Goal: Task Accomplishment & Management: Use online tool/utility

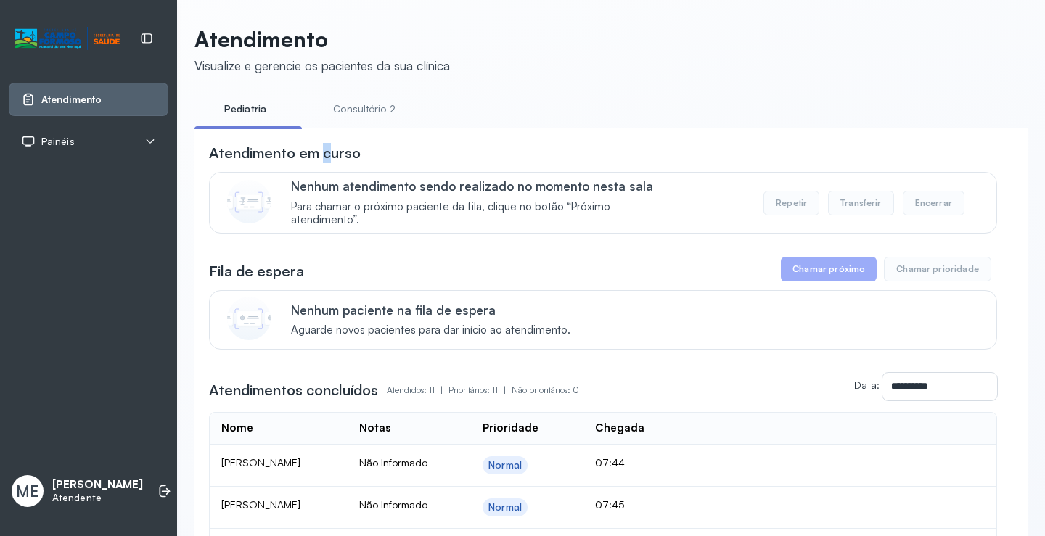
drag, startPoint x: 356, startPoint y: 137, endPoint x: 397, endPoint y: 135, distance: 40.7
click at [240, 107] on link "Pediatria" at bounding box center [246, 109] width 102 height 24
drag, startPoint x: 299, startPoint y: 118, endPoint x: 700, endPoint y: 157, distance: 402.6
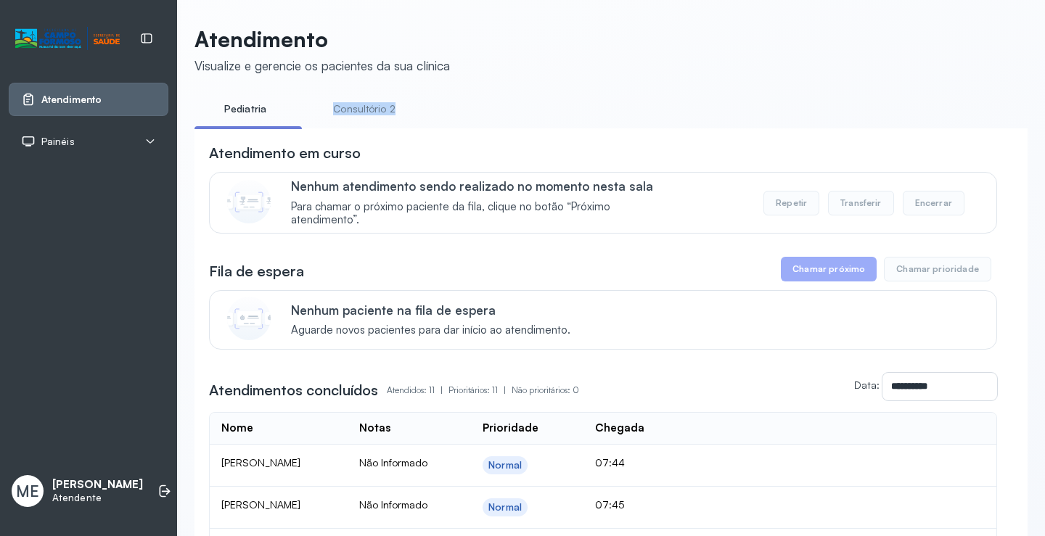
click at [442, 105] on ul "Pediatria Consultório 2" at bounding box center [611, 113] width 833 height 33
click at [828, 276] on button "Chamar próximo" at bounding box center [829, 269] width 96 height 25
click at [831, 266] on button "Chamar próximo" at bounding box center [829, 269] width 96 height 25
click at [833, 277] on button "Chamar próximo" at bounding box center [829, 269] width 96 height 25
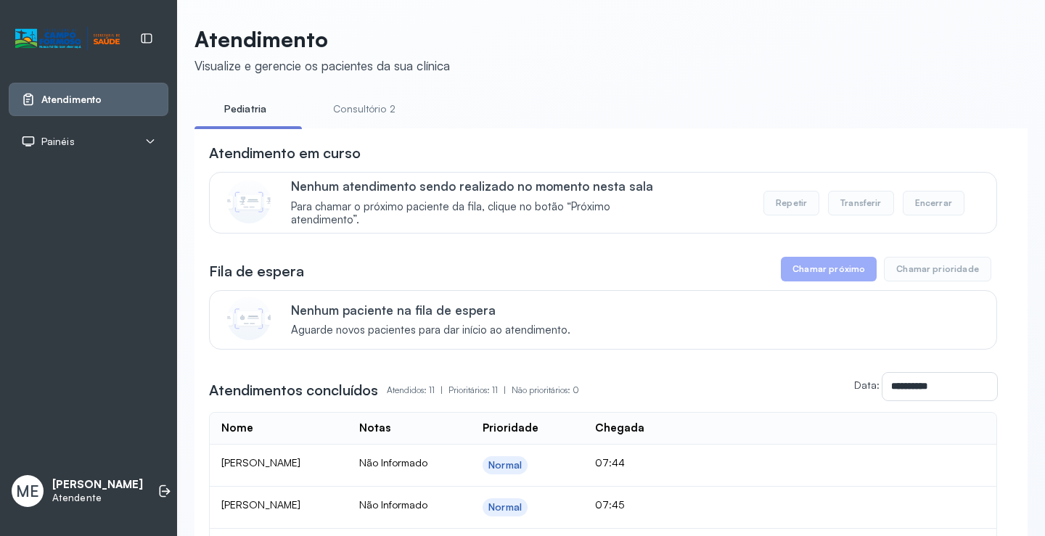
click at [818, 277] on button "Chamar próximo" at bounding box center [829, 269] width 96 height 25
click at [158, 484] on icon at bounding box center [165, 491] width 15 height 15
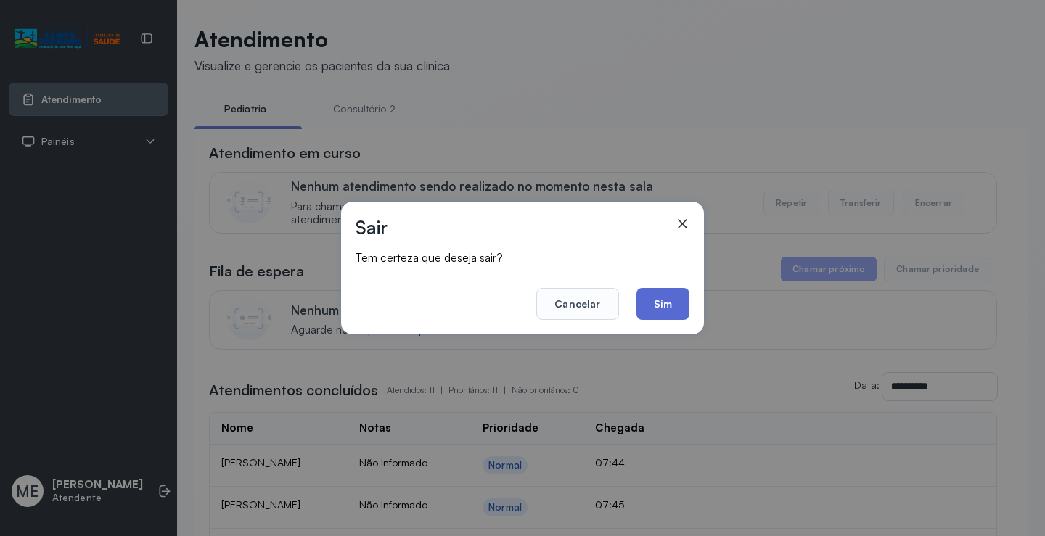
click at [671, 308] on button "Sim" at bounding box center [663, 304] width 53 height 32
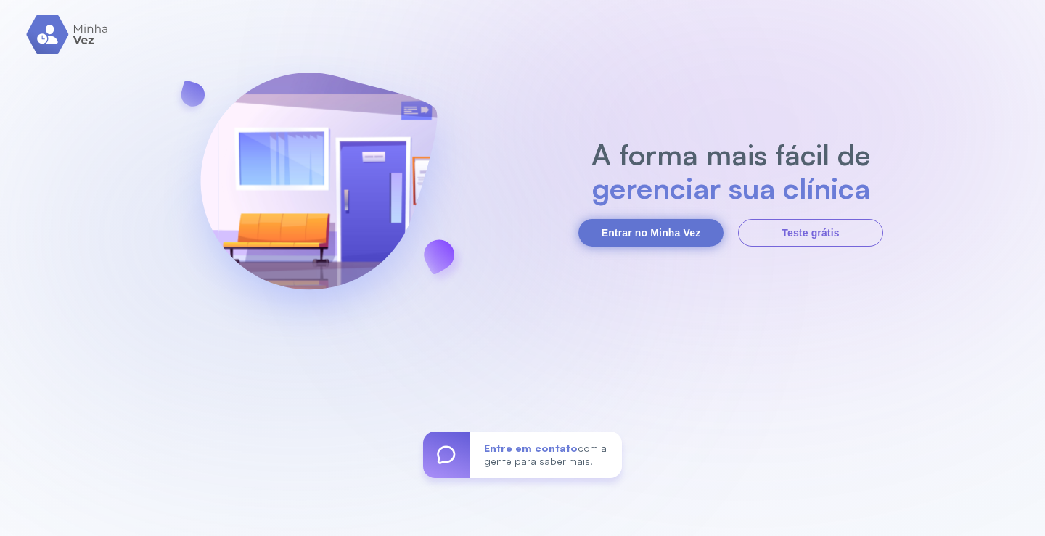
click at [673, 234] on button "Entrar no Minha Vez" at bounding box center [650, 233] width 145 height 28
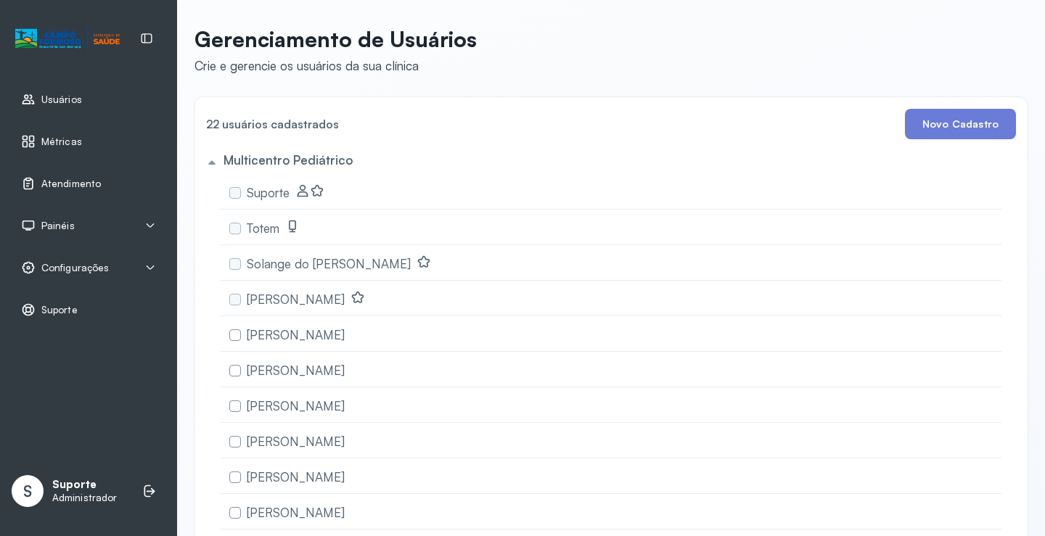
click at [65, 184] on span "Atendimento" at bounding box center [71, 184] width 60 height 12
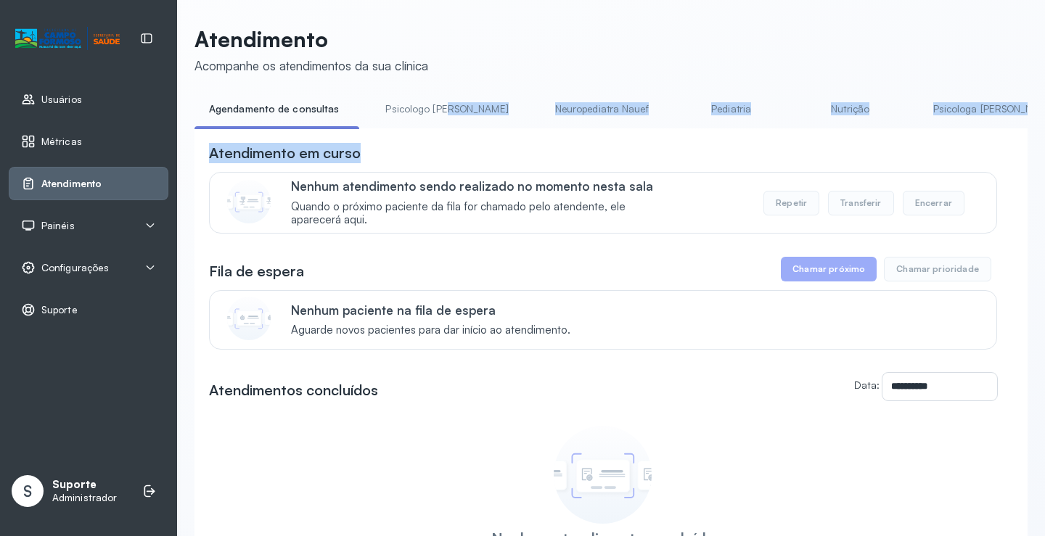
drag, startPoint x: 417, startPoint y: 134, endPoint x: 444, endPoint y: 129, distance: 27.2
click at [444, 129] on div "**********" at bounding box center [611, 381] width 833 height 569
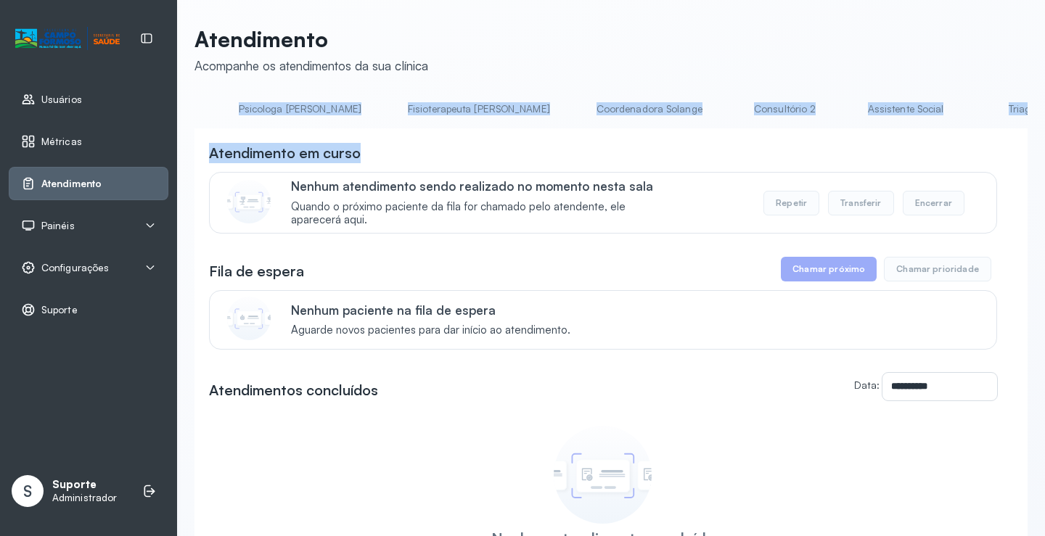
scroll to position [0, 737]
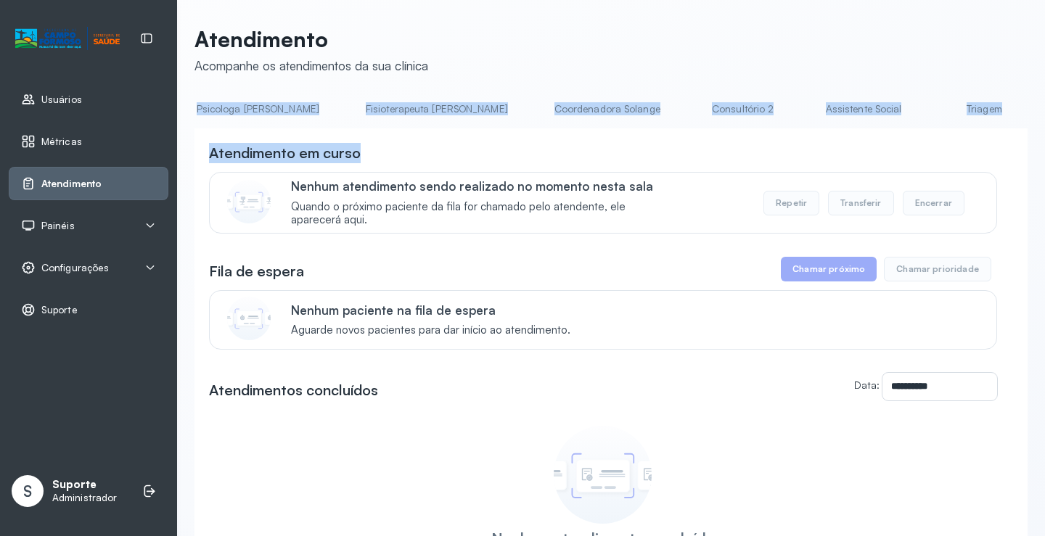
click at [933, 112] on link "Triagem" at bounding box center [984, 109] width 102 height 24
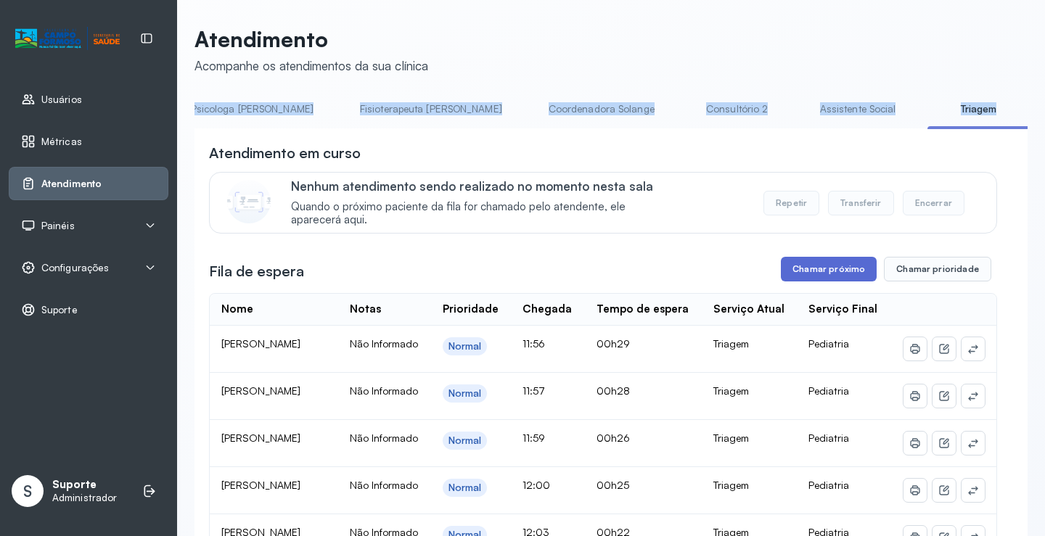
click at [823, 274] on button "Chamar próximo" at bounding box center [829, 269] width 96 height 25
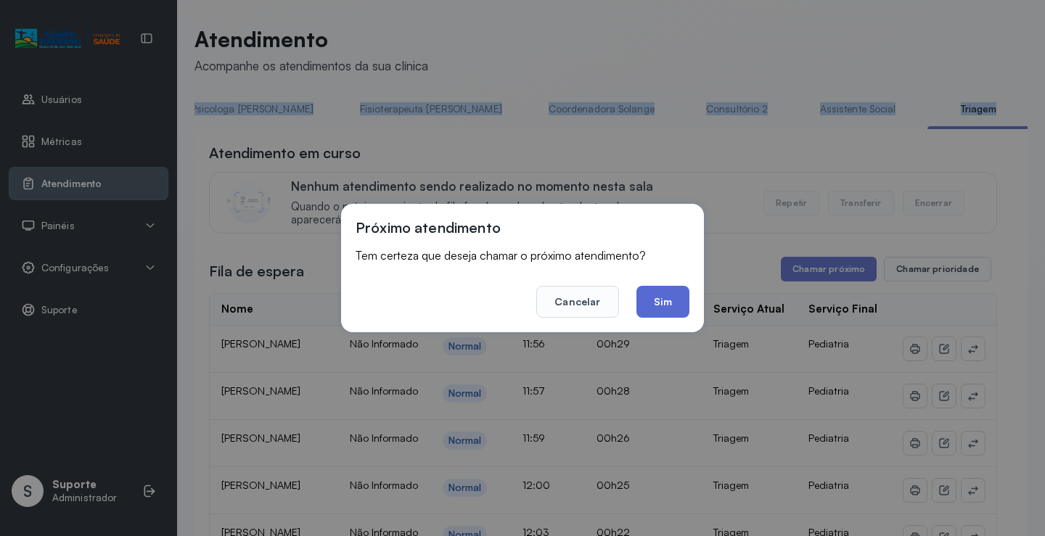
click at [668, 305] on button "Sim" at bounding box center [663, 302] width 53 height 32
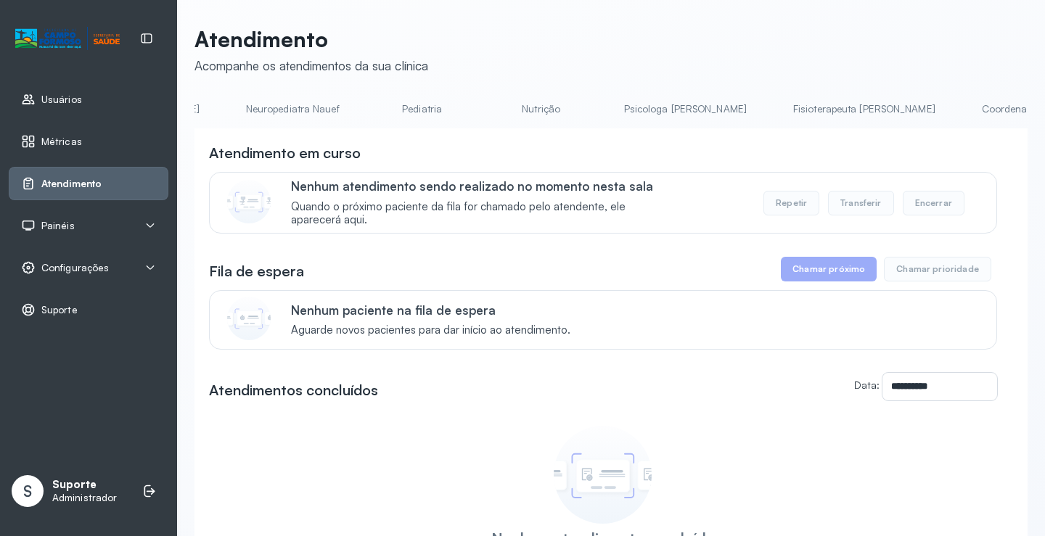
scroll to position [0, 311]
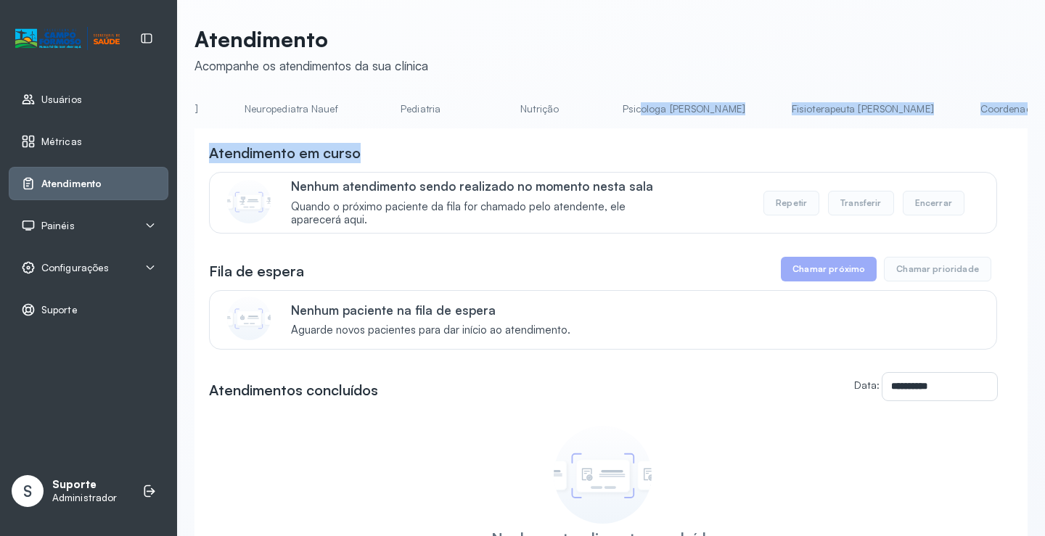
drag, startPoint x: 521, startPoint y: 145, endPoint x: 586, endPoint y: 126, distance: 67.3
click at [586, 126] on div "**********" at bounding box center [611, 381] width 833 height 569
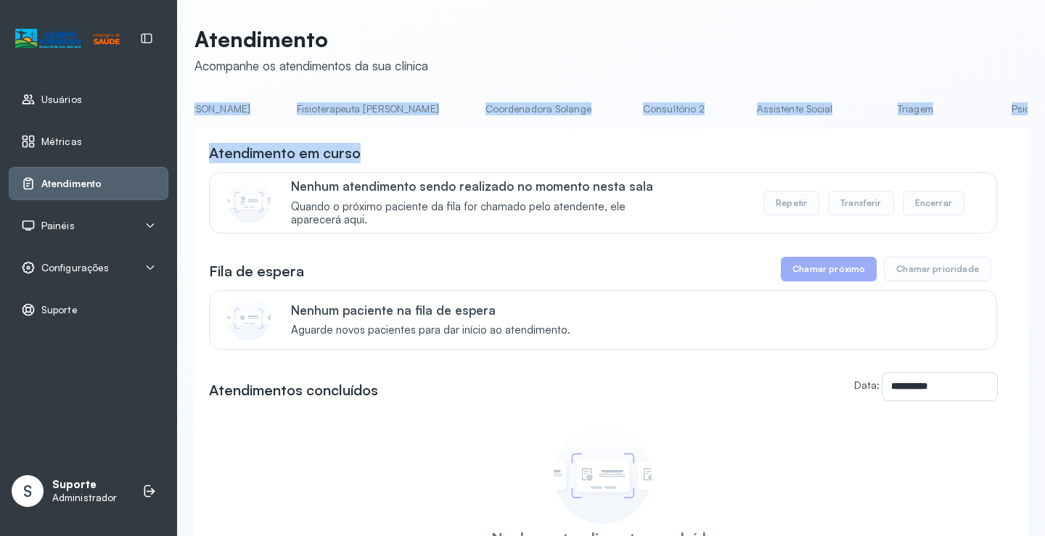
scroll to position [0, 860]
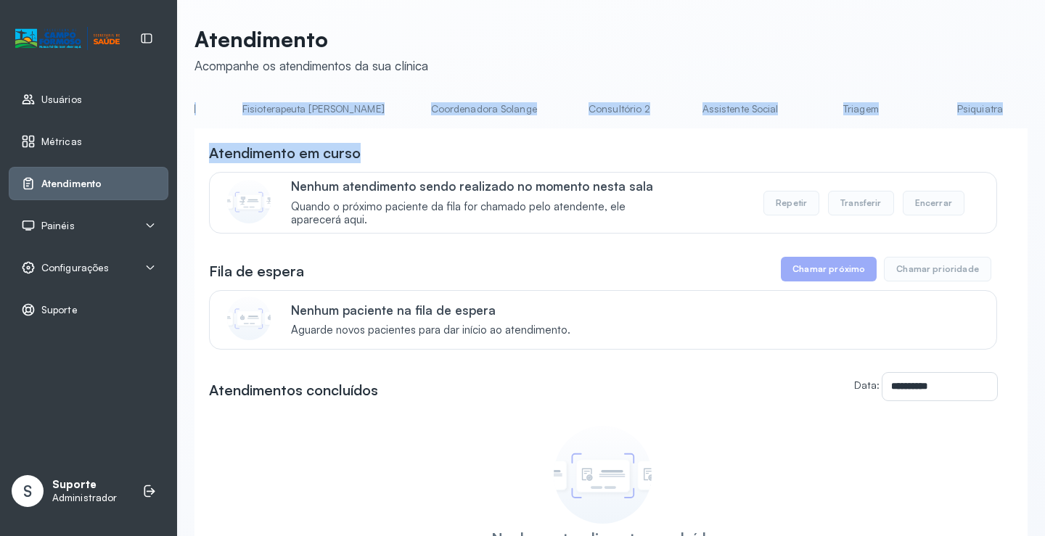
click at [810, 123] on li "Triagem" at bounding box center [863, 113] width 107 height 33
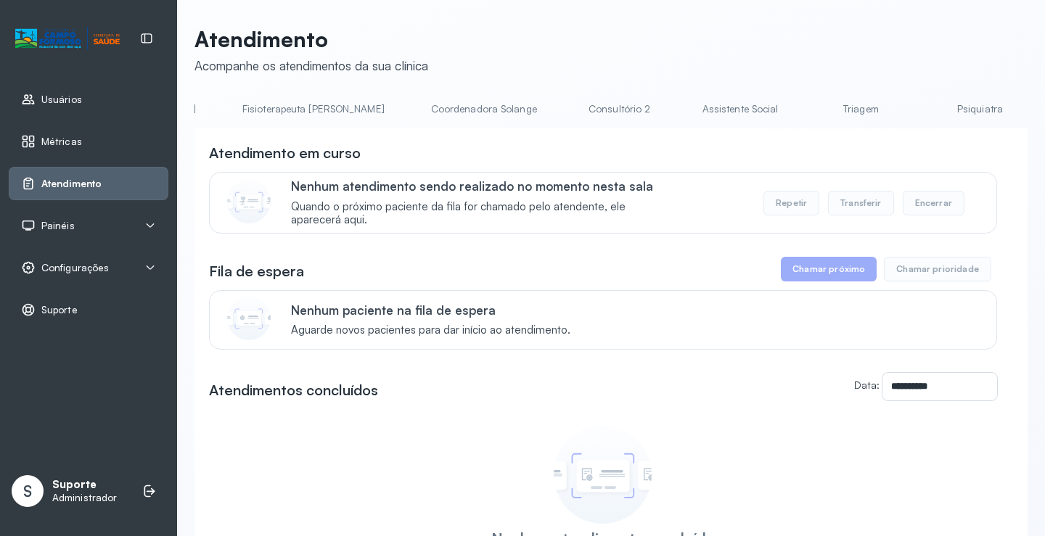
click at [810, 110] on link "Triagem" at bounding box center [861, 109] width 102 height 24
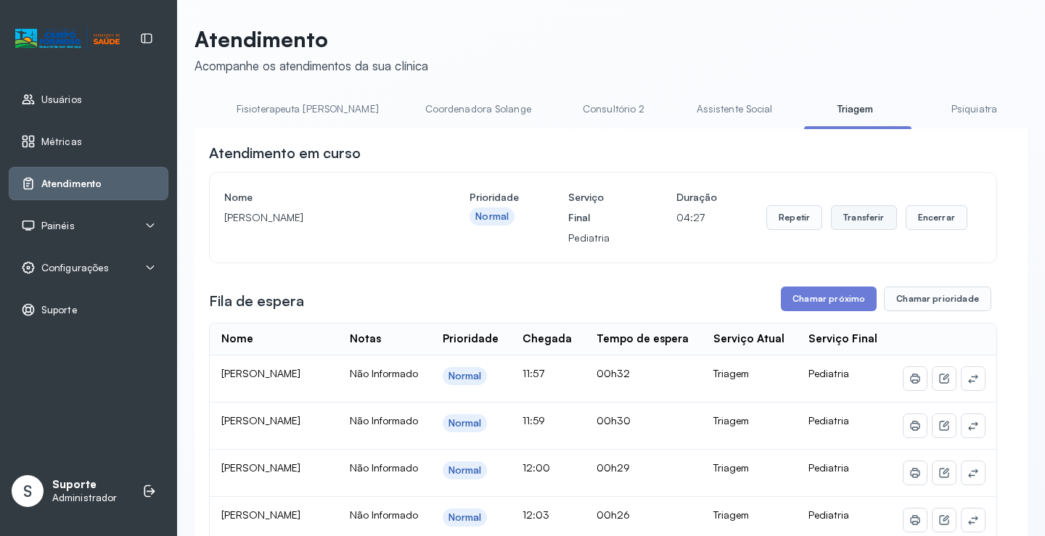
click at [864, 224] on button "Transferir" at bounding box center [864, 217] width 66 height 25
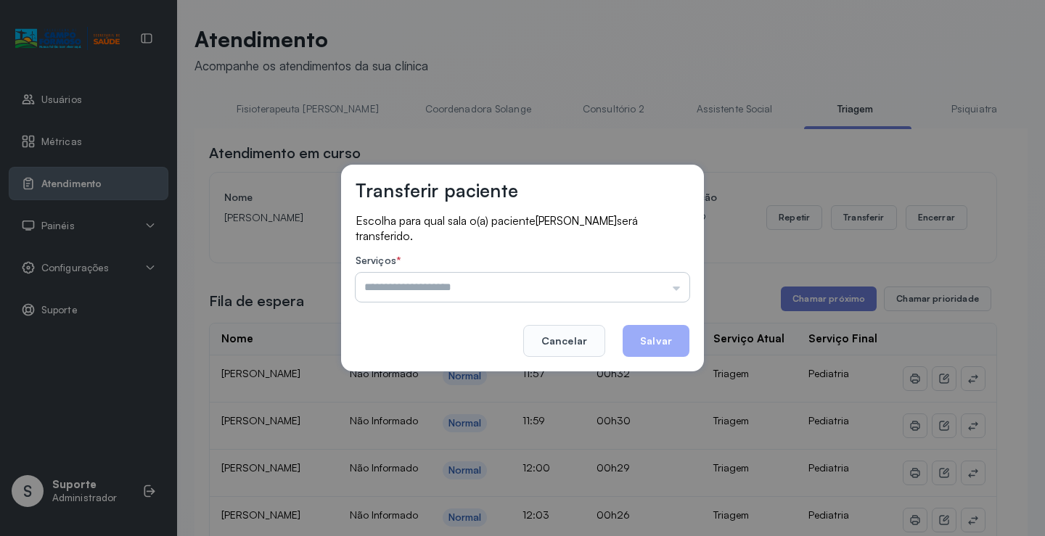
click at [671, 285] on input "text" at bounding box center [523, 287] width 334 height 29
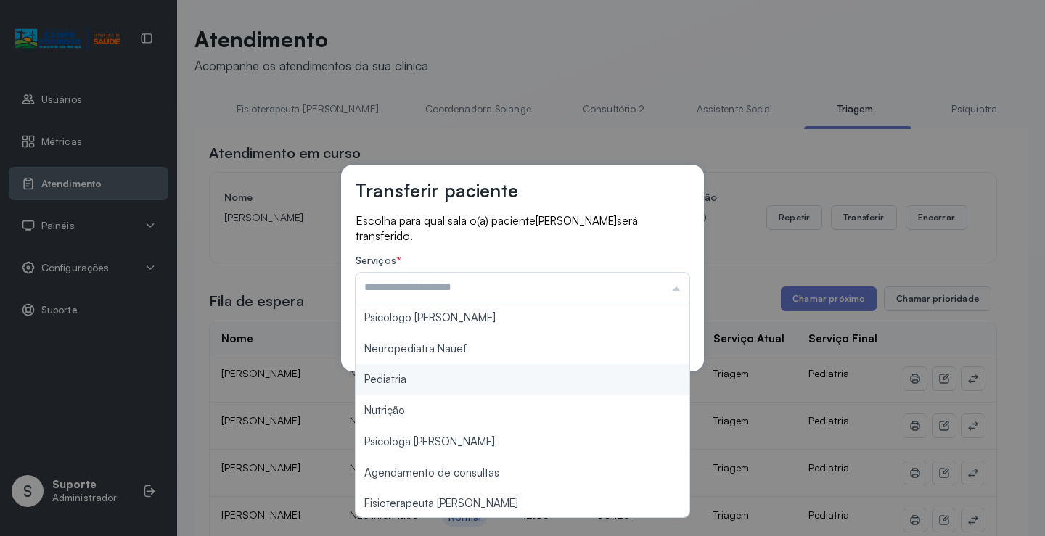
type input "*********"
click at [385, 383] on div "Transferir paciente Escolha para qual sala o(a) paciente Noah Grega Rio dos San…" at bounding box center [522, 268] width 1045 height 536
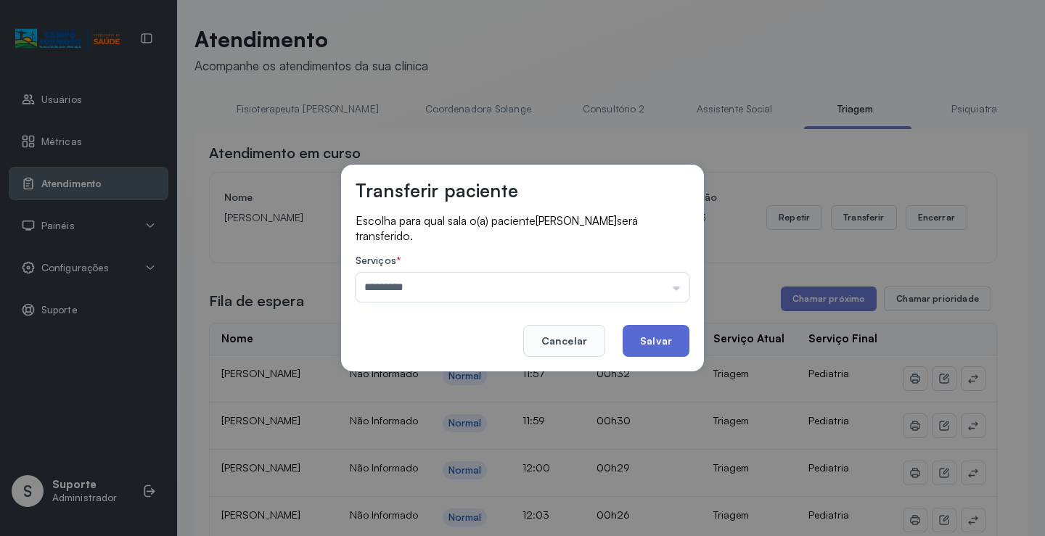
click at [655, 343] on button "Salvar" at bounding box center [656, 341] width 67 height 32
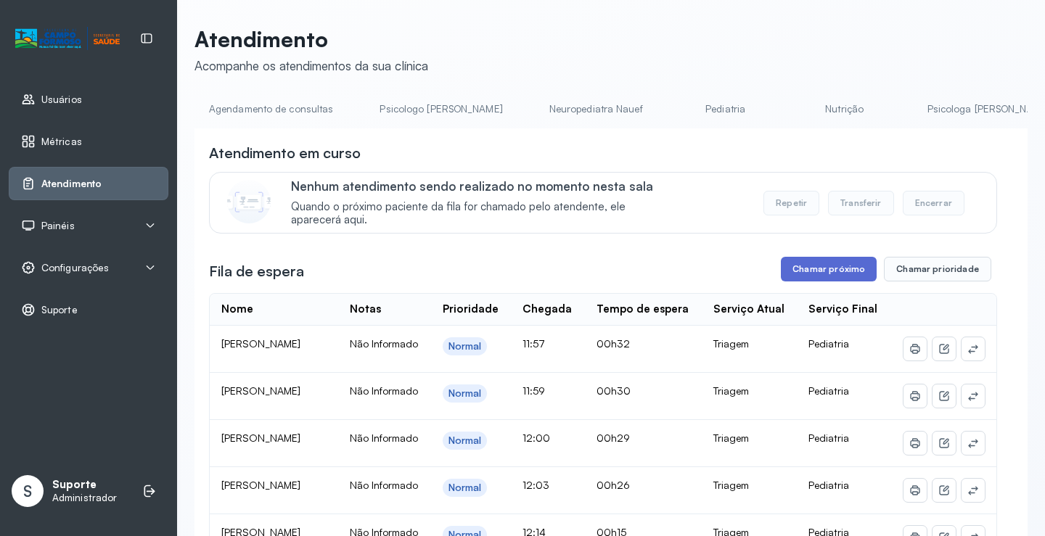
click at [820, 272] on button "Chamar próximo" at bounding box center [829, 269] width 96 height 25
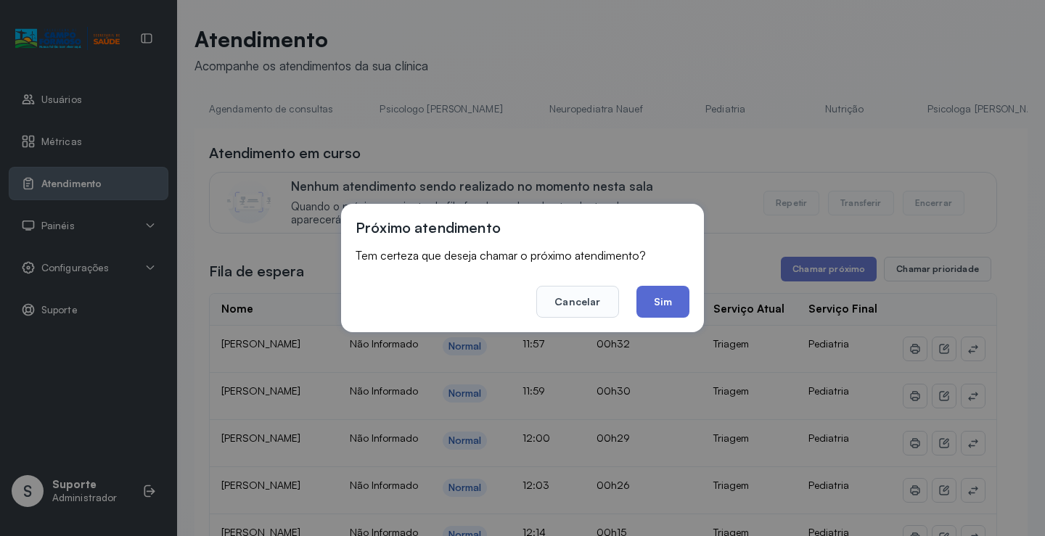
click at [667, 306] on button "Sim" at bounding box center [663, 302] width 53 height 32
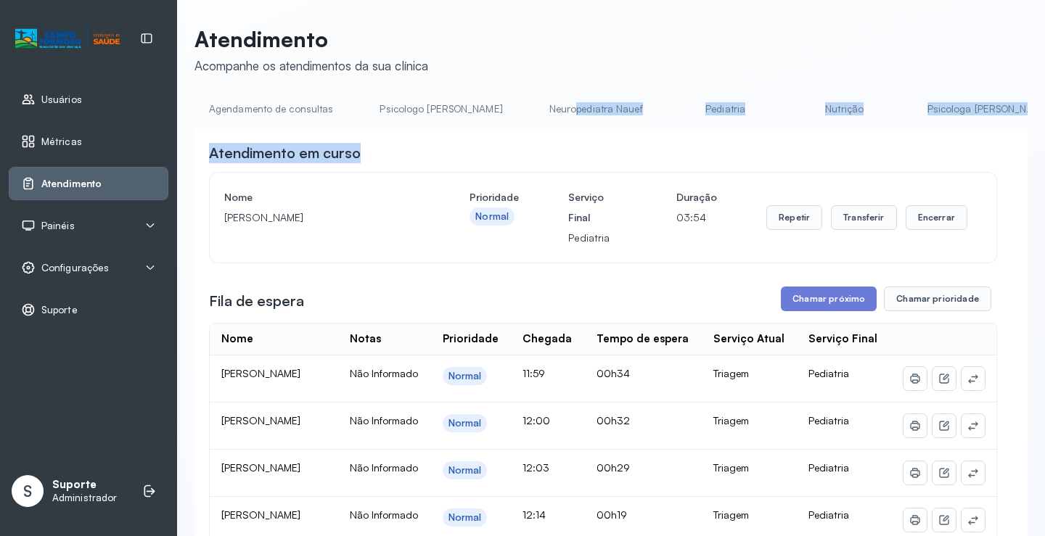
drag, startPoint x: 356, startPoint y: 133, endPoint x: 520, endPoint y: 120, distance: 163.8
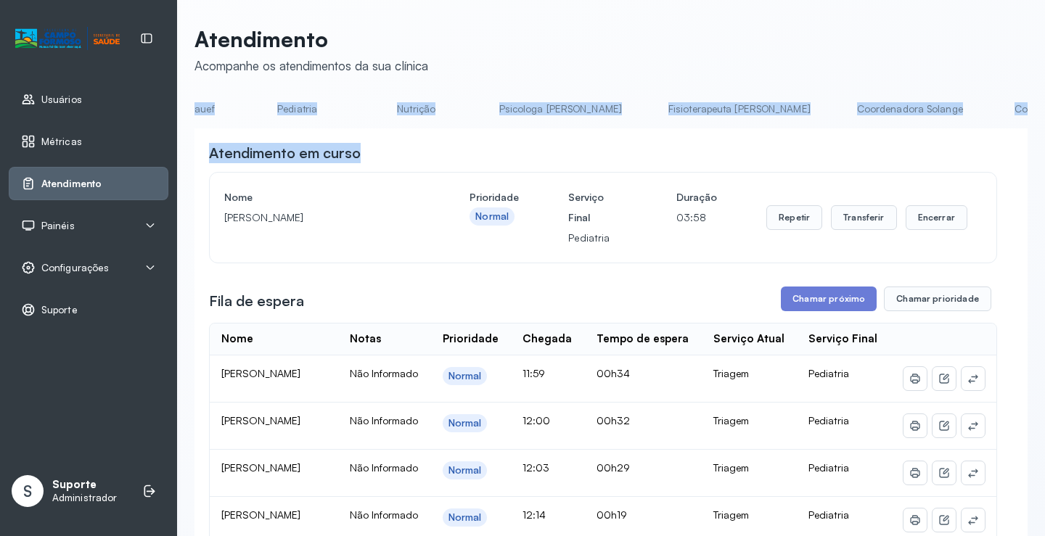
scroll to position [0, 430]
drag, startPoint x: 547, startPoint y: 140, endPoint x: 545, endPoint y: 132, distance: 8.3
click at [528, 128] on li "Psicologa Alana" at bounding box center [562, 113] width 158 height 33
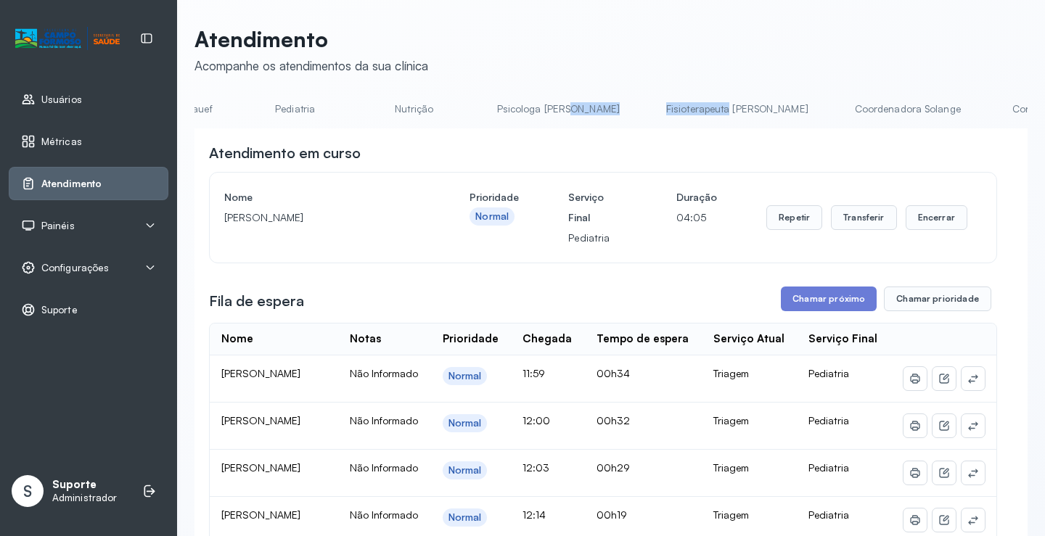
drag, startPoint x: 528, startPoint y: 128, endPoint x: 586, endPoint y: 135, distance: 58.4
click at [597, 121] on ul "Agendamento de consultas Psicologo Pedro Neuropediatra Nauef Pediatria Nutrição…" at bounding box center [180, 113] width 833 height 33
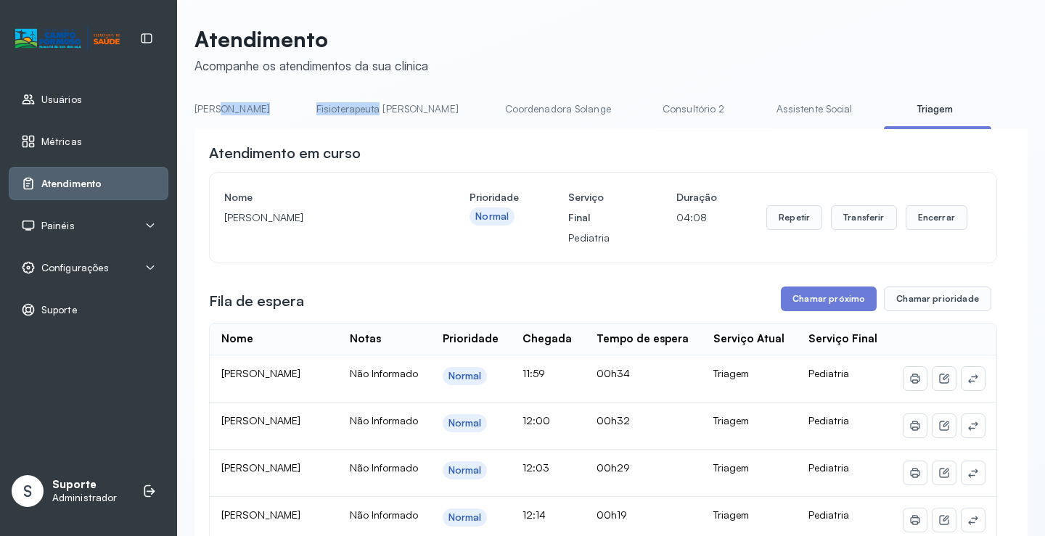
scroll to position [0, 785]
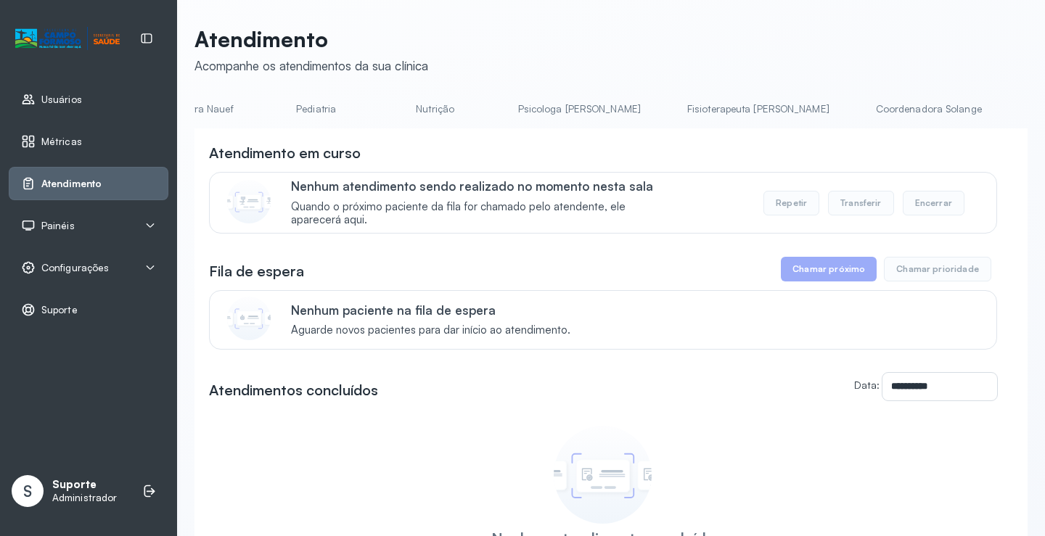
scroll to position [0, 558]
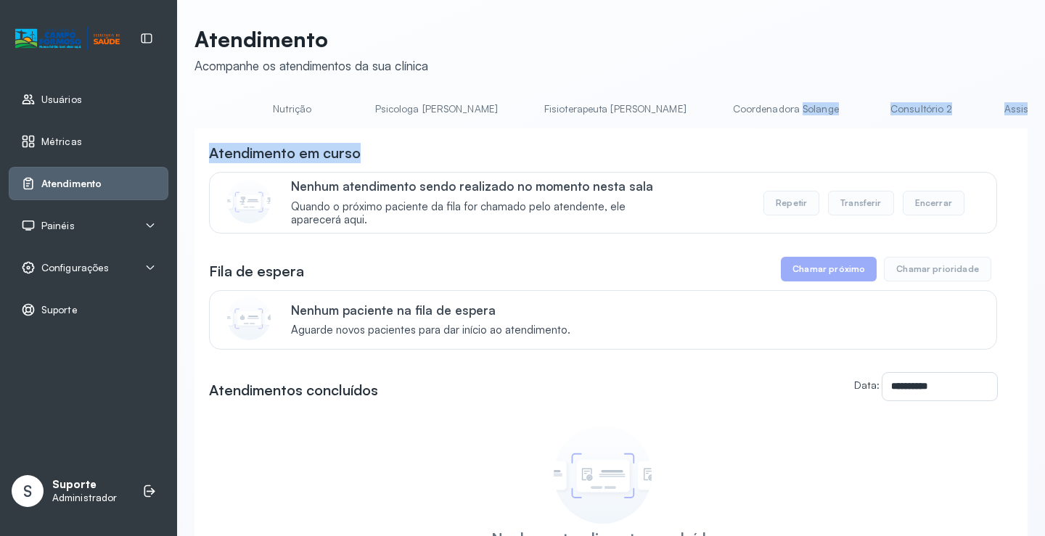
drag, startPoint x: 545, startPoint y: 133, endPoint x: 634, endPoint y: 123, distance: 89.8
click at [649, 115] on div "**********" at bounding box center [611, 381] width 833 height 569
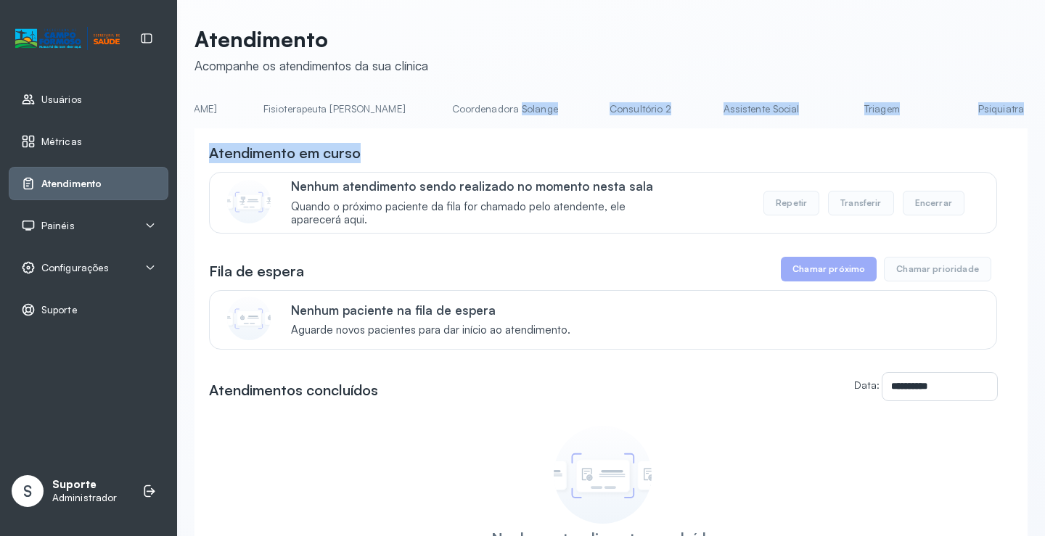
scroll to position [0, 841]
click at [830, 110] on link "Triagem" at bounding box center [881, 109] width 102 height 24
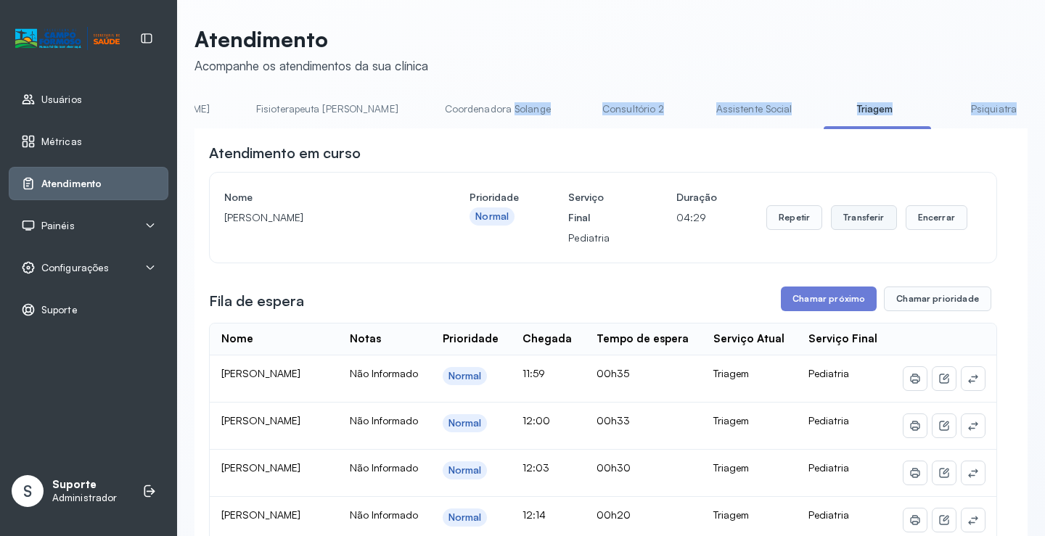
click at [870, 224] on button "Transferir" at bounding box center [864, 217] width 66 height 25
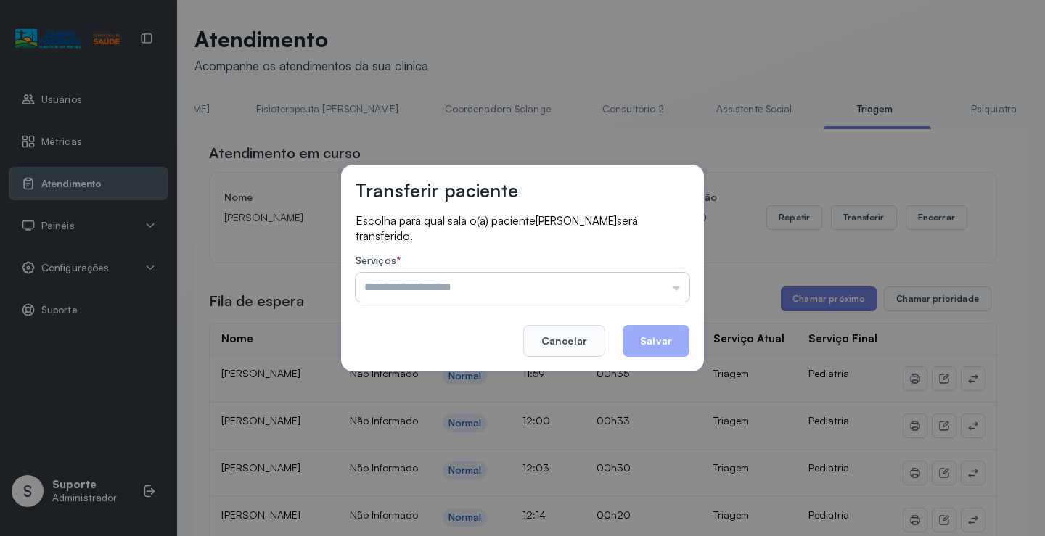
click at [679, 282] on input "text" at bounding box center [523, 287] width 334 height 29
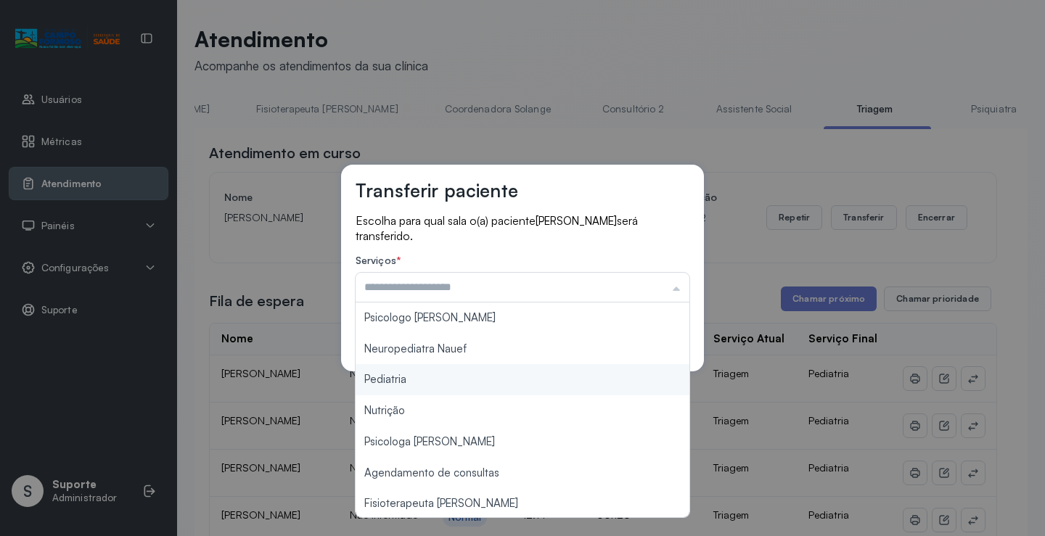
type input "*********"
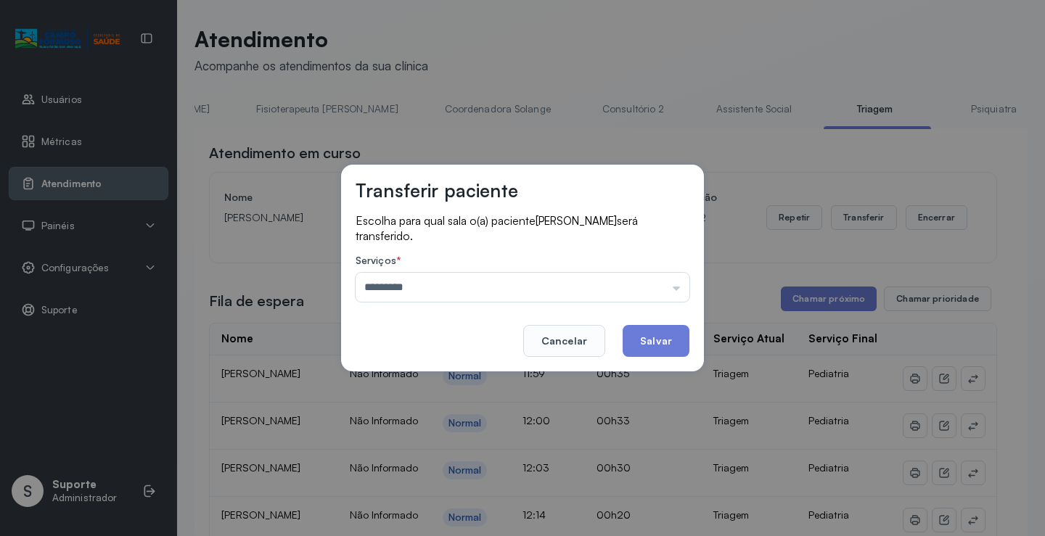
click at [403, 385] on div "Transferir paciente Escolha para qual sala o(a) paciente Ravi Cardoso Ribeiro s…" at bounding box center [522, 268] width 1045 height 536
click at [675, 339] on button "Salvar" at bounding box center [656, 341] width 67 height 32
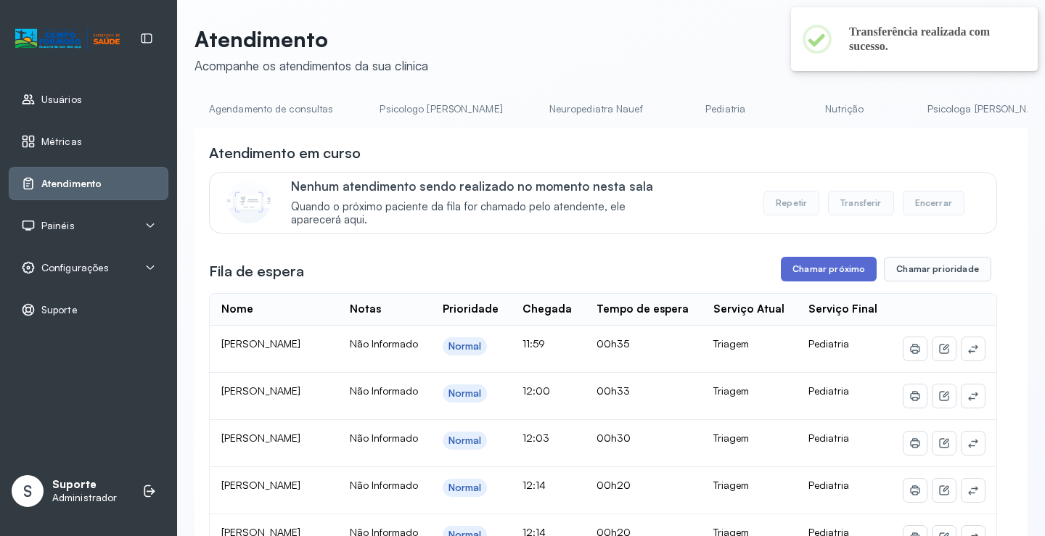
click at [818, 262] on button "Chamar próximo" at bounding box center [829, 269] width 96 height 25
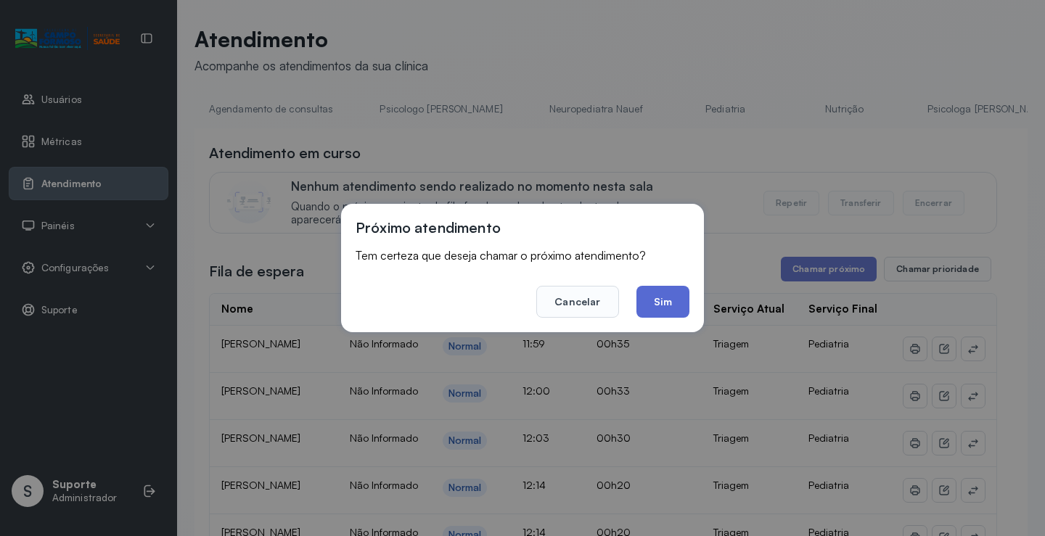
click at [666, 302] on button "Sim" at bounding box center [663, 302] width 53 height 32
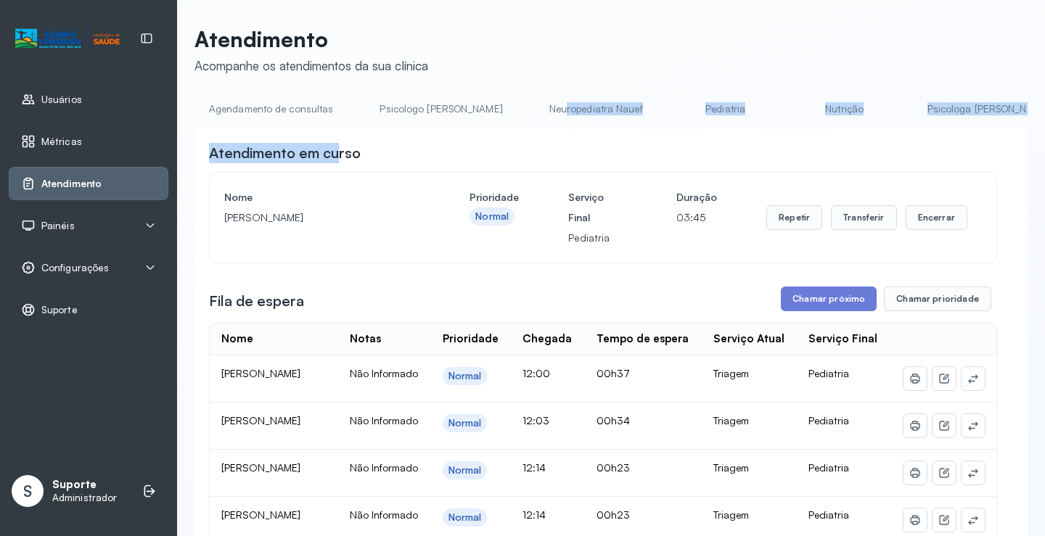
drag, startPoint x: 337, startPoint y: 134, endPoint x: 512, endPoint y: 126, distance: 175.1
drag, startPoint x: 456, startPoint y: 134, endPoint x: 502, endPoint y: 130, distance: 45.9
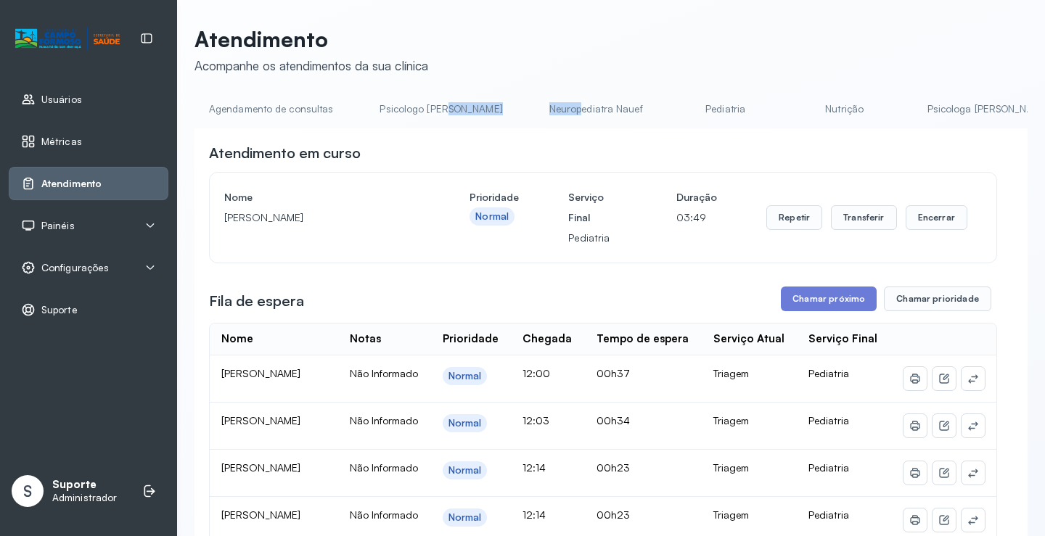
drag, startPoint x: 441, startPoint y: 128, endPoint x: 527, endPoint y: 122, distance: 85.9
click at [527, 121] on ul "Agendamento de consultas Psicologo Pedro Neuropediatra Nauef Pediatria Nutrição…" at bounding box center [611, 113] width 833 height 33
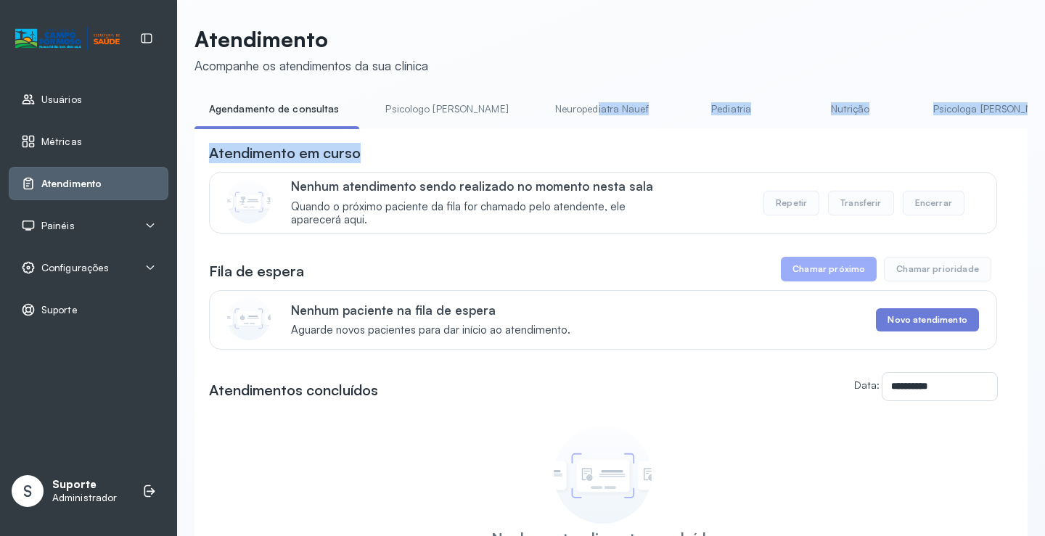
drag, startPoint x: 422, startPoint y: 134, endPoint x: 469, endPoint y: 137, distance: 46.6
click at [495, 131] on div "**********" at bounding box center [611, 381] width 833 height 569
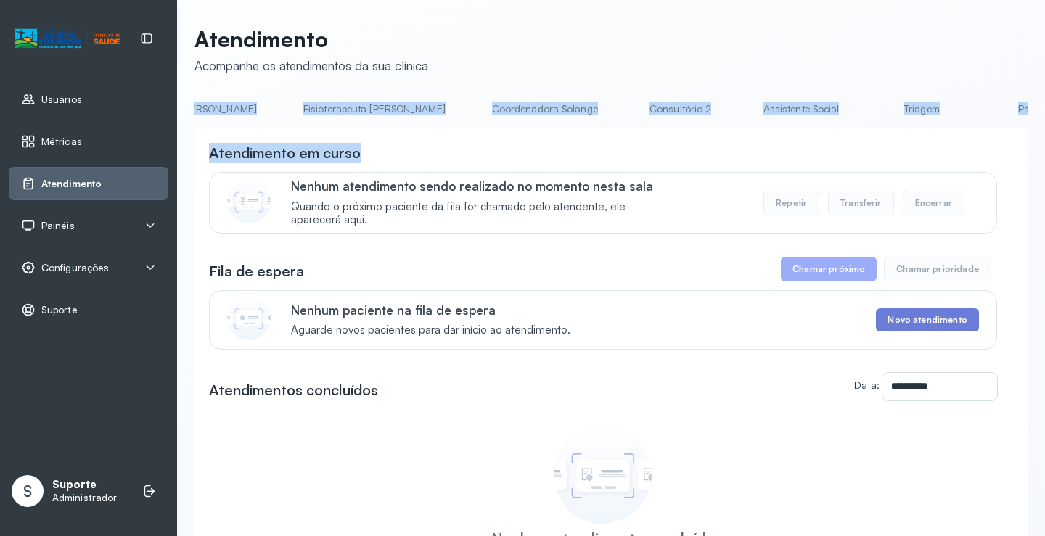
scroll to position [0, 802]
click at [868, 112] on link "Triagem" at bounding box center [919, 109] width 102 height 24
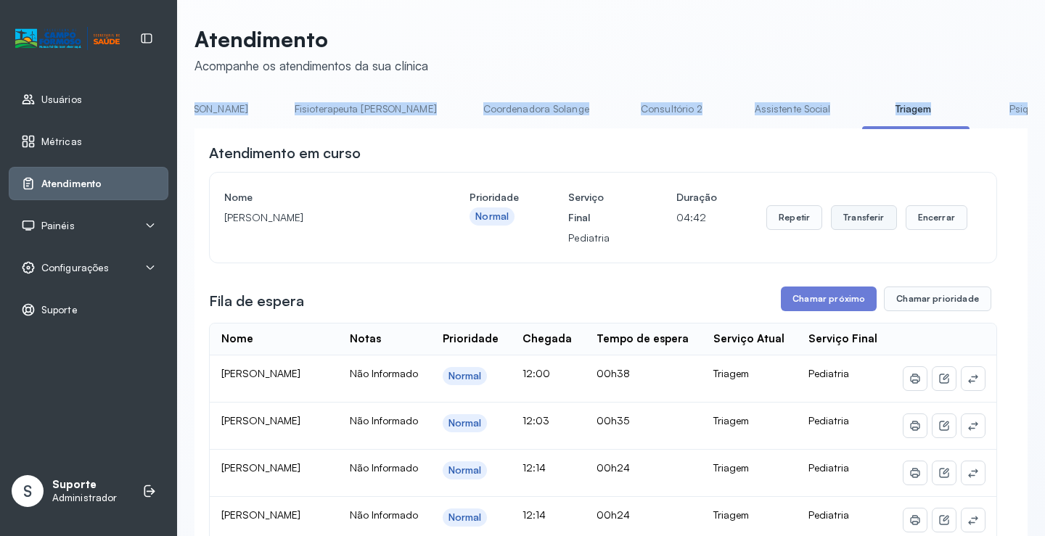
click at [869, 229] on button "Transferir" at bounding box center [864, 217] width 66 height 25
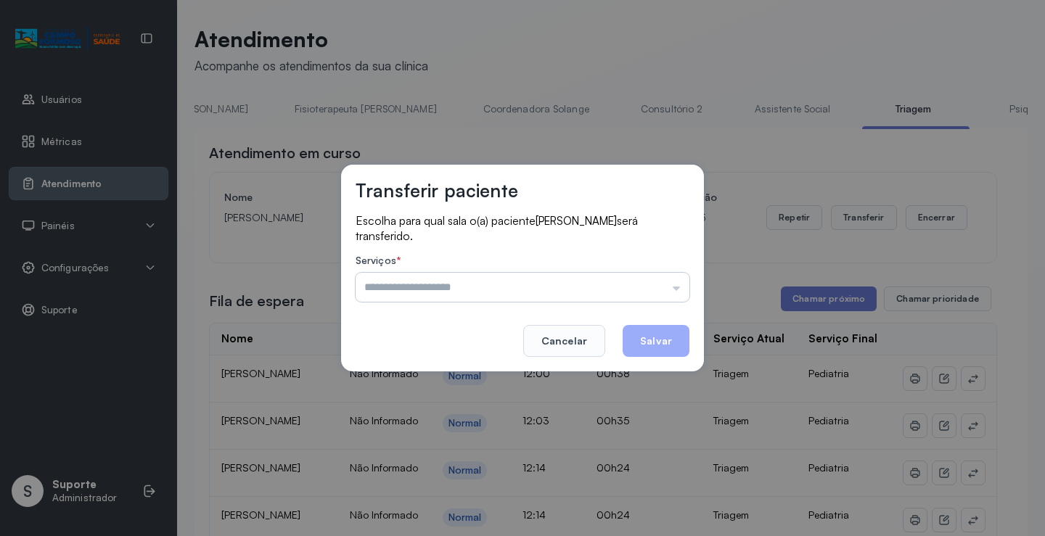
click at [680, 291] on input "text" at bounding box center [523, 287] width 334 height 29
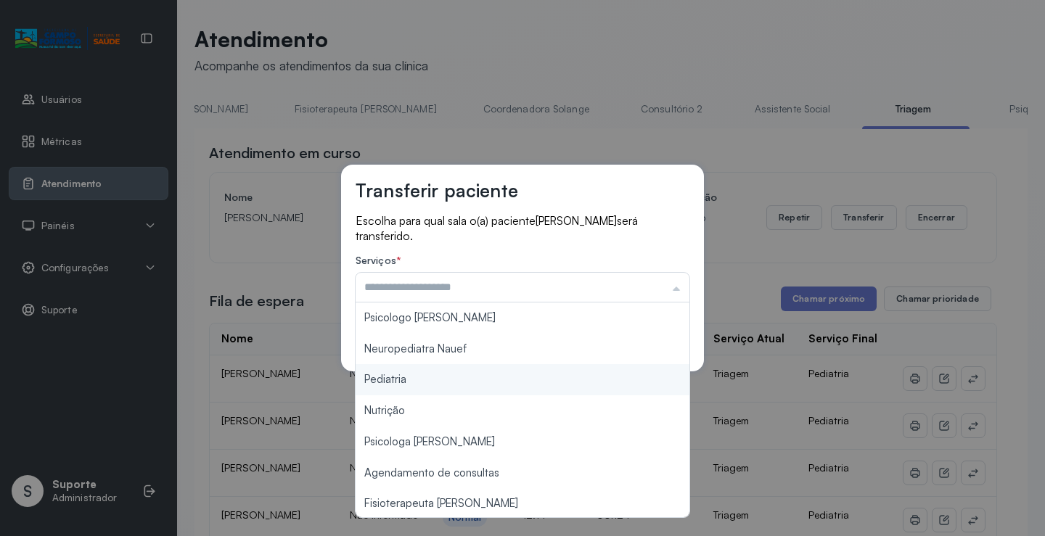
type input "*********"
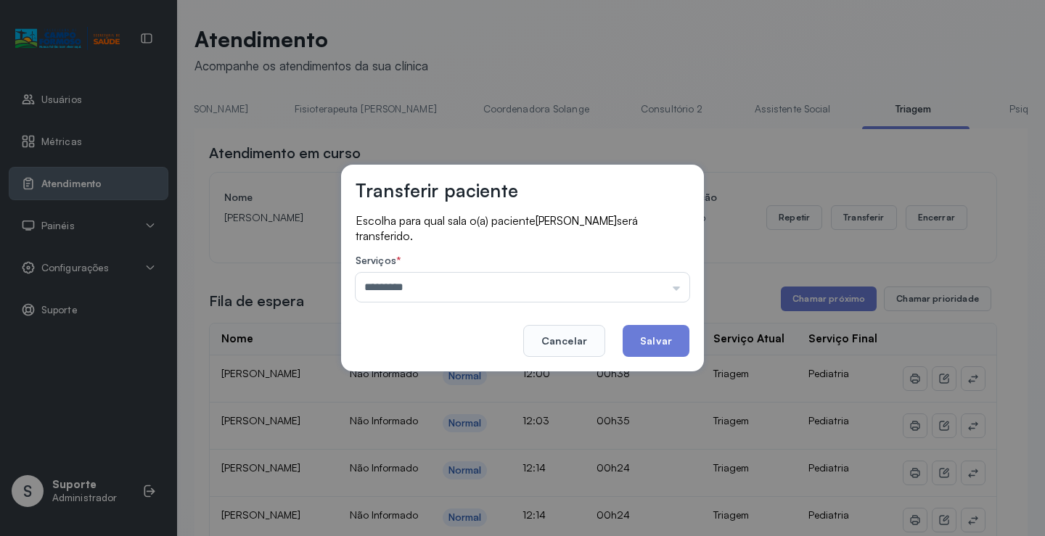
click at [410, 384] on div "Transferir paciente Escolha para qual sala o(a) paciente Anthony Gael de Souza …" at bounding box center [522, 268] width 1045 height 536
click at [656, 340] on button "Salvar" at bounding box center [656, 341] width 67 height 32
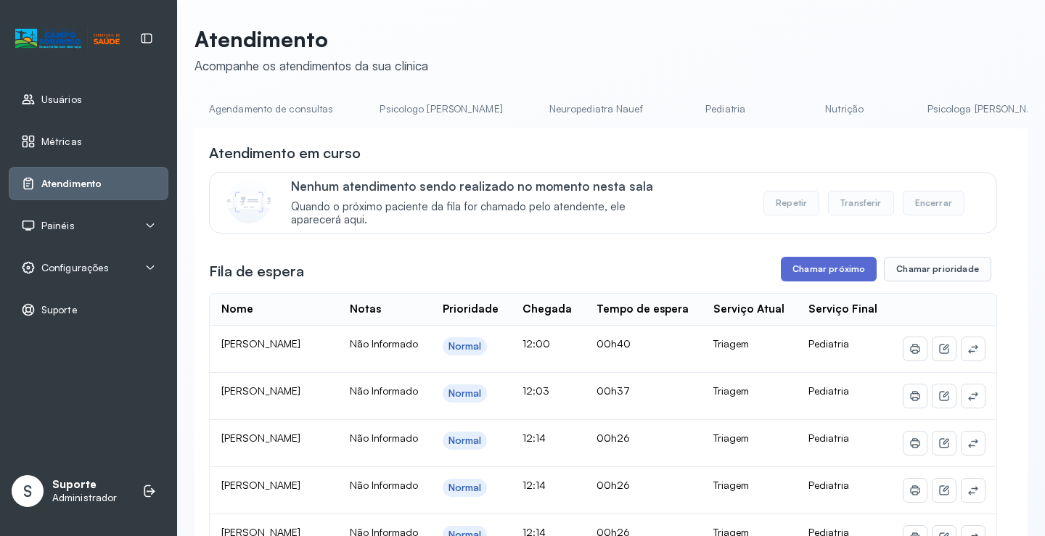
click at [838, 277] on button "Chamar próximo" at bounding box center [829, 269] width 96 height 25
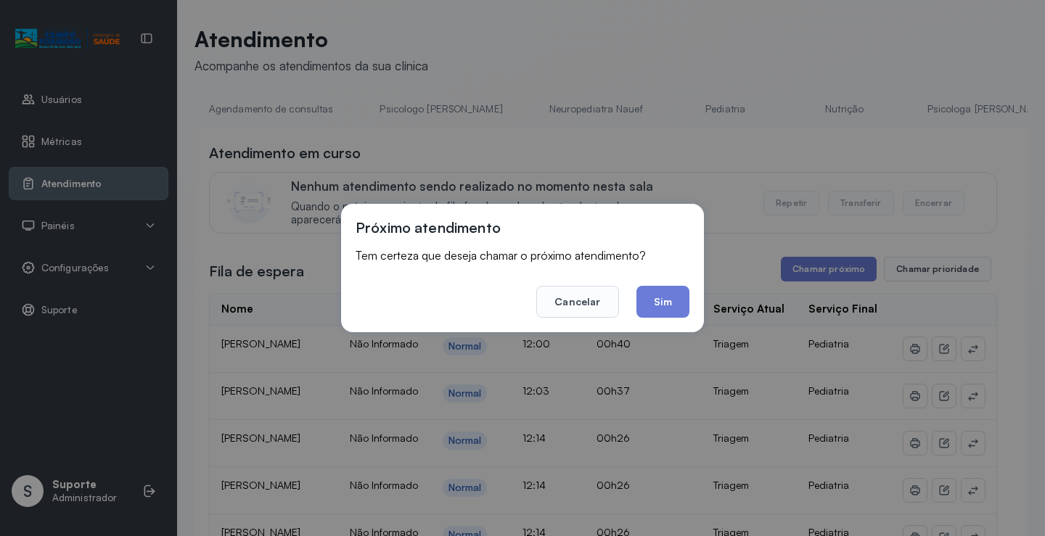
drag, startPoint x: 671, startPoint y: 300, endPoint x: 631, endPoint y: 332, distance: 50.7
click at [666, 307] on button "Sim" at bounding box center [663, 302] width 53 height 32
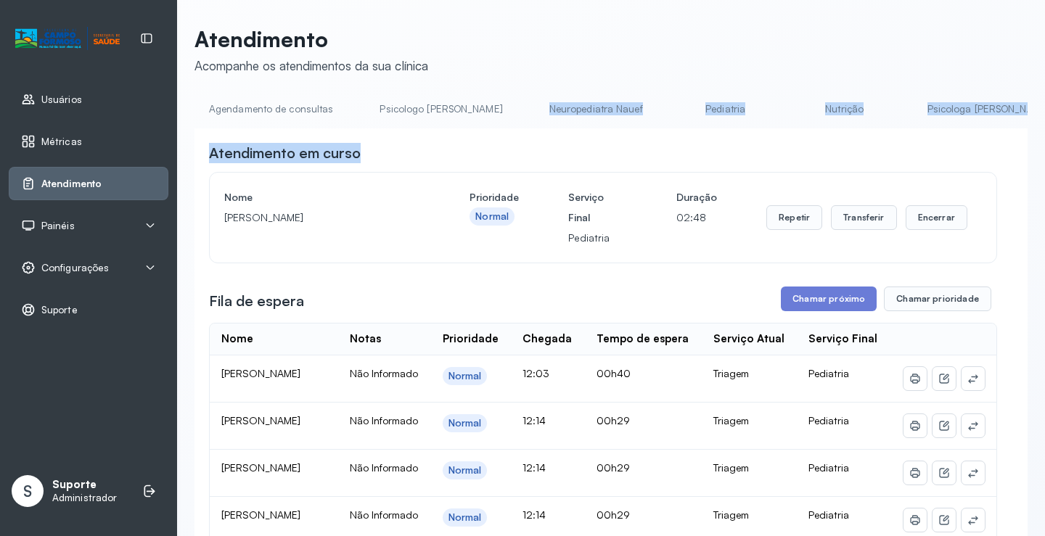
drag, startPoint x: 356, startPoint y: 136, endPoint x: 483, endPoint y: 131, distance: 127.8
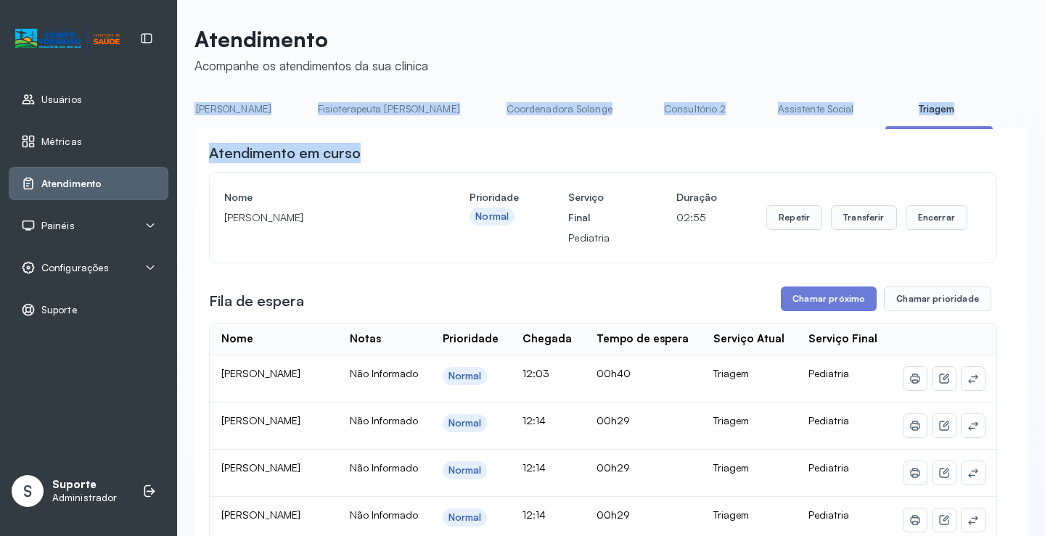
scroll to position [0, 784]
drag, startPoint x: 753, startPoint y: 116, endPoint x: 744, endPoint y: 119, distance: 9.2
click at [880, 117] on link "Triagem" at bounding box center [931, 109] width 102 height 24
click at [880, 109] on link "Triagem" at bounding box center [931, 109] width 102 height 24
click at [880, 118] on link "Triagem" at bounding box center [931, 109] width 102 height 24
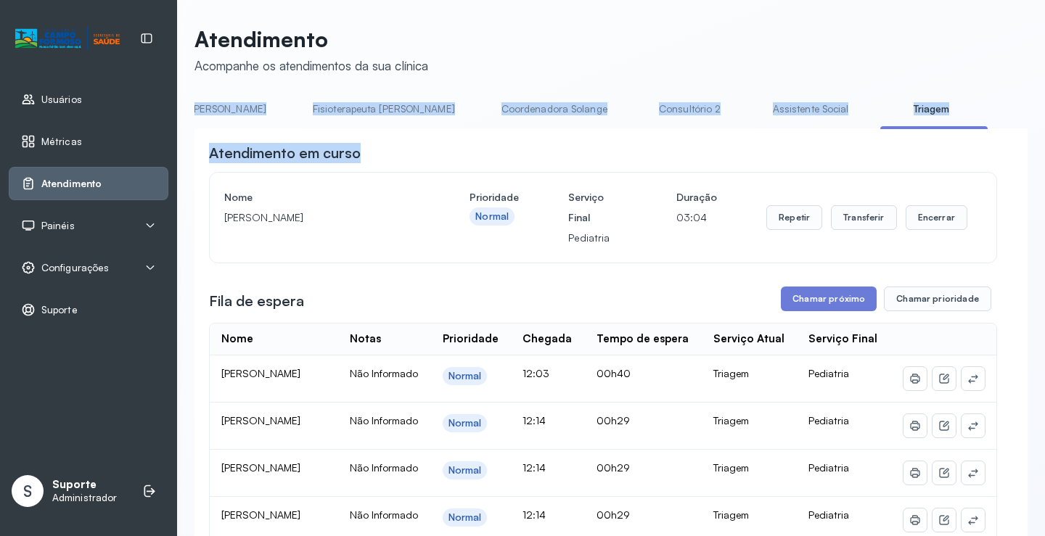
click at [880, 117] on link "Triagem" at bounding box center [931, 109] width 102 height 24
drag, startPoint x: 782, startPoint y: 117, endPoint x: 764, endPoint y: 128, distance: 21.8
click at [880, 120] on link "Triagem" at bounding box center [931, 109] width 102 height 24
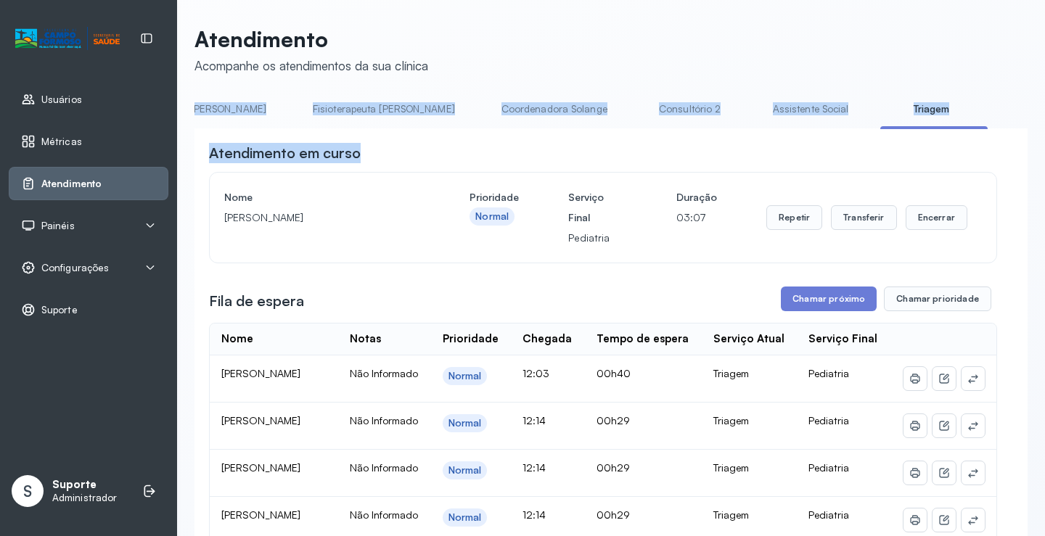
click at [745, 163] on div "Atendimento em curso" at bounding box center [603, 153] width 788 height 20
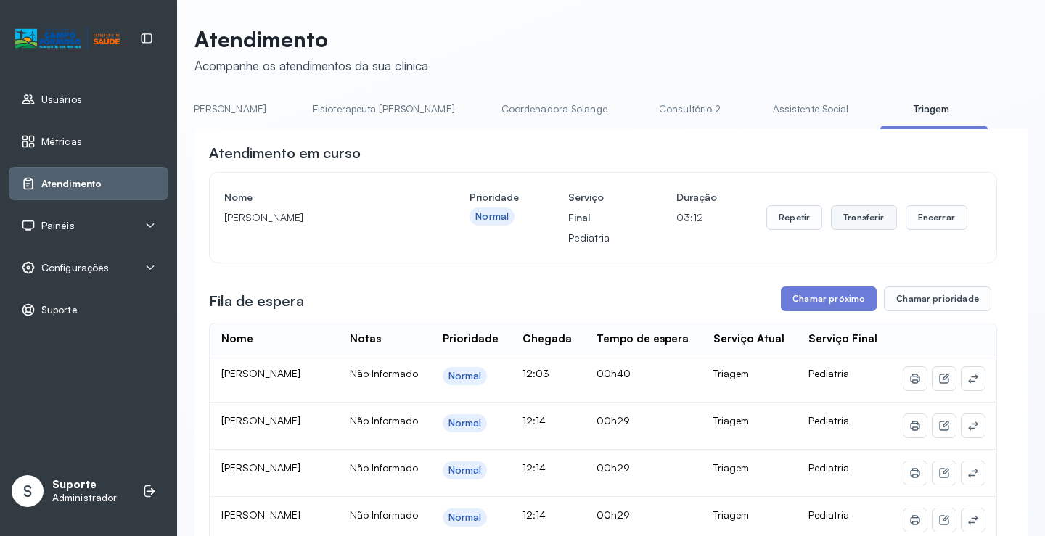
click at [852, 221] on button "Transferir" at bounding box center [864, 217] width 66 height 25
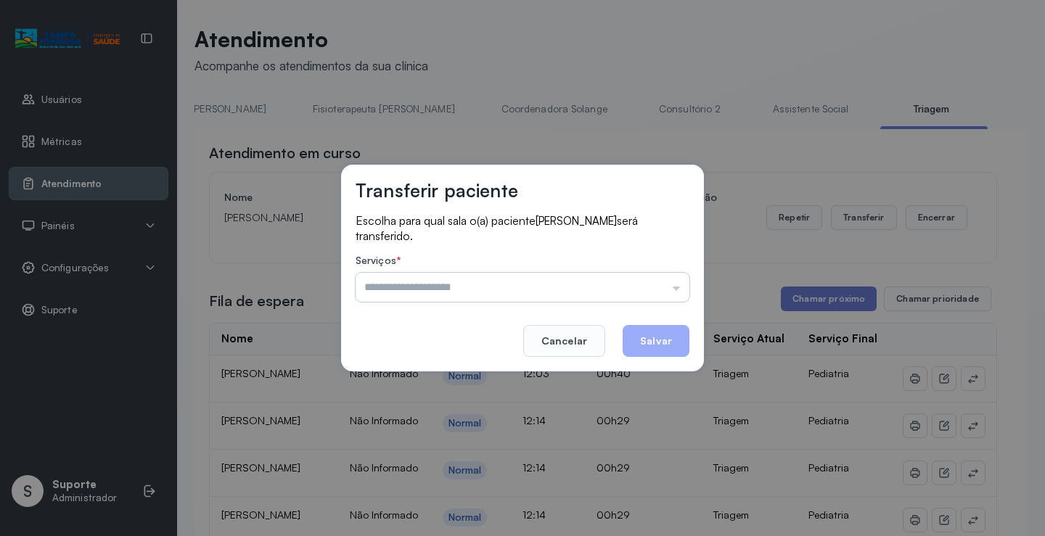
click at [679, 291] on input "text" at bounding box center [523, 287] width 334 height 29
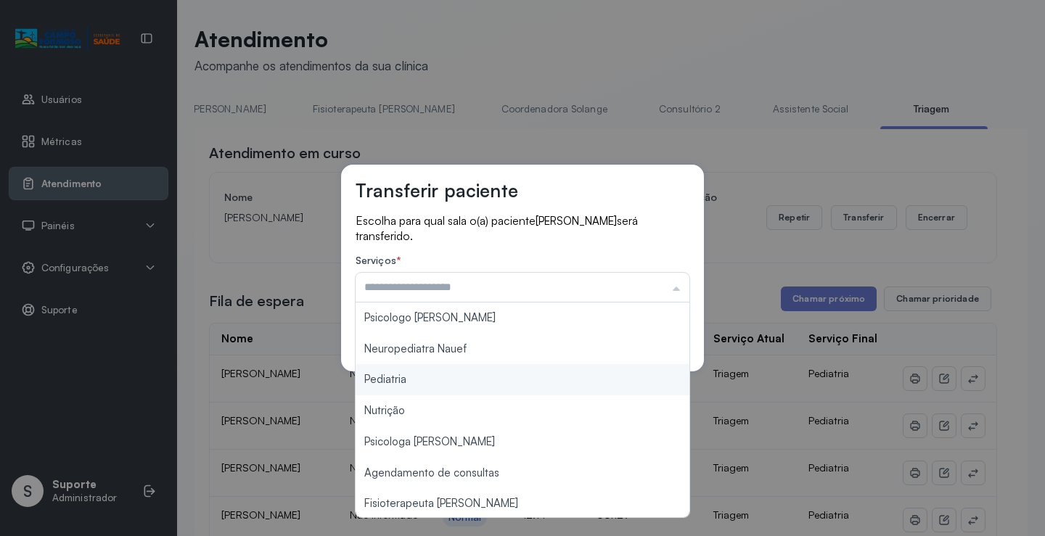
type input "*********"
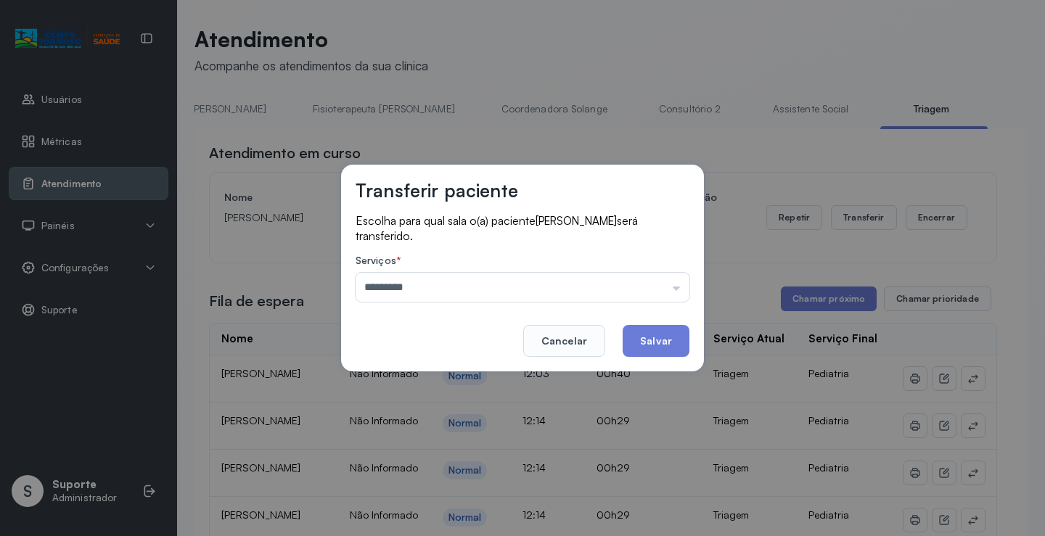
click at [427, 377] on div "Transferir paciente Escolha para qual sala o(a) paciente Ana Laura Santos Souza…" at bounding box center [522, 268] width 1045 height 536
click at [666, 345] on button "Salvar" at bounding box center [656, 341] width 67 height 32
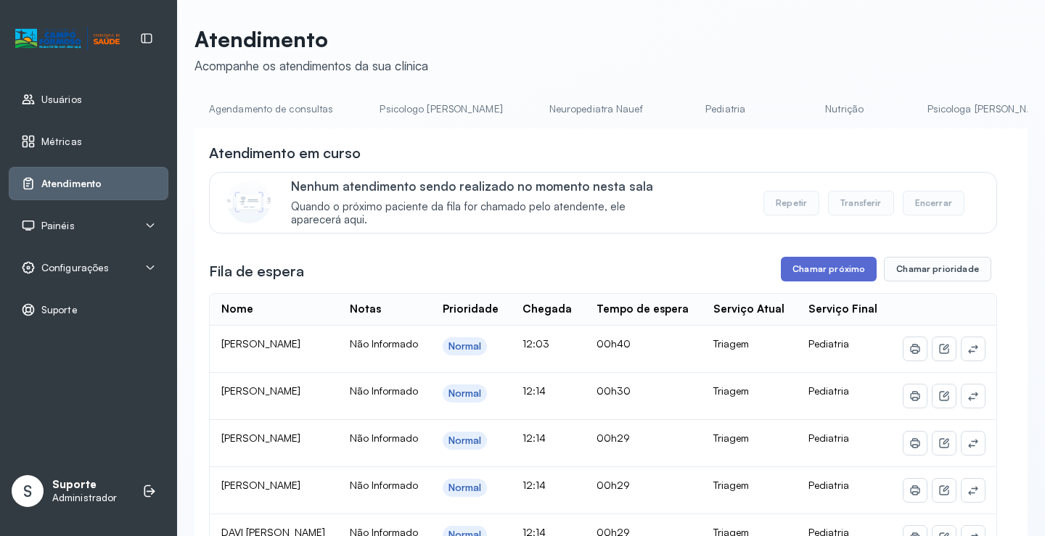
click at [831, 279] on button "Chamar próximo" at bounding box center [829, 269] width 96 height 25
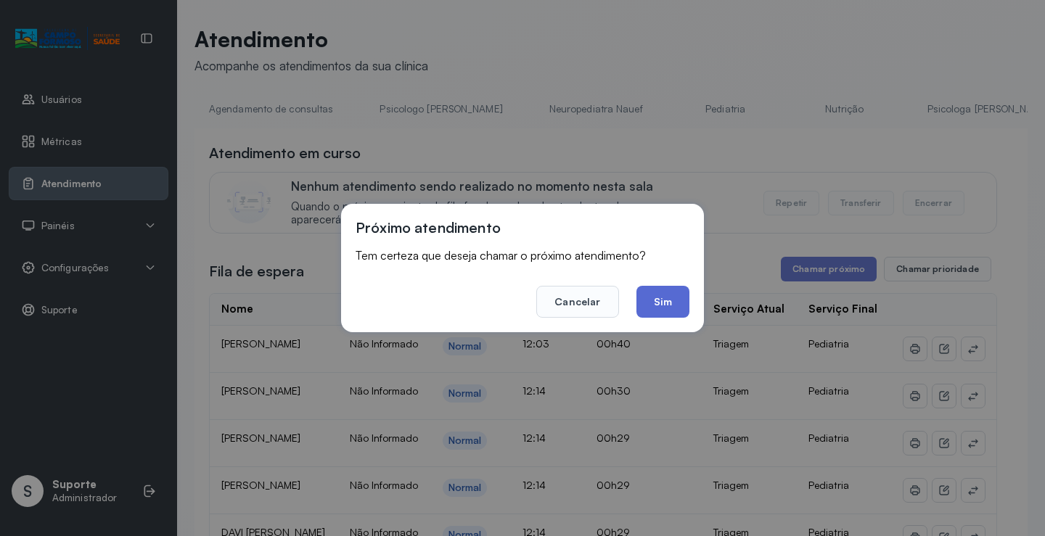
click at [676, 308] on button "Sim" at bounding box center [663, 302] width 53 height 32
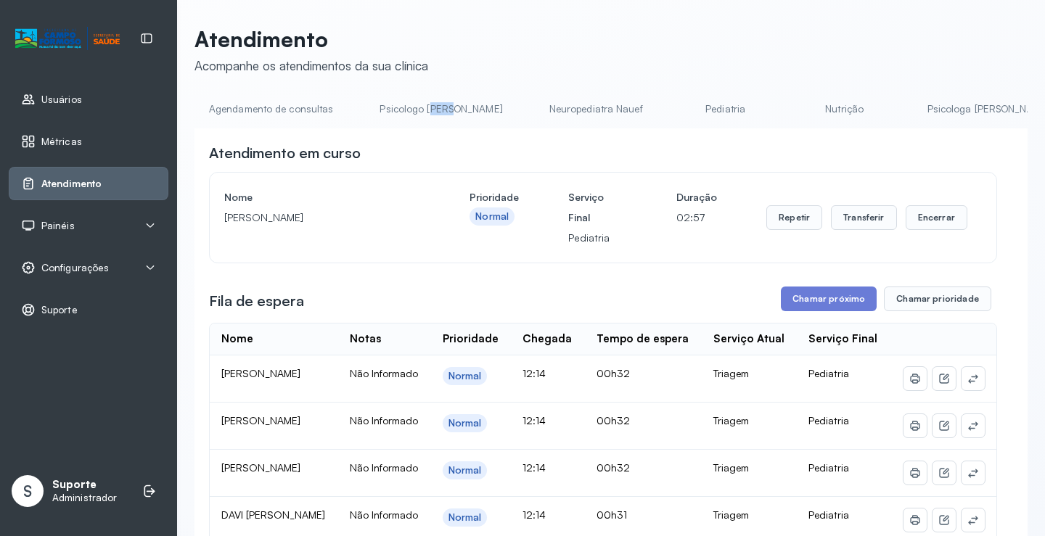
drag, startPoint x: 428, startPoint y: 127, endPoint x: 443, endPoint y: 126, distance: 15.3
click at [443, 126] on li "Psicologo Pedro" at bounding box center [444, 113] width 158 height 33
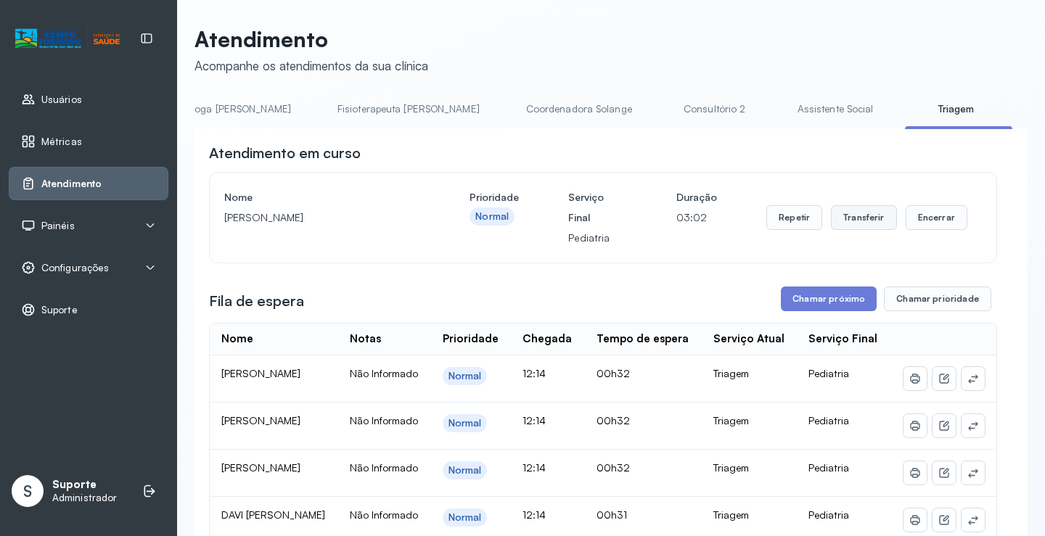
click at [865, 216] on button "Transferir" at bounding box center [864, 217] width 66 height 25
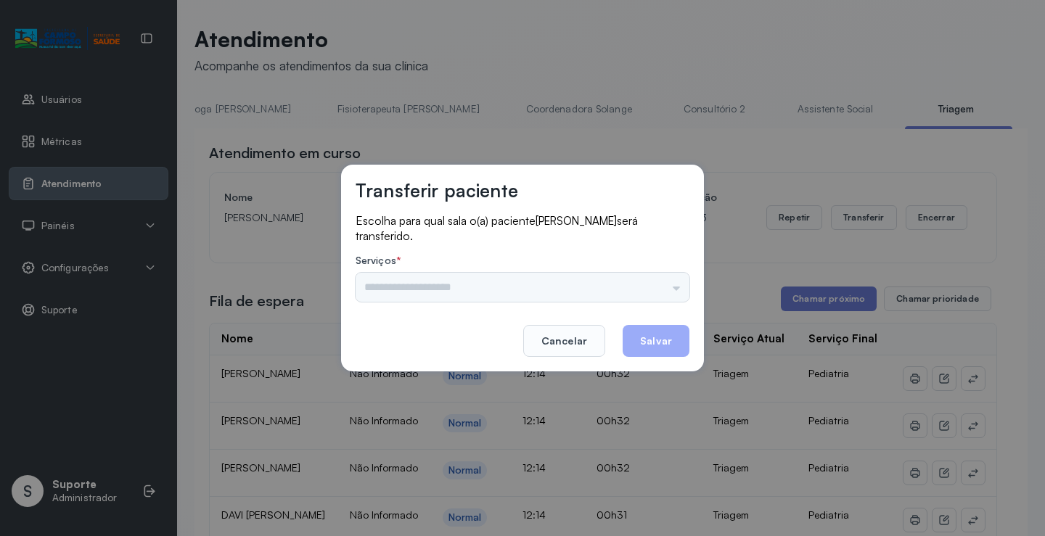
click at [674, 287] on div "Psicologo Pedro Neuropediatra Nauef Pediatria Nutrição Psicologa Alana Agendame…" at bounding box center [523, 287] width 334 height 29
click at [678, 286] on input "text" at bounding box center [523, 287] width 334 height 29
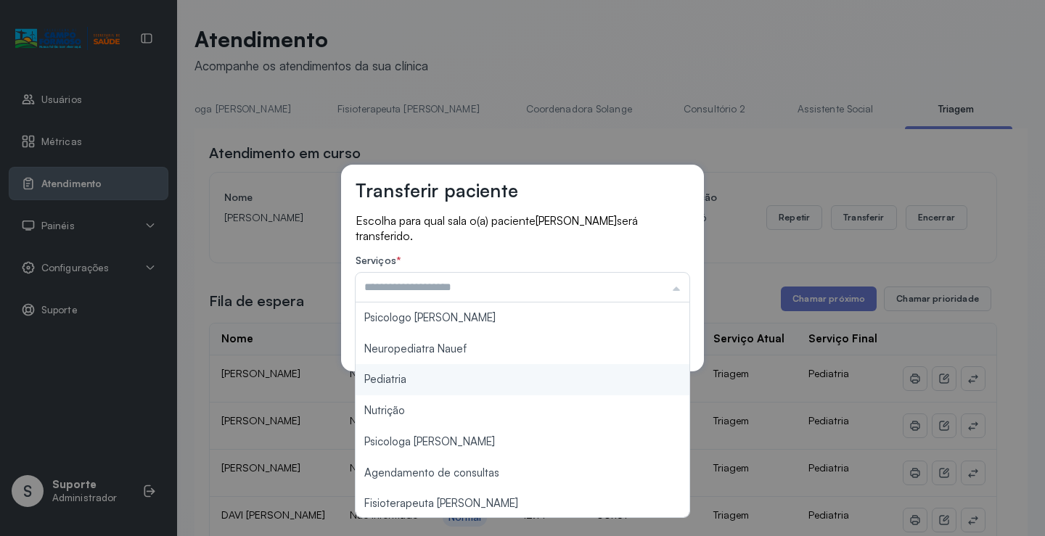
type input "*********"
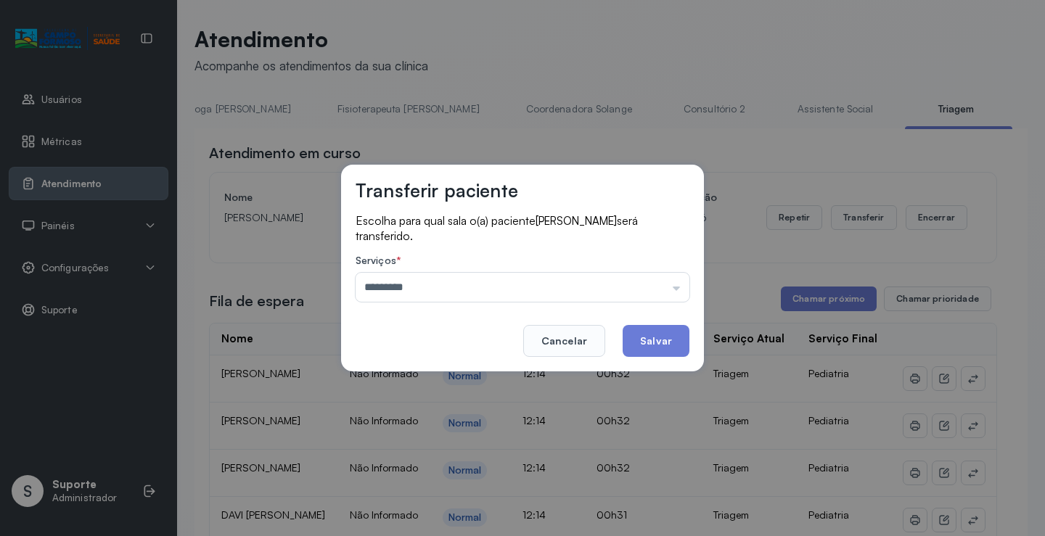
click at [437, 378] on div "Transferir paciente Escolha para qual sala o(a) paciente Joao Vitor Sousa Bonfi…" at bounding box center [522, 268] width 1045 height 536
click at [645, 338] on button "Salvar" at bounding box center [656, 341] width 67 height 32
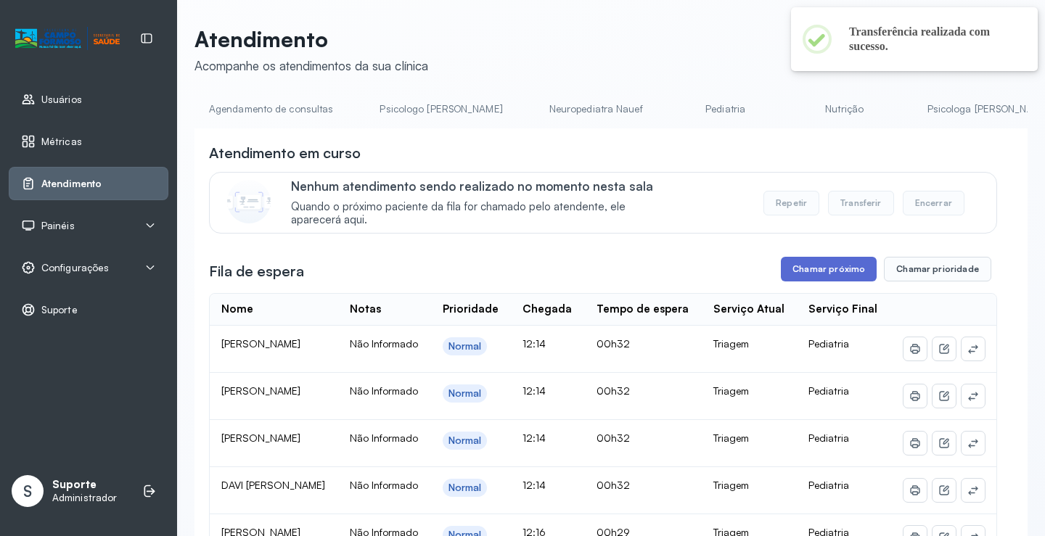
click at [814, 274] on button "Chamar próximo" at bounding box center [829, 269] width 96 height 25
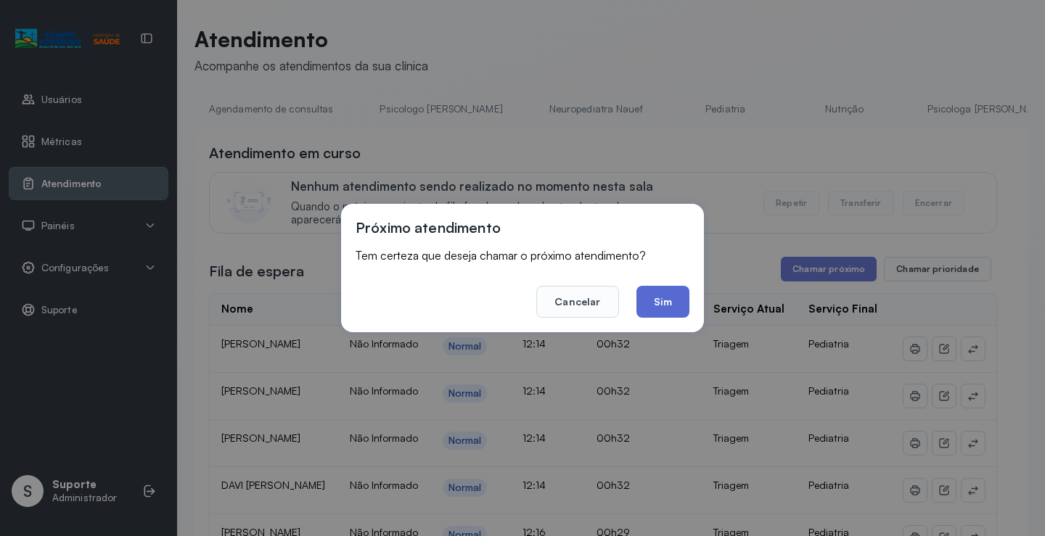
click at [671, 311] on button "Sim" at bounding box center [663, 302] width 53 height 32
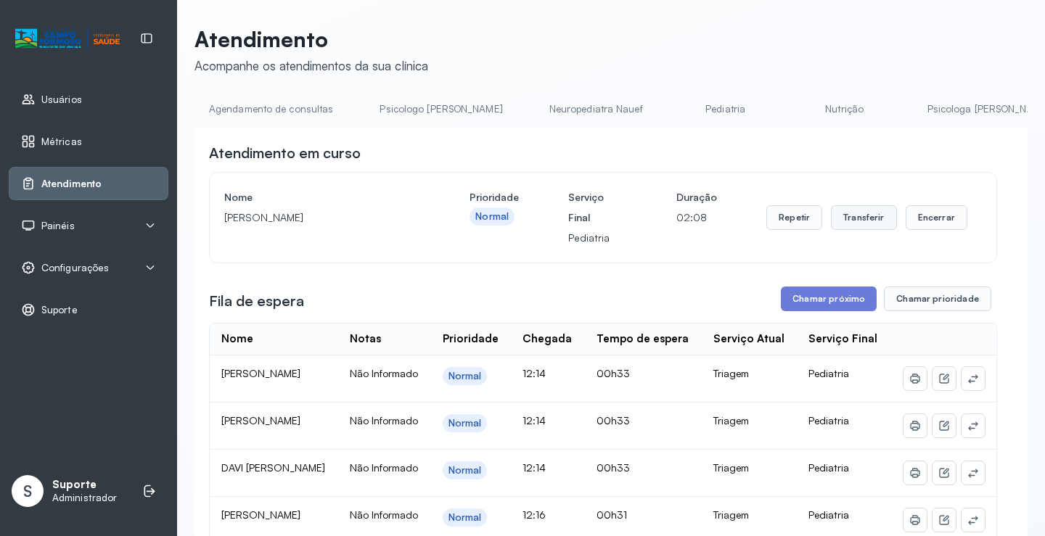
click at [838, 222] on button "Transferir" at bounding box center [864, 217] width 66 height 25
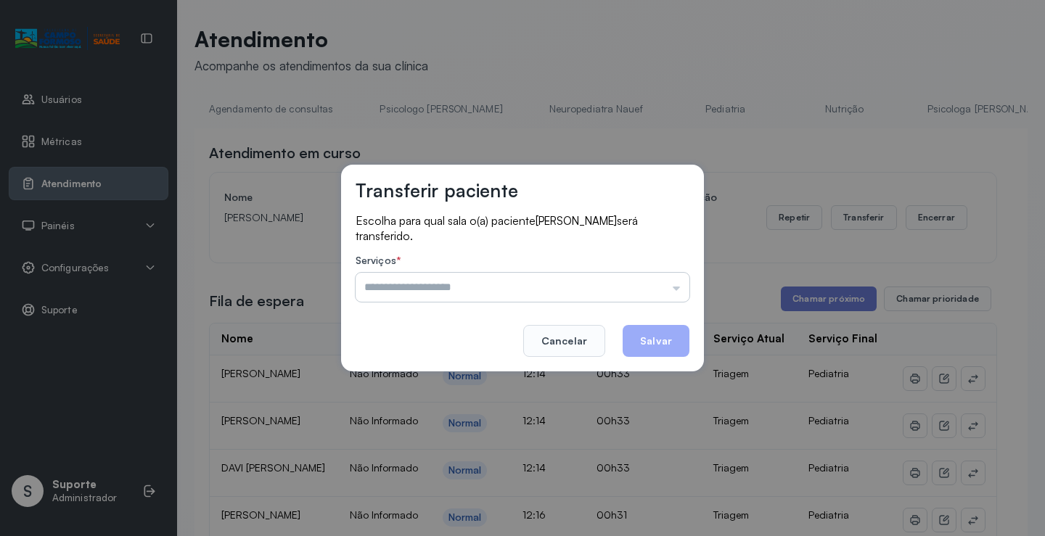
click at [675, 287] on input "text" at bounding box center [523, 287] width 334 height 29
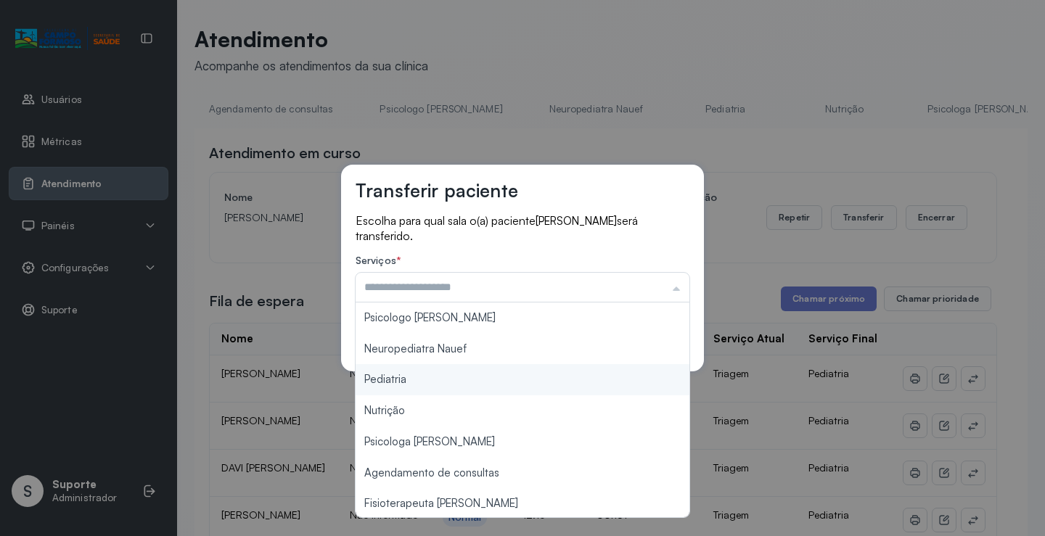
type input "*********"
click at [421, 377] on div "Transferir paciente Escolha para qual sala o(a) paciente HEITOR SOUSA BONFIM se…" at bounding box center [522, 268] width 1045 height 536
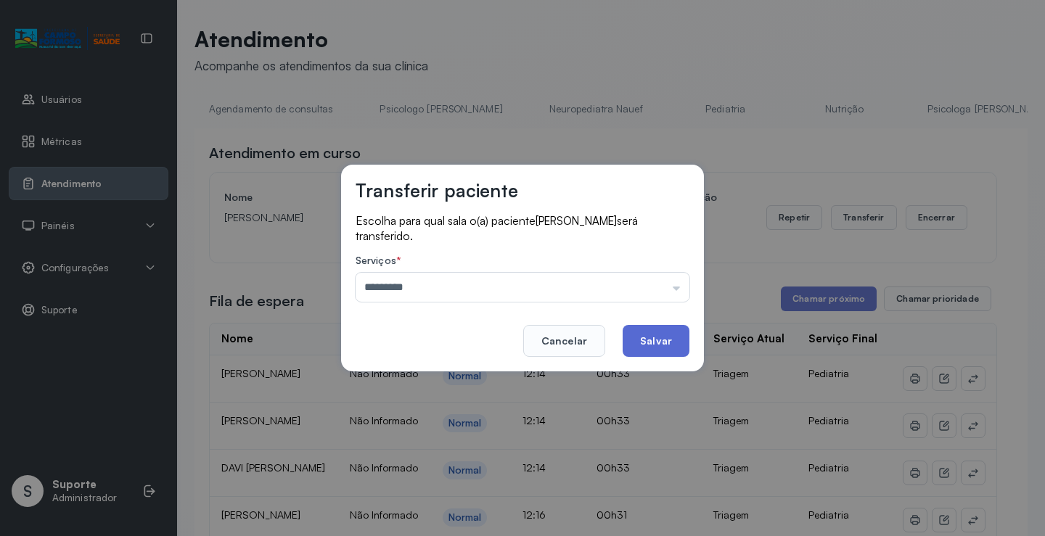
click at [675, 345] on button "Salvar" at bounding box center [656, 341] width 67 height 32
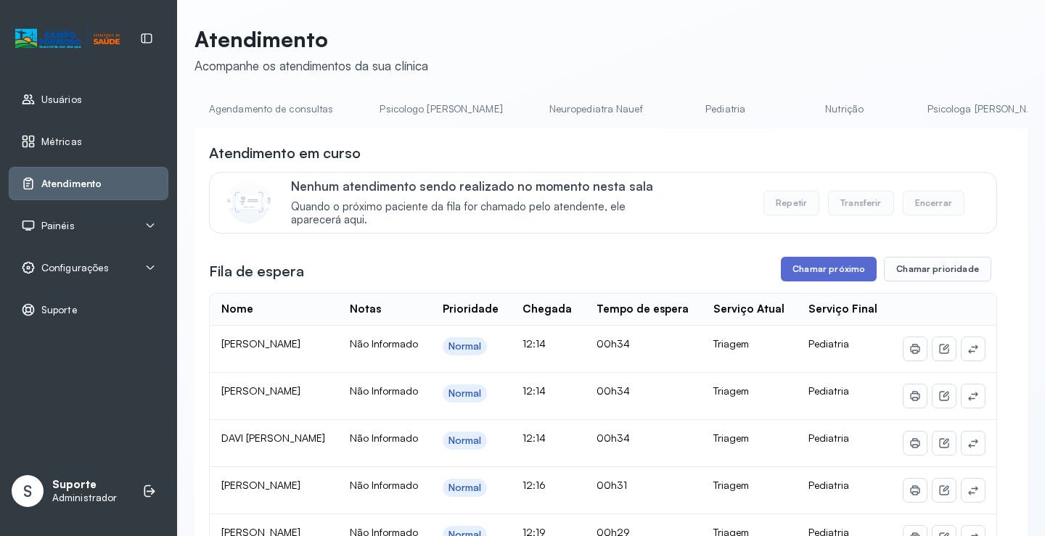
click at [824, 274] on button "Chamar próximo" at bounding box center [829, 269] width 96 height 25
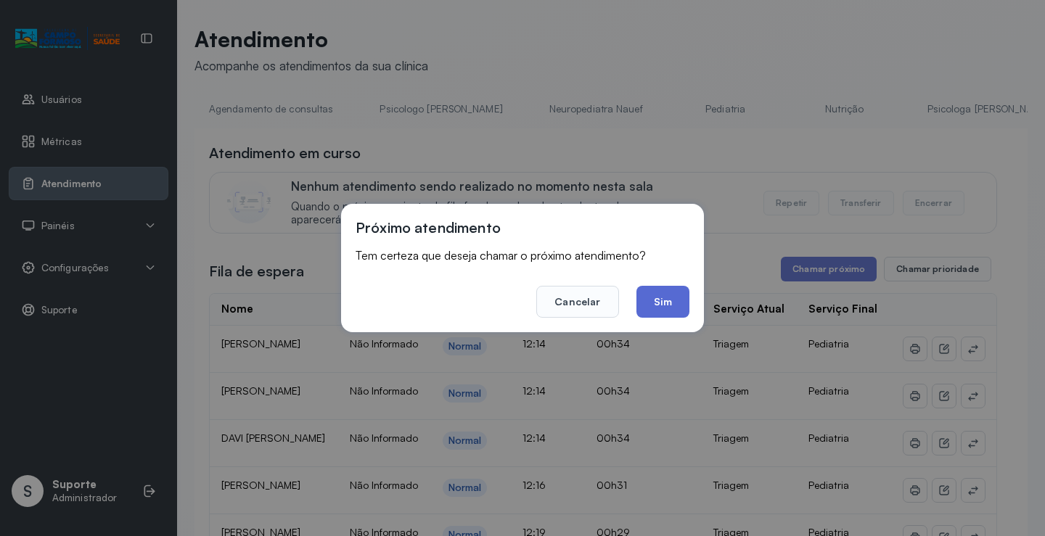
click at [659, 305] on button "Sim" at bounding box center [663, 302] width 53 height 32
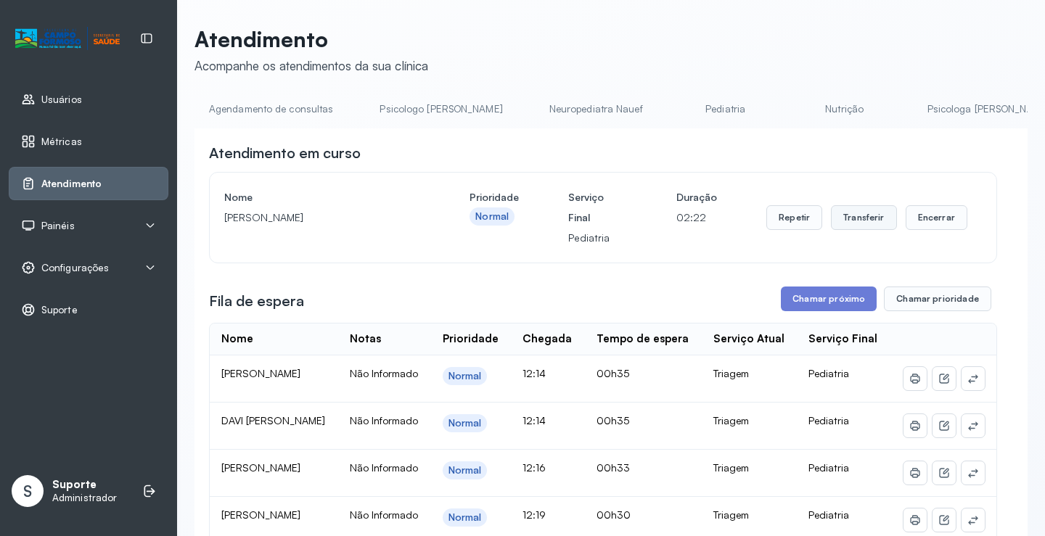
click at [848, 228] on button "Transferir" at bounding box center [864, 217] width 66 height 25
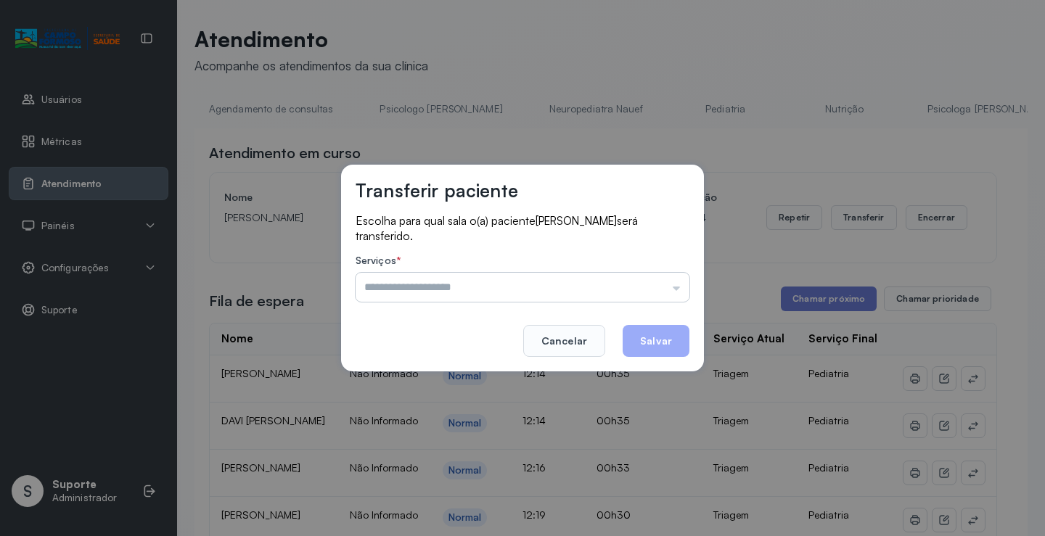
click at [675, 293] on input "text" at bounding box center [523, 287] width 334 height 29
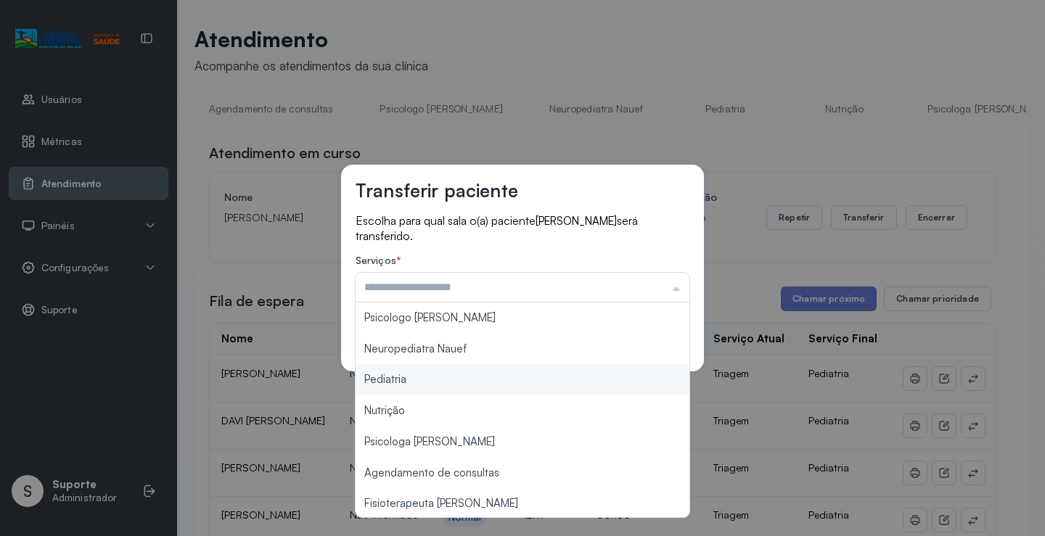
type input "*********"
click at [455, 385] on div "Transferir paciente Escolha para qual sala o(a) paciente BENICIO NASCIMENTO DA …" at bounding box center [522, 268] width 1045 height 536
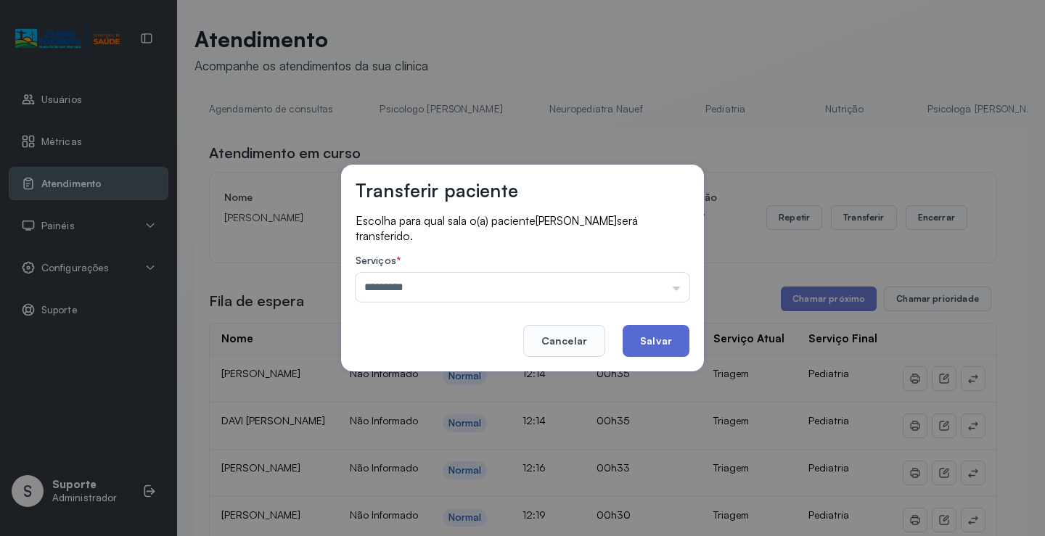
click at [658, 335] on button "Salvar" at bounding box center [656, 341] width 67 height 32
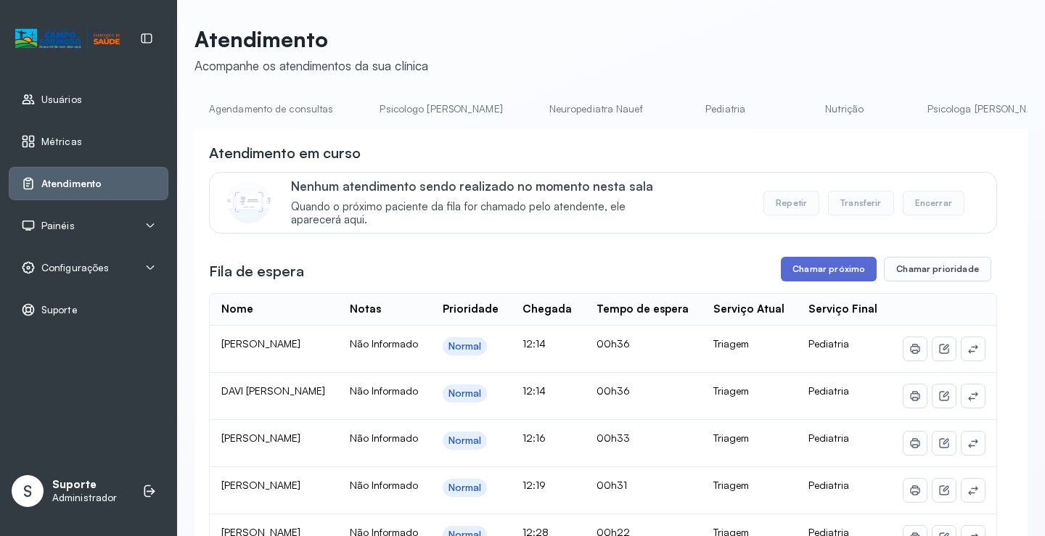
click at [819, 279] on button "Chamar próximo" at bounding box center [829, 269] width 96 height 25
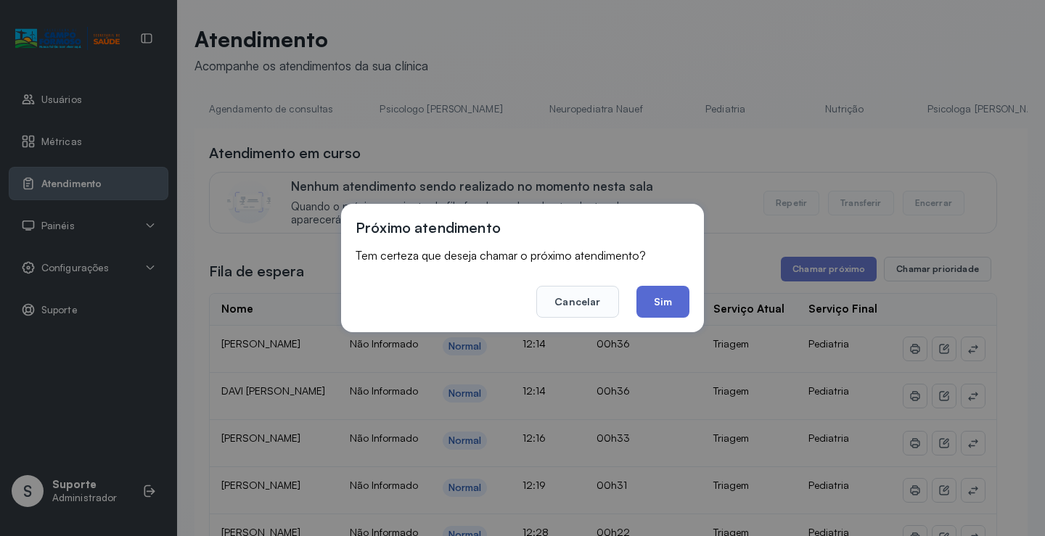
click at [654, 301] on button "Sim" at bounding box center [663, 302] width 53 height 32
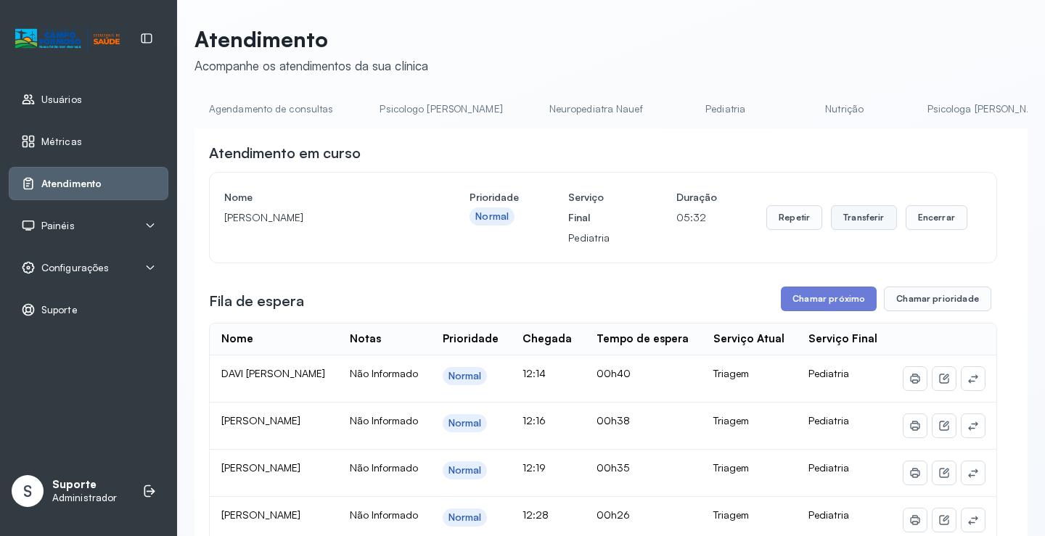
click at [866, 217] on button "Transferir" at bounding box center [864, 217] width 66 height 25
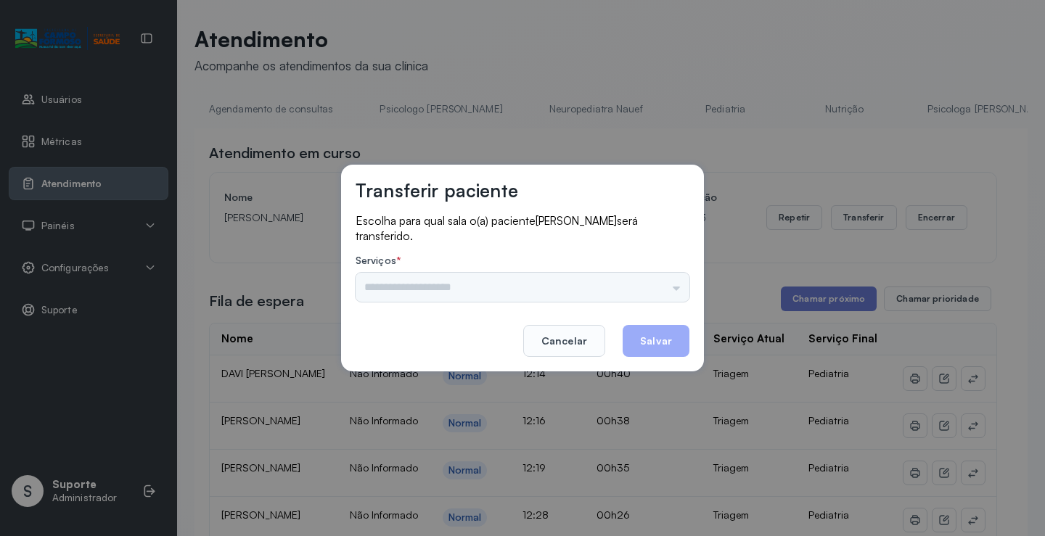
click at [680, 291] on div "Psicologo Pedro Neuropediatra Nauef Pediatria Nutrição Psicologa Alana Agendame…" at bounding box center [523, 287] width 334 height 29
click at [680, 290] on input "text" at bounding box center [523, 287] width 334 height 29
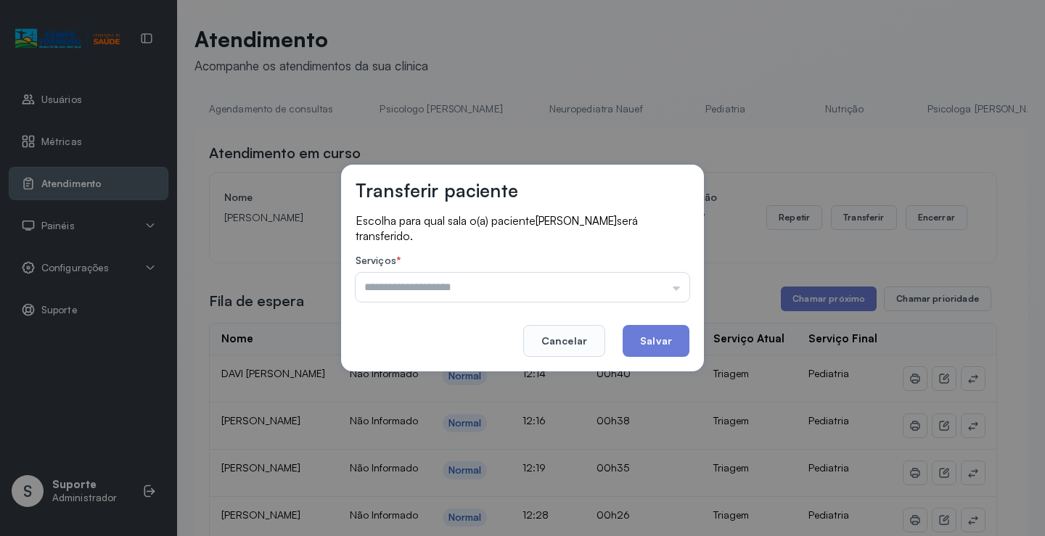
type input "*********"
click at [397, 383] on div "Transferir paciente Escolha para qual sala o(a) paciente MARIA ELISA CRUZ DA SI…" at bounding box center [522, 268] width 1045 height 536
click at [654, 338] on button "Salvar" at bounding box center [656, 341] width 67 height 32
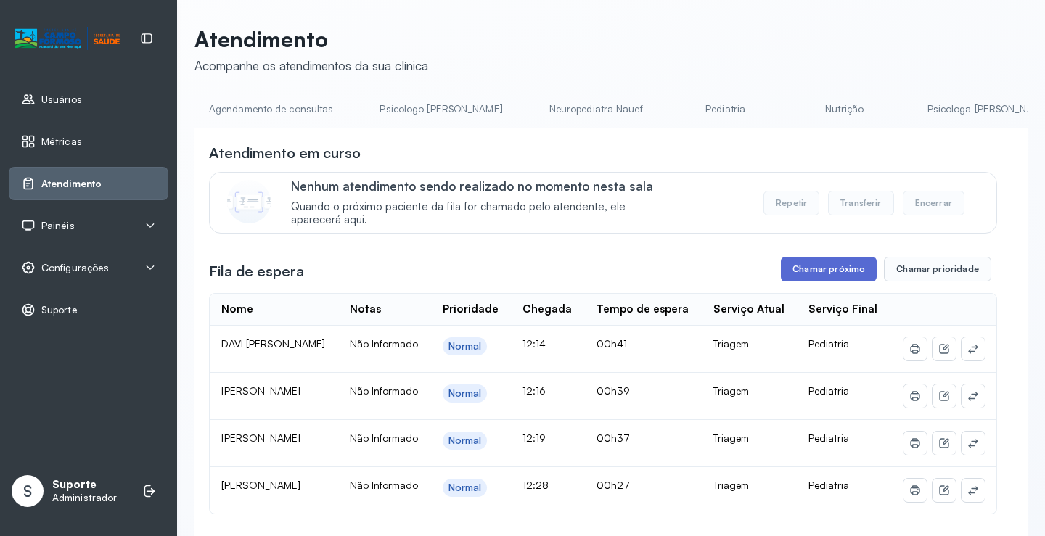
click at [830, 279] on button "Chamar próximo" at bounding box center [829, 269] width 96 height 25
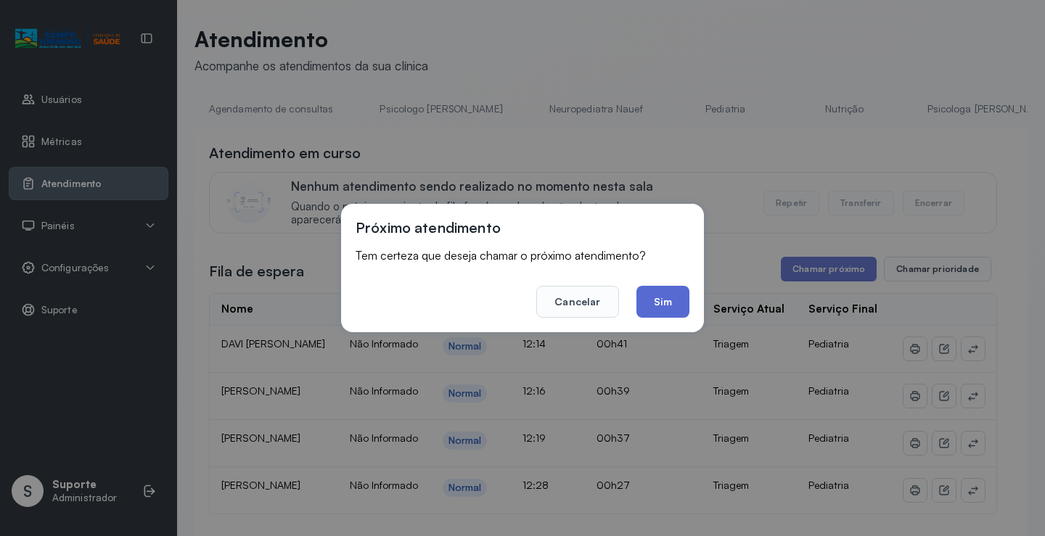
click at [663, 302] on button "Sim" at bounding box center [663, 302] width 53 height 32
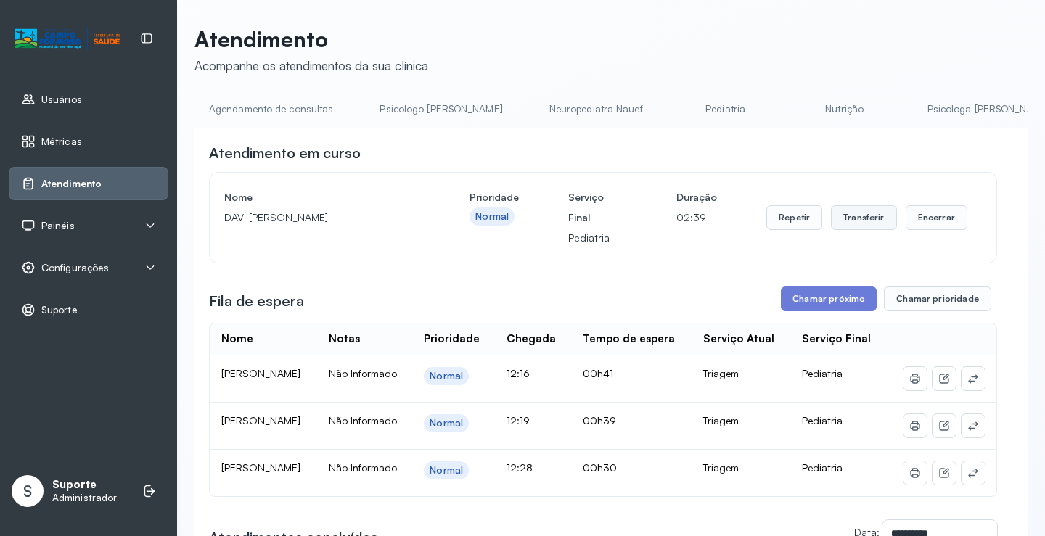
click at [855, 219] on button "Transferir" at bounding box center [864, 217] width 66 height 25
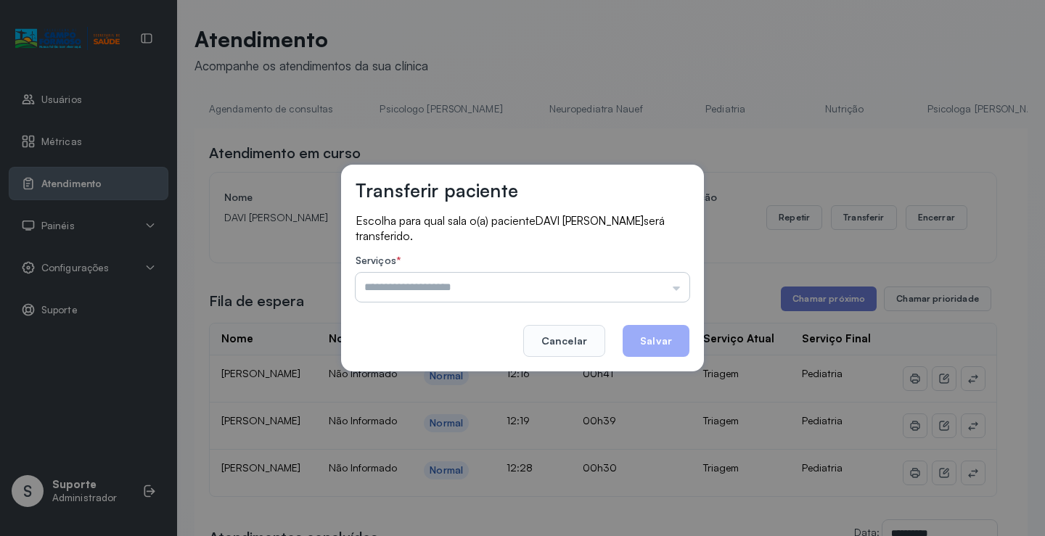
click at [675, 289] on input "text" at bounding box center [523, 287] width 334 height 29
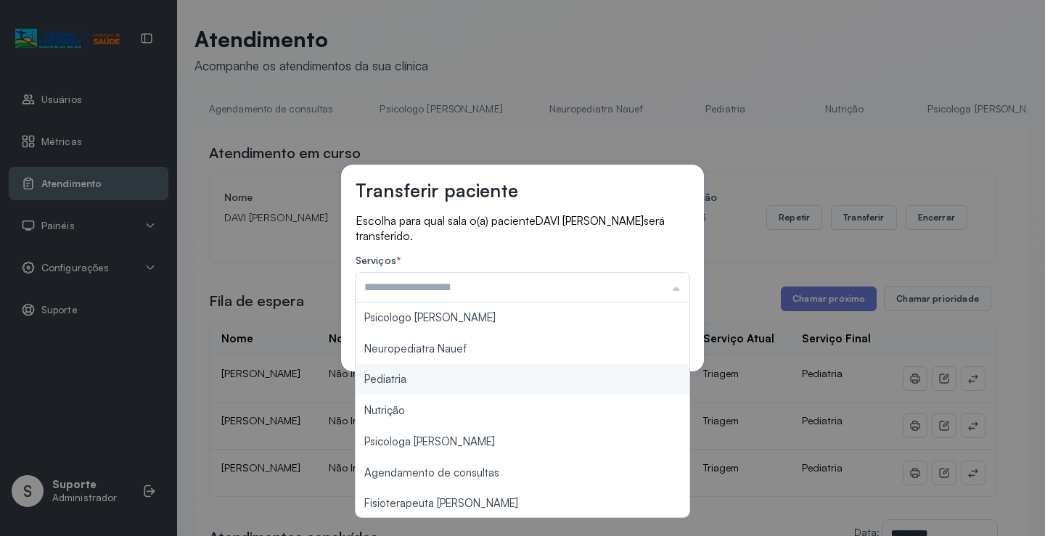
type input "*********"
click at [459, 381] on div "Transferir paciente Escolha para qual sala o(a) paciente DAVI FRANCISCO MALTA R…" at bounding box center [522, 268] width 1045 height 536
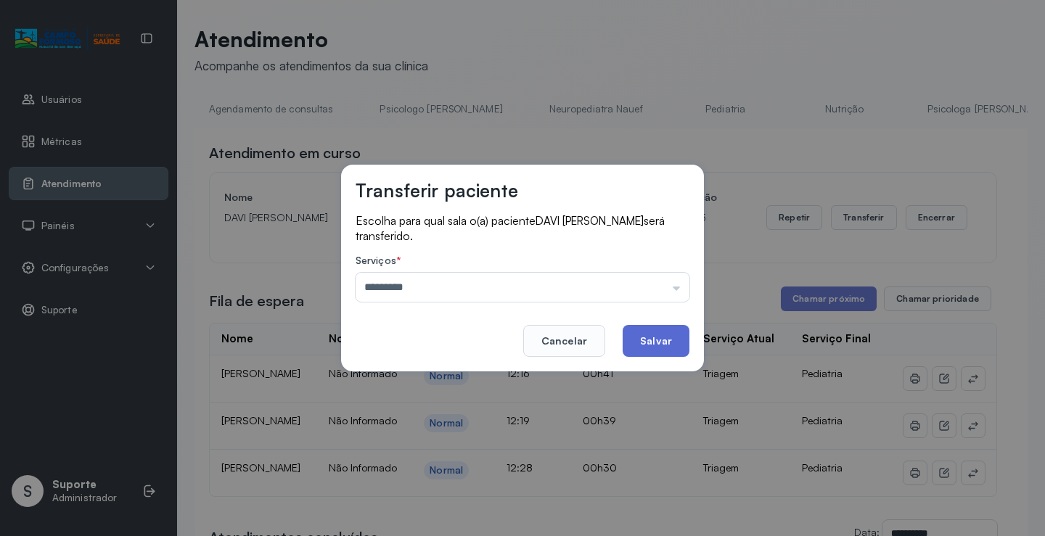
click at [666, 341] on button "Salvar" at bounding box center [656, 341] width 67 height 32
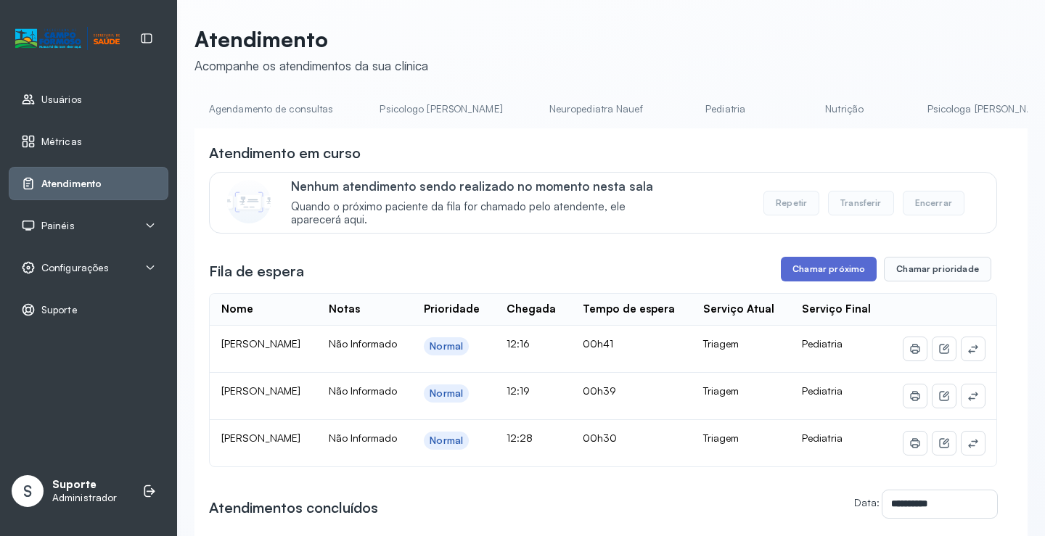
click at [814, 271] on button "Chamar próximo" at bounding box center [829, 269] width 96 height 25
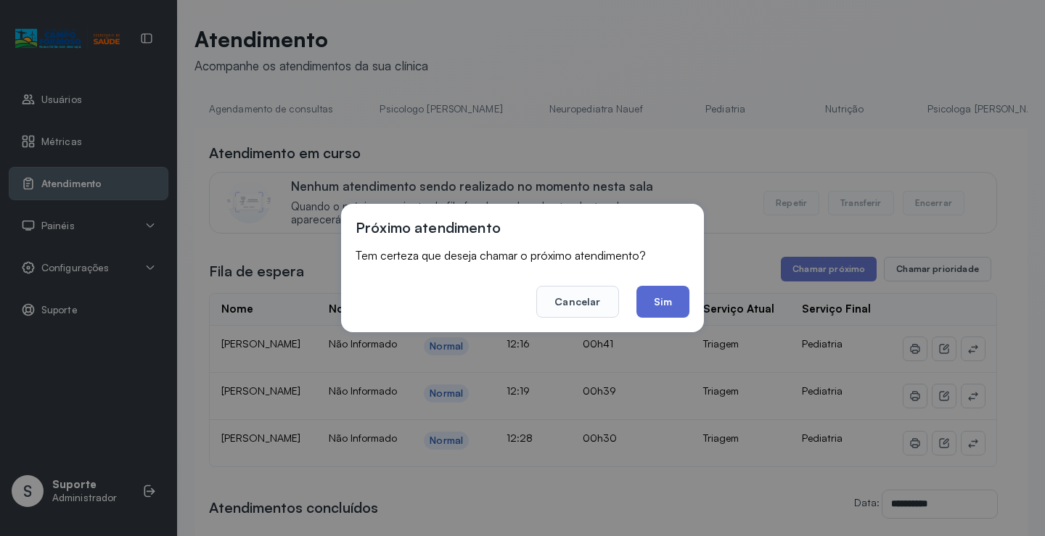
click at [672, 306] on button "Sim" at bounding box center [663, 302] width 53 height 32
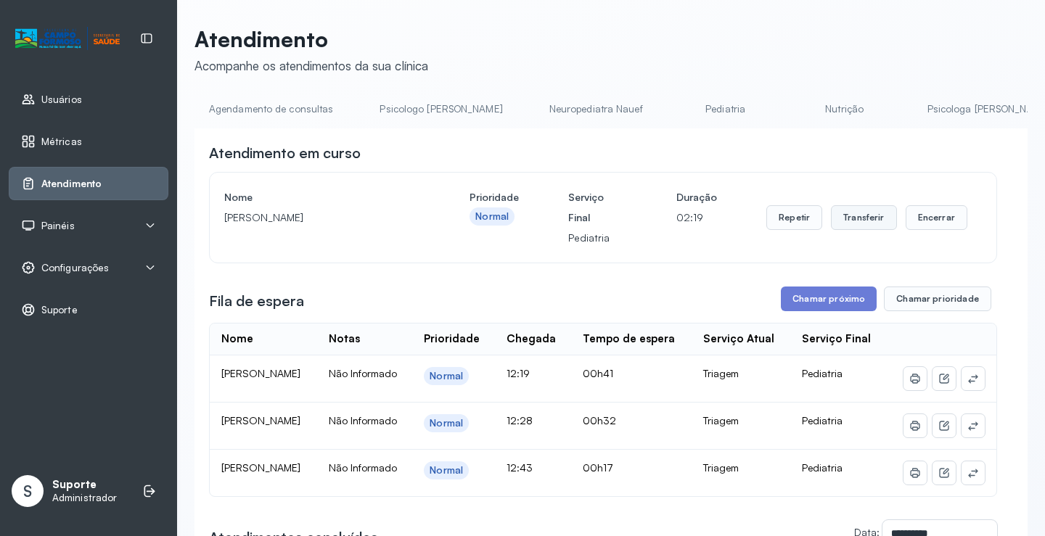
click at [857, 224] on button "Transferir" at bounding box center [864, 217] width 66 height 25
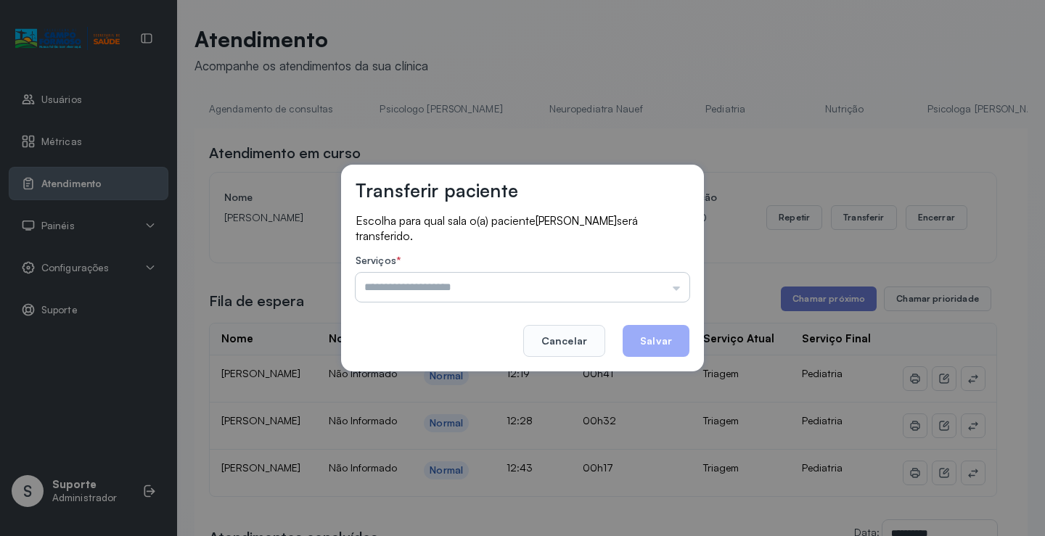
click at [678, 292] on input "text" at bounding box center [523, 287] width 334 height 29
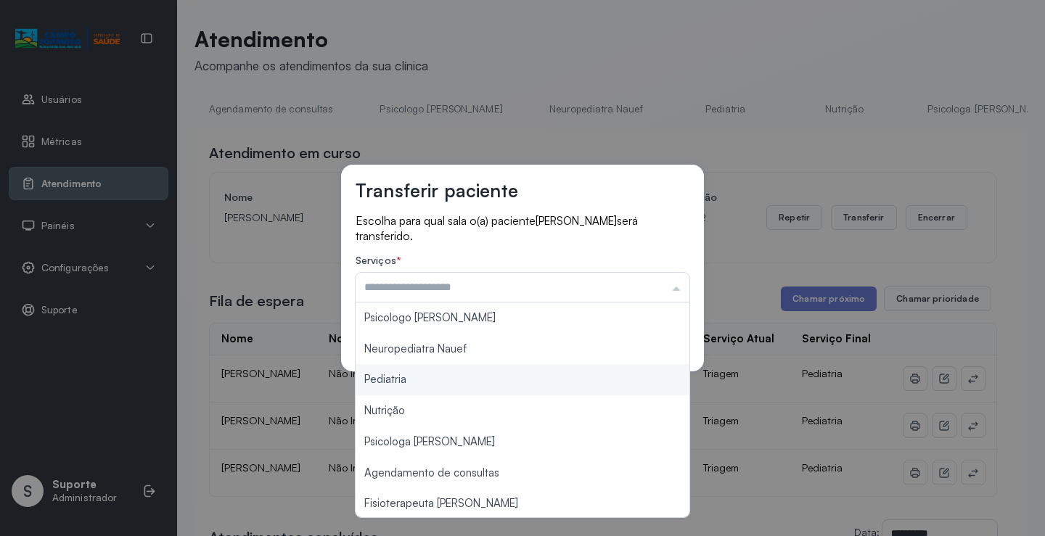
type input "*********"
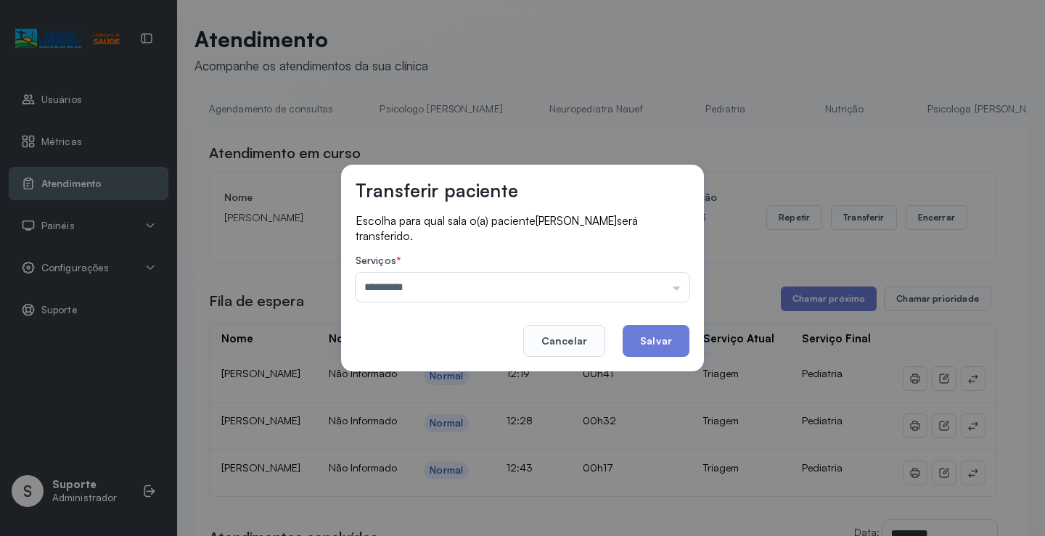
click at [406, 376] on div "Transferir paciente Escolha para qual sala o(a) paciente TALLES DIAS DA SILVA s…" at bounding box center [522, 268] width 1045 height 536
click at [658, 343] on button "Salvar" at bounding box center [656, 341] width 67 height 32
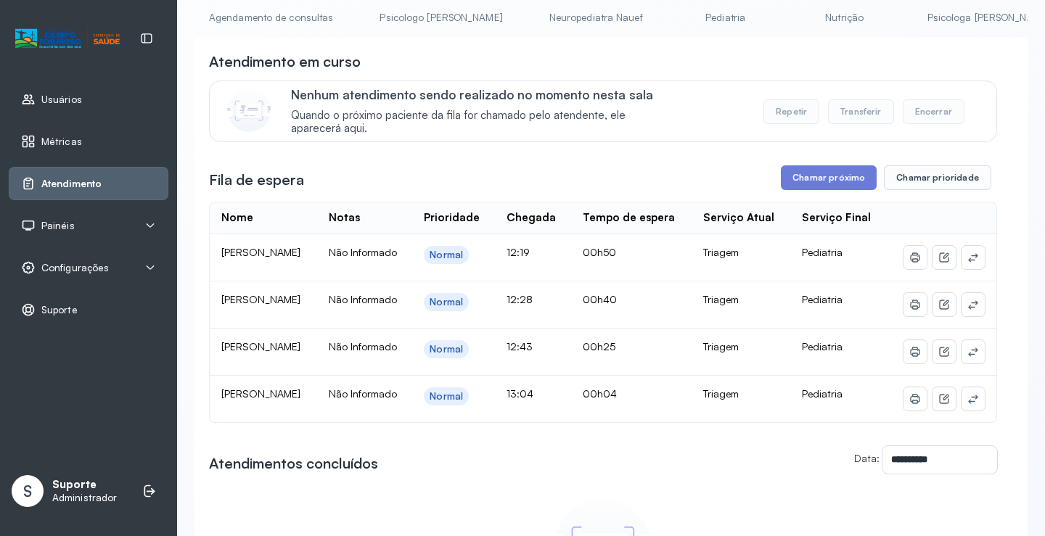
scroll to position [0, 0]
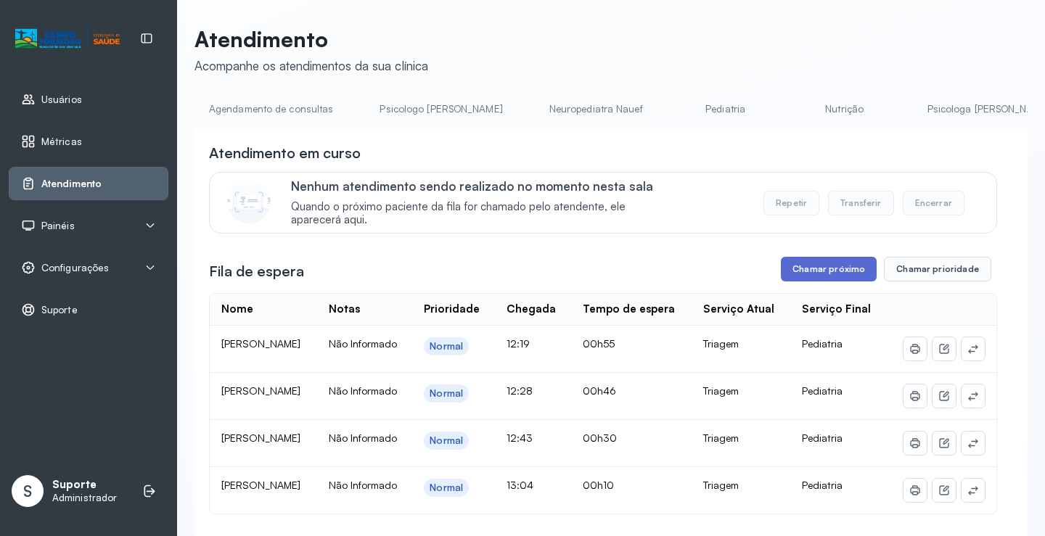
click at [836, 273] on button "Chamar próximo" at bounding box center [829, 269] width 96 height 25
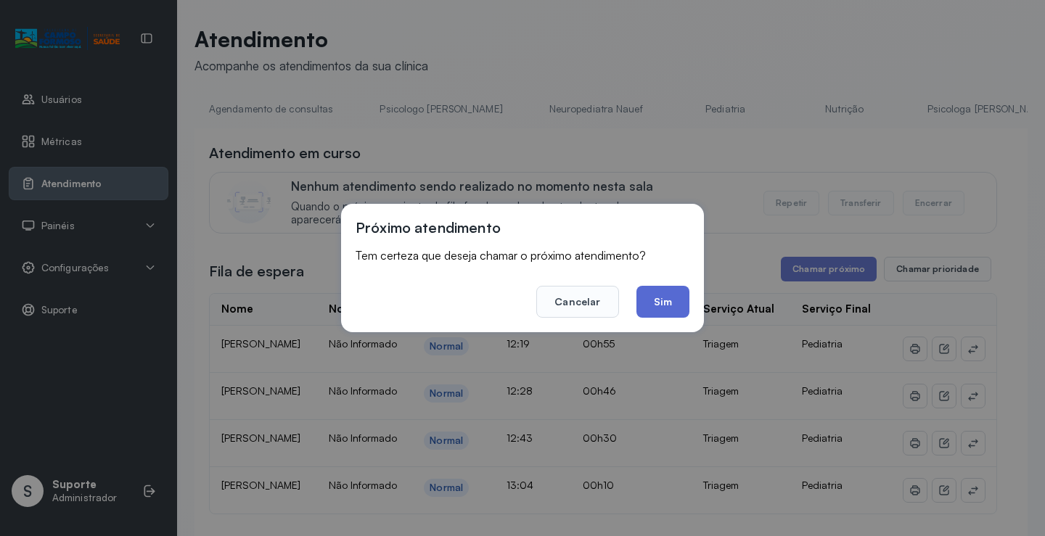
click at [659, 302] on button "Sim" at bounding box center [663, 302] width 53 height 32
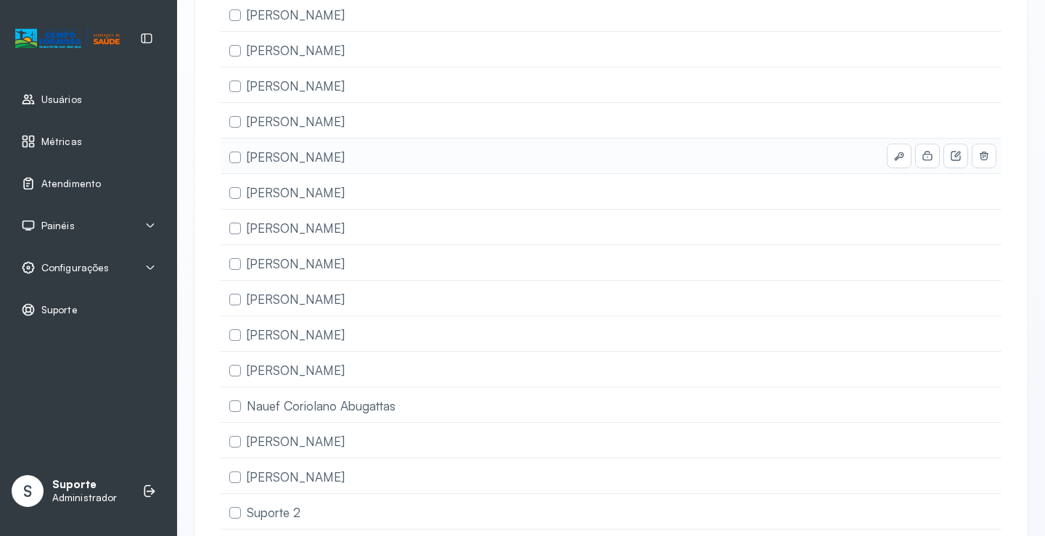
scroll to position [435, 0]
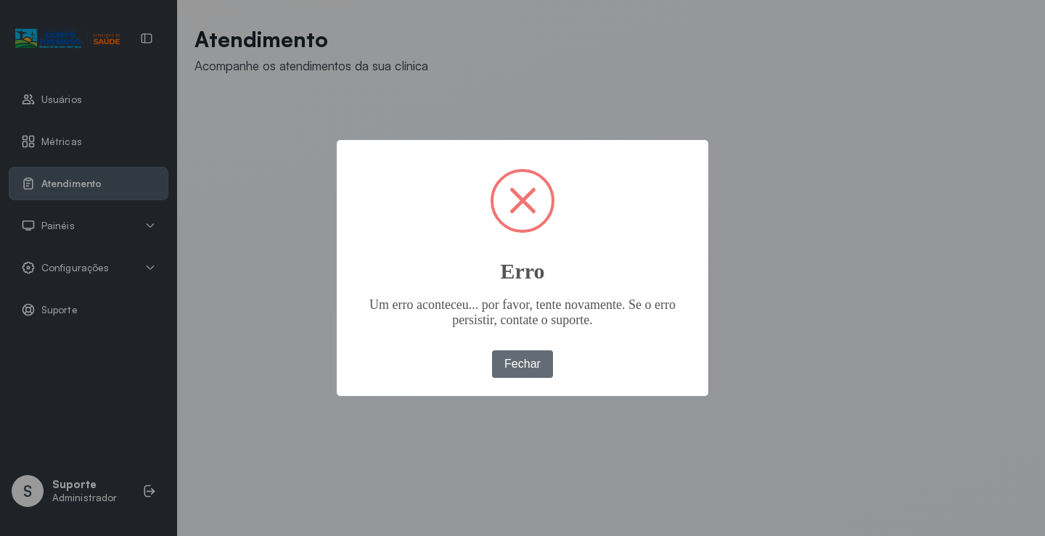
click at [524, 362] on button "Fechar" at bounding box center [523, 365] width 62 height 28
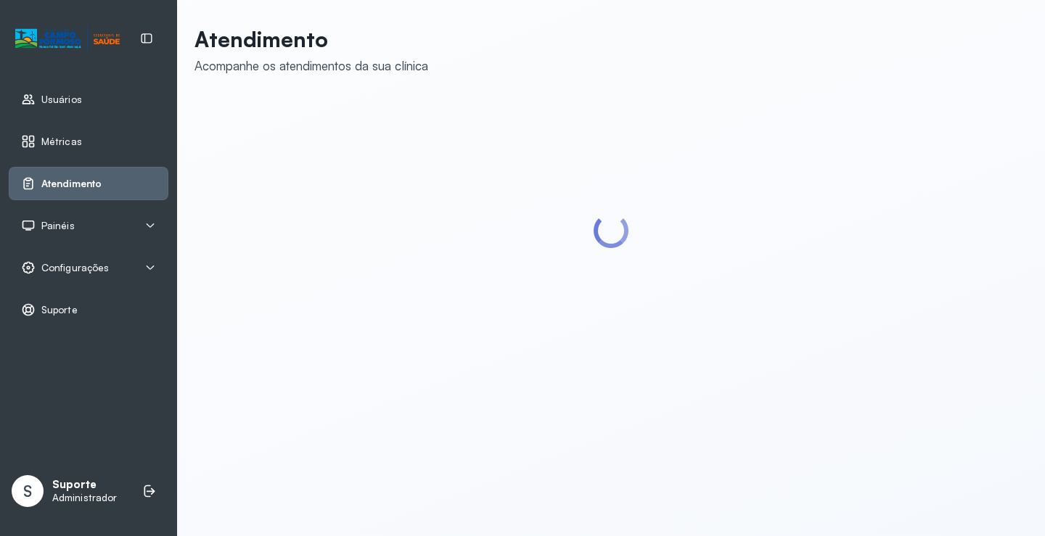
drag, startPoint x: 461, startPoint y: 210, endPoint x: 462, endPoint y: 181, distance: 29.0
click at [470, 201] on div at bounding box center [611, 231] width 833 height 269
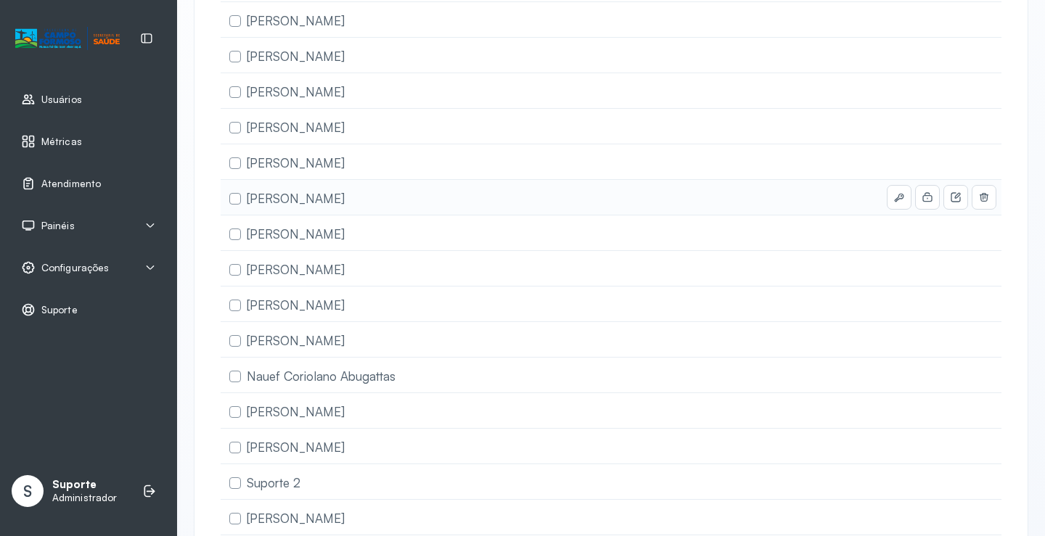
scroll to position [501, 0]
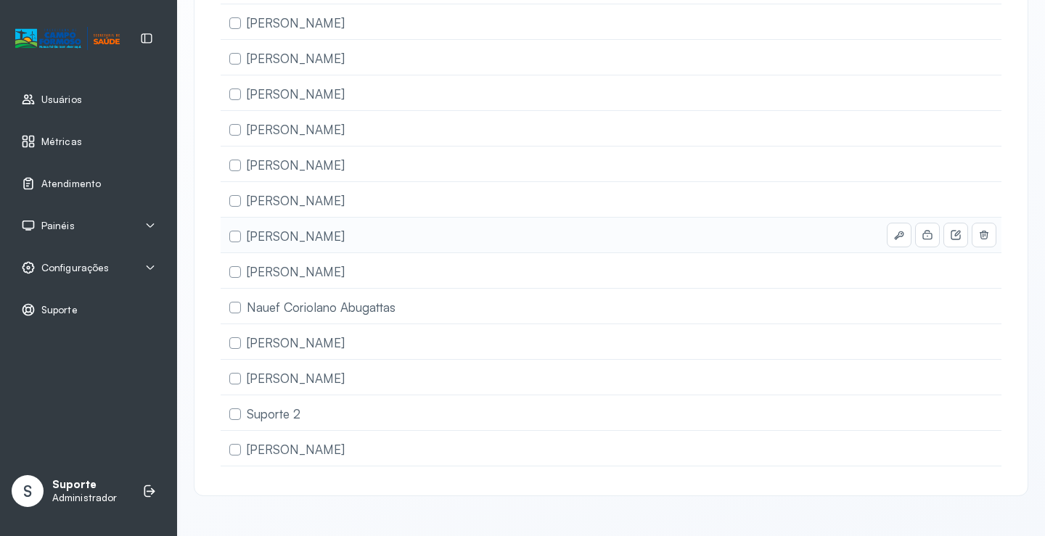
click at [351, 232] on div "[PERSON_NAME]" at bounding box center [289, 235] width 121 height 23
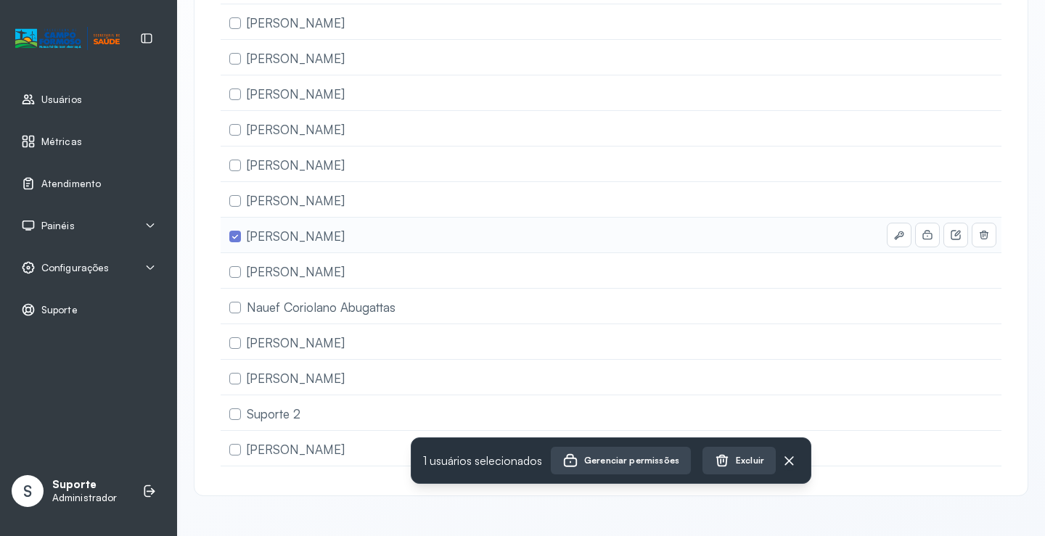
click at [351, 231] on div "[PERSON_NAME]" at bounding box center [289, 235] width 121 height 23
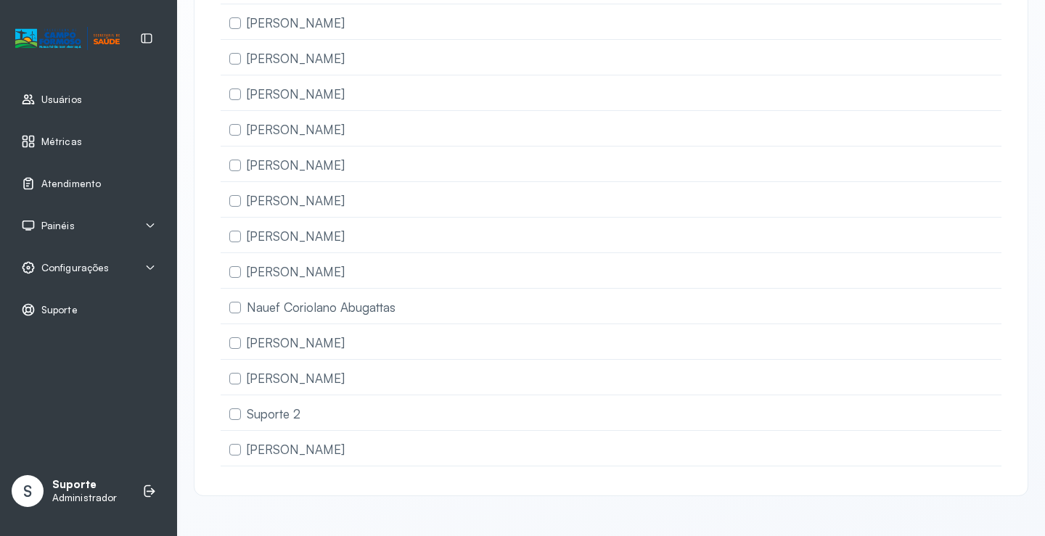
click at [111, 92] on link "Usuários" at bounding box center [88, 99] width 135 height 15
click at [78, 97] on span "Usuários" at bounding box center [62, 100] width 43 height 12
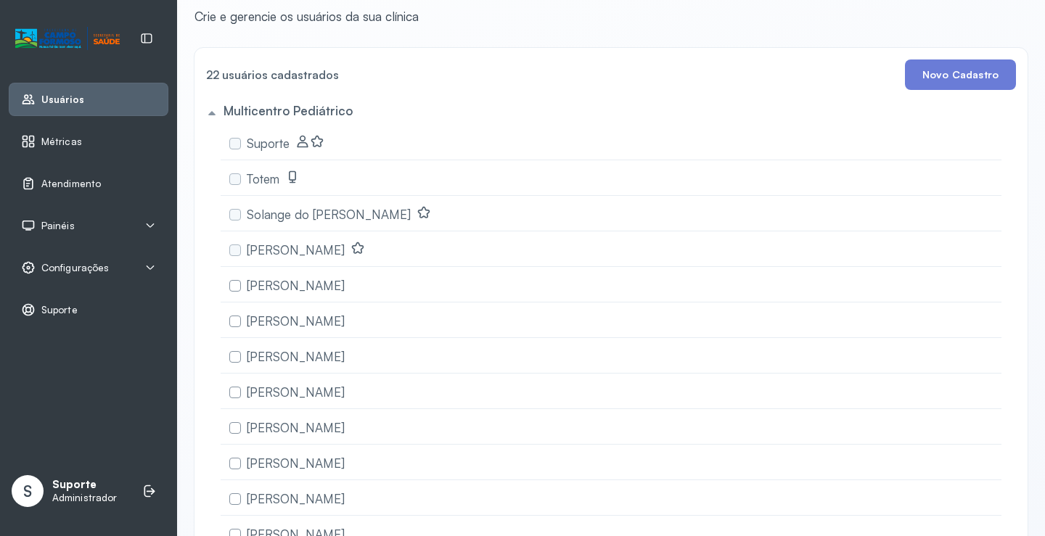
scroll to position [73, 0]
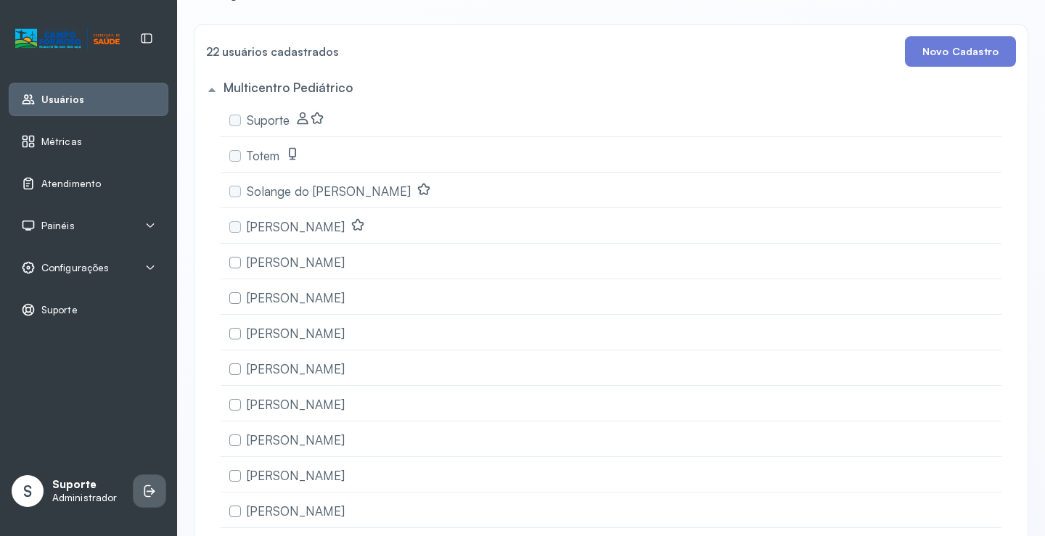
click at [137, 491] on li at bounding box center [150, 491] width 32 height 32
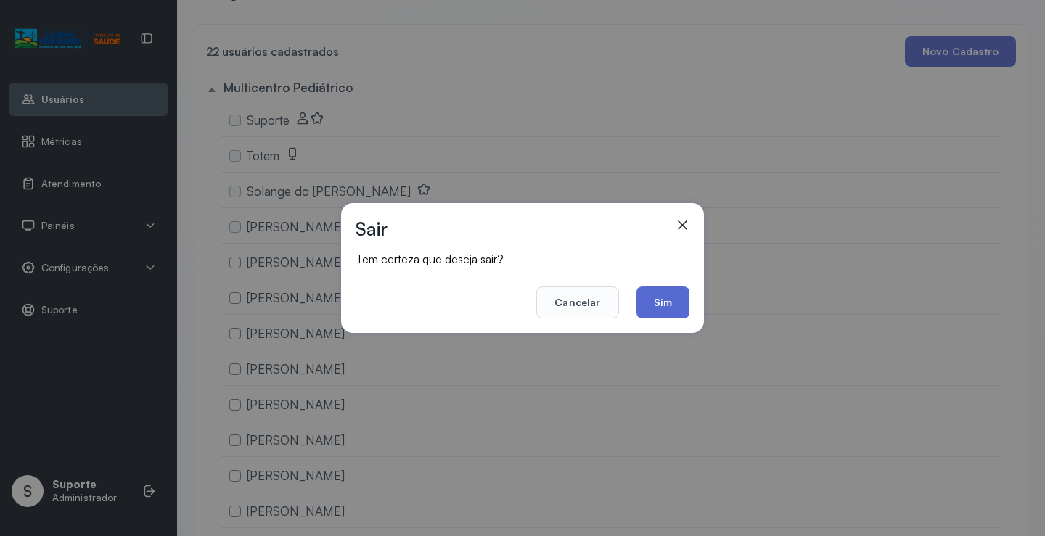
click at [646, 296] on button "Sim" at bounding box center [663, 303] width 53 height 32
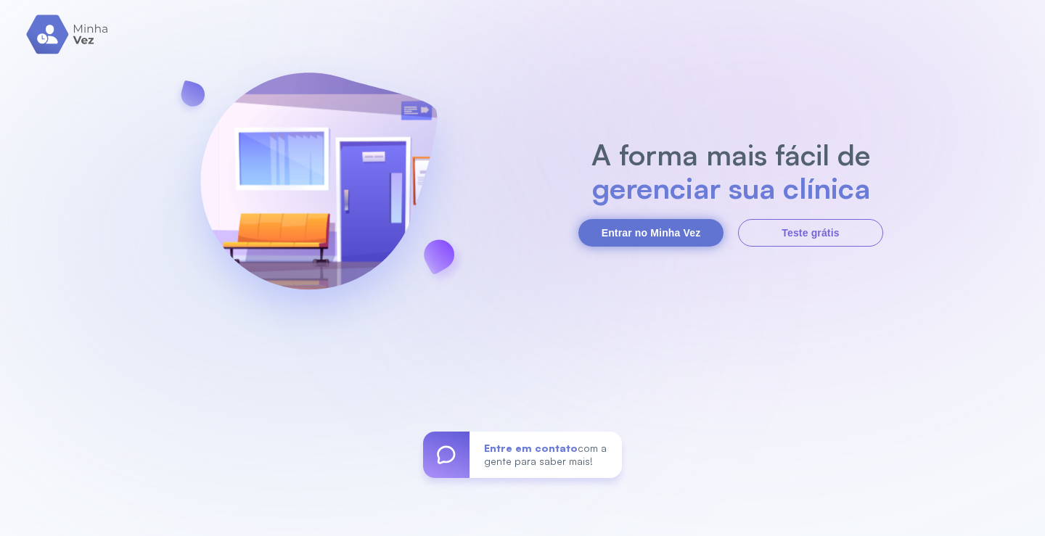
click at [612, 227] on button "Entrar no Minha Vez" at bounding box center [650, 233] width 145 height 28
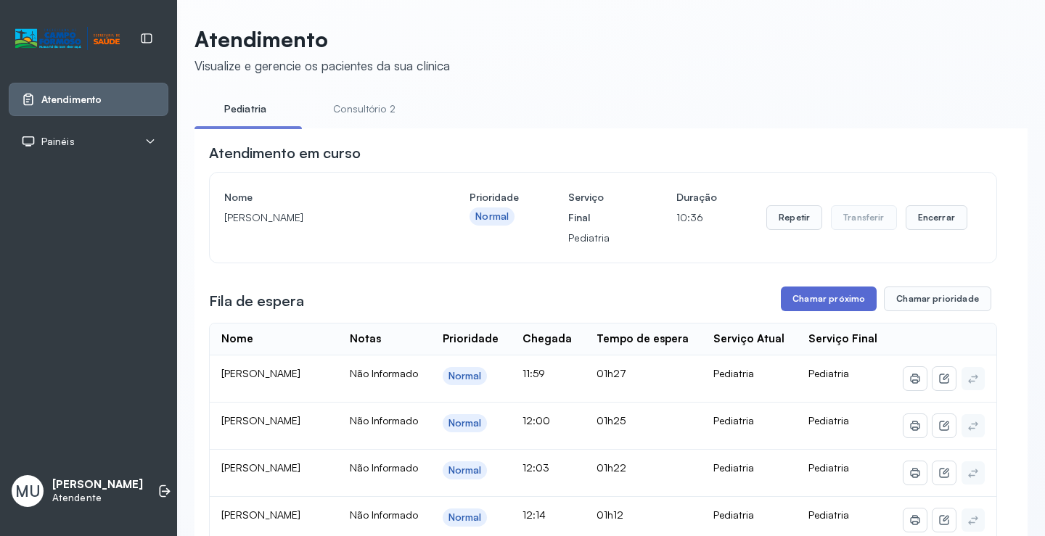
click at [804, 295] on button "Chamar próximo" at bounding box center [829, 299] width 96 height 25
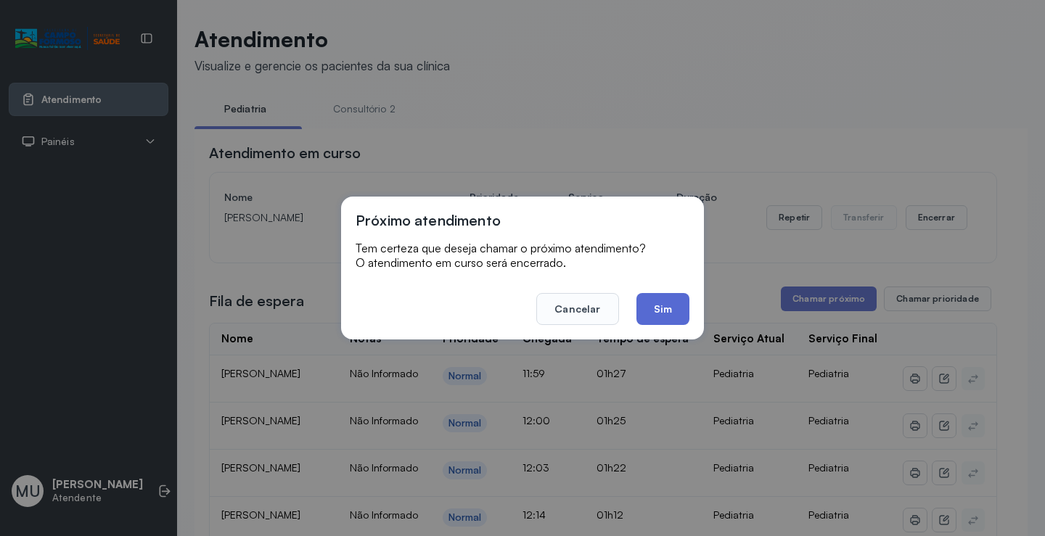
click at [667, 307] on button "Sim" at bounding box center [663, 309] width 53 height 32
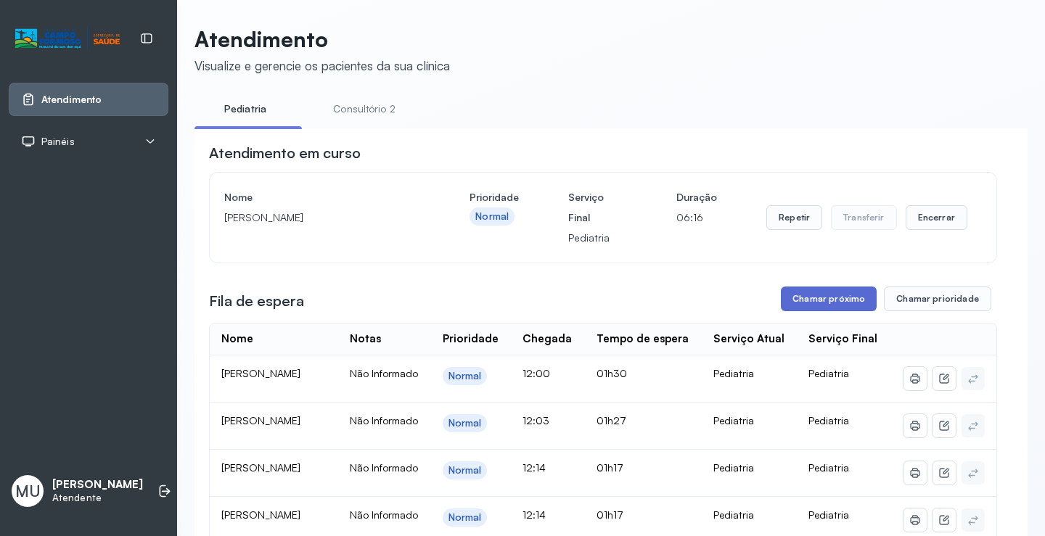
click at [821, 303] on button "Chamar próximo" at bounding box center [829, 299] width 96 height 25
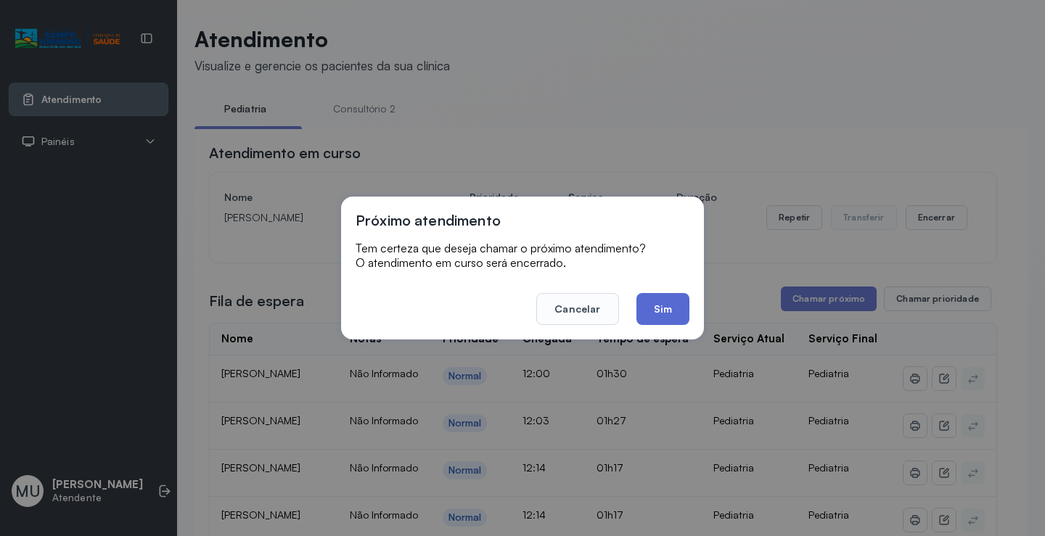
click at [657, 308] on button "Sim" at bounding box center [663, 309] width 53 height 32
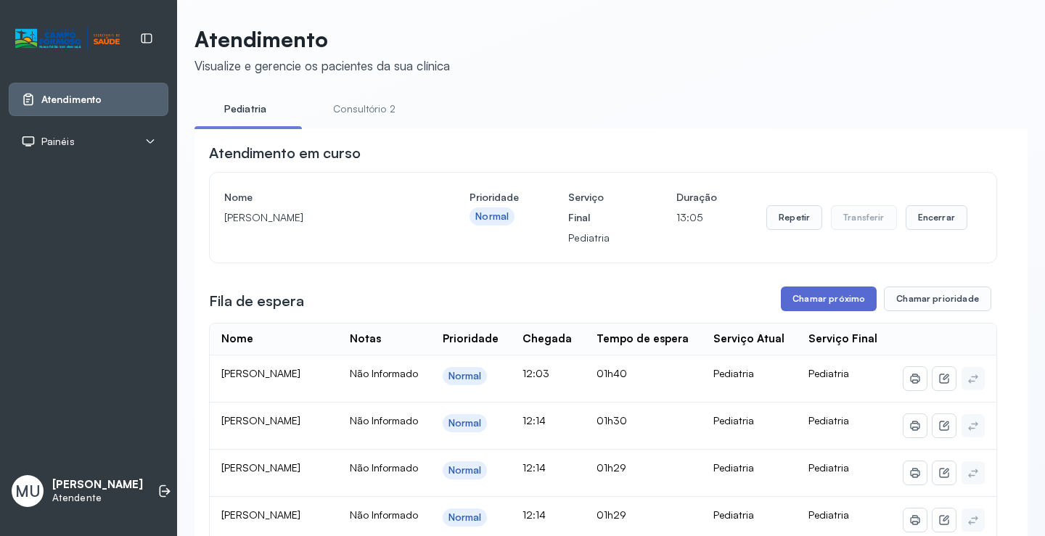
click at [791, 301] on button "Chamar próximo" at bounding box center [829, 299] width 96 height 25
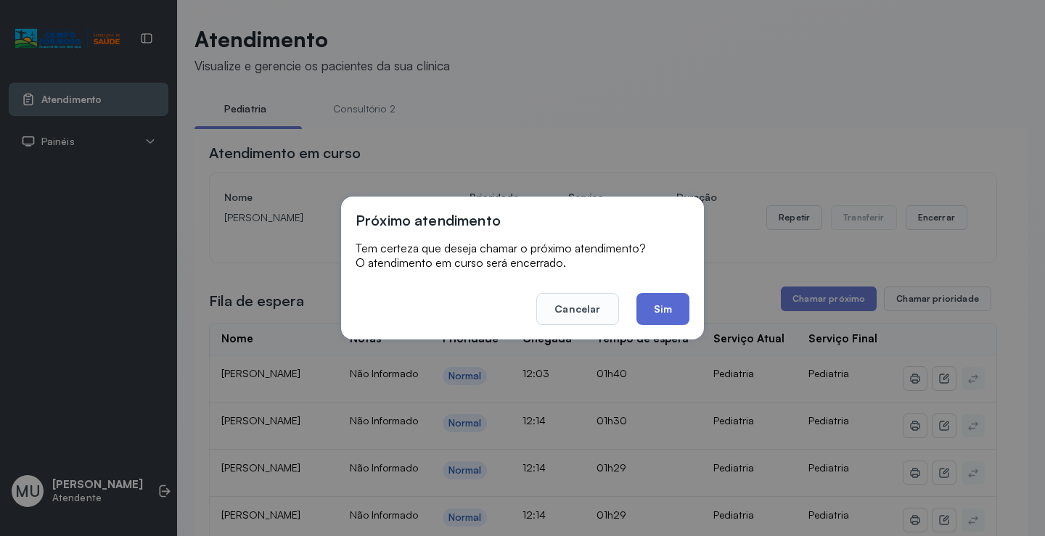
click at [671, 303] on button "Sim" at bounding box center [663, 309] width 53 height 32
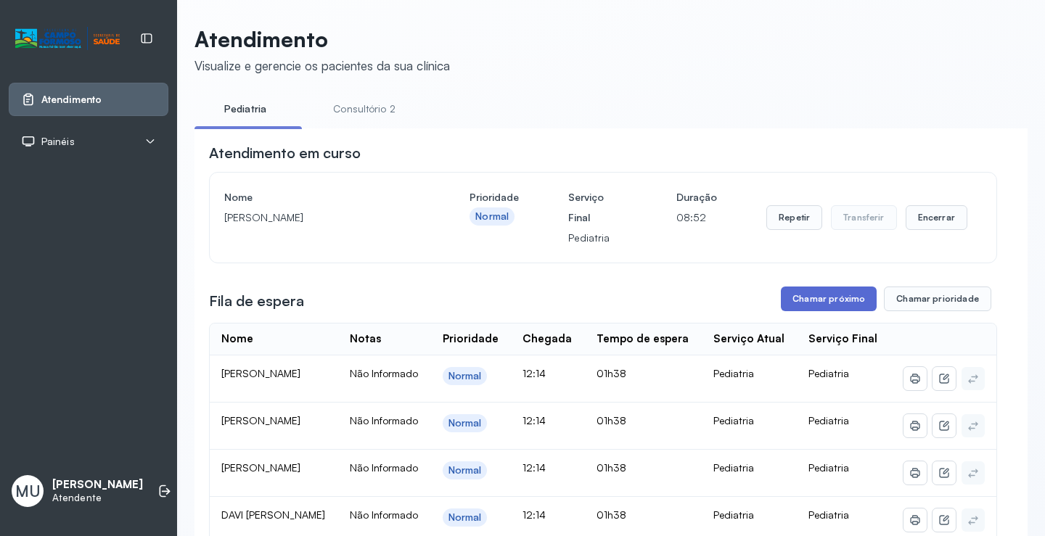
click at [822, 298] on button "Chamar próximo" at bounding box center [829, 299] width 96 height 25
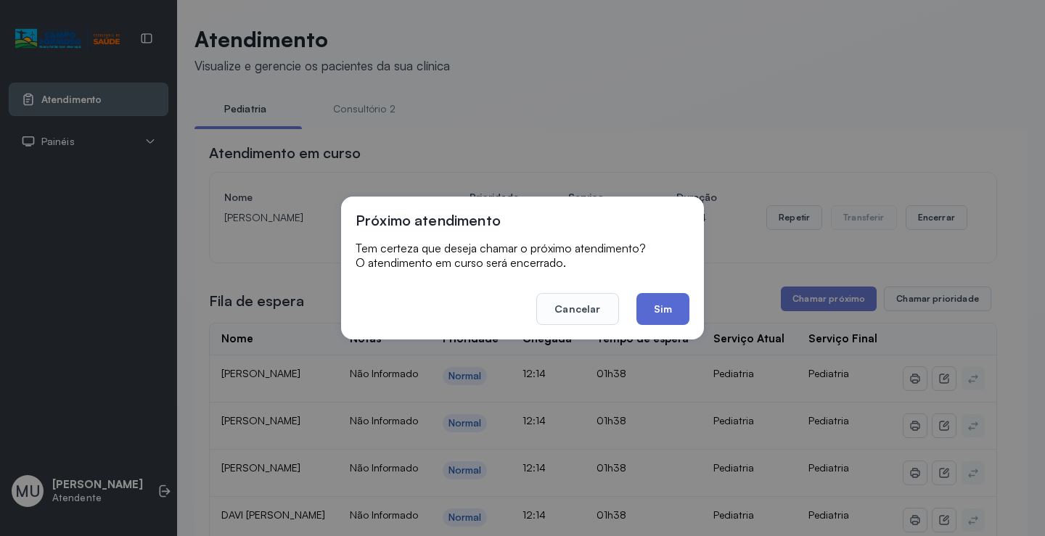
click at [655, 304] on button "Sim" at bounding box center [663, 309] width 53 height 32
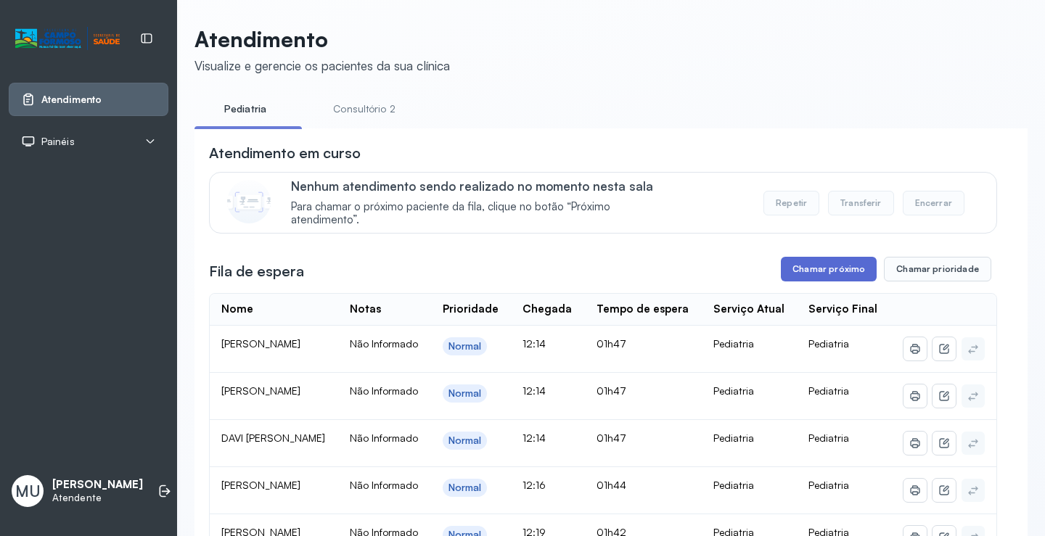
click at [805, 271] on button "Chamar próximo" at bounding box center [829, 269] width 96 height 25
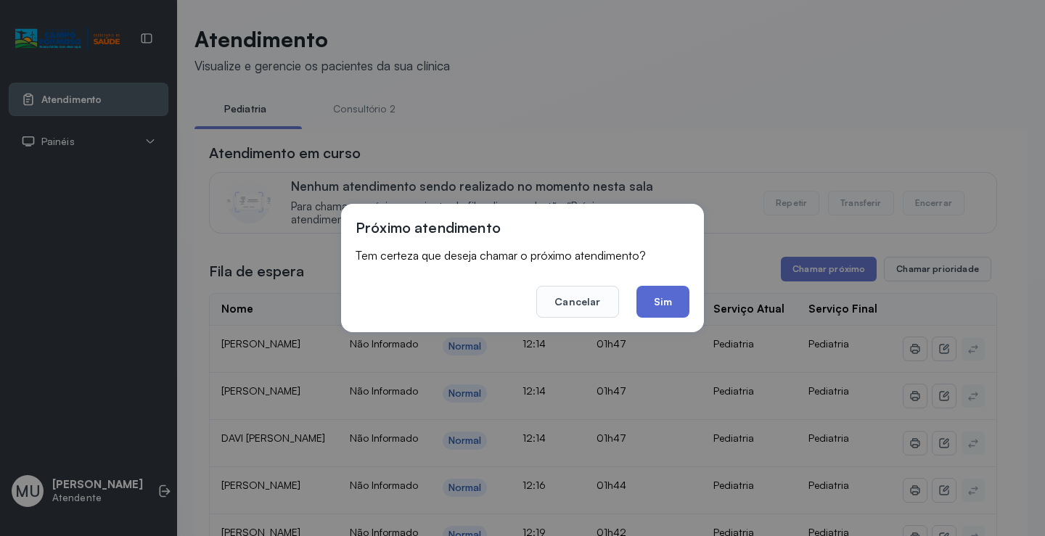
click at [657, 296] on button "Sim" at bounding box center [663, 302] width 53 height 32
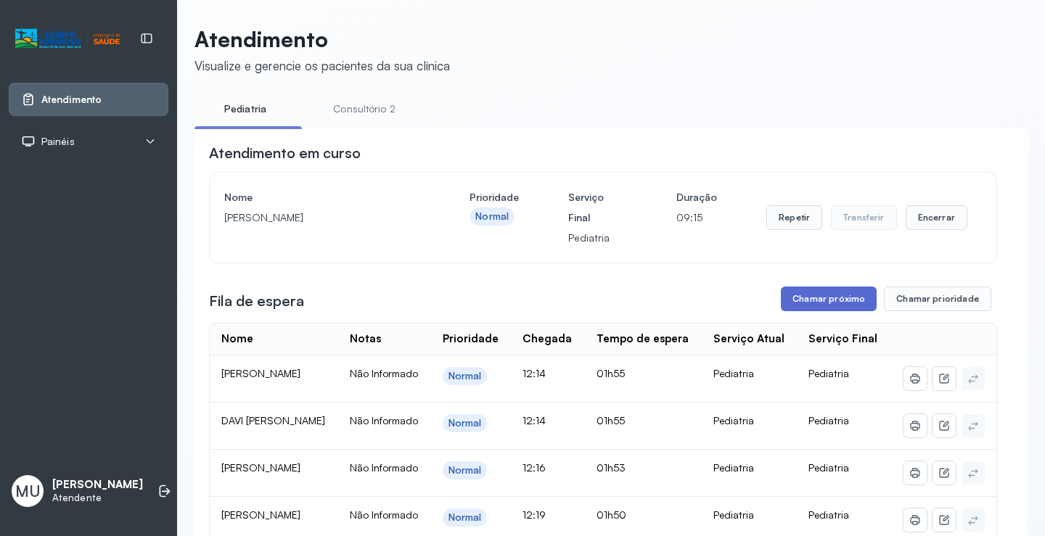
click at [805, 304] on button "Chamar próximo" at bounding box center [829, 299] width 96 height 25
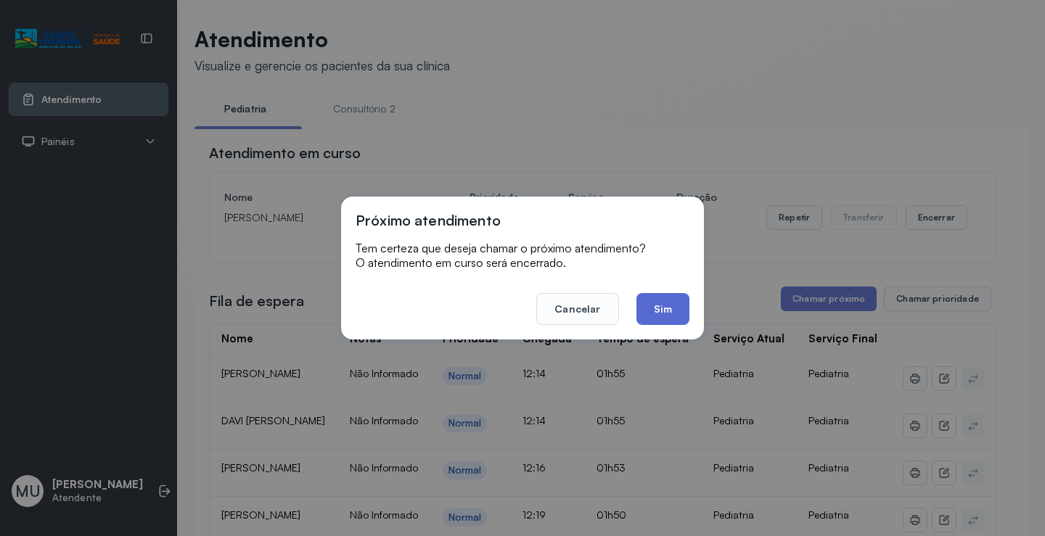
click at [669, 303] on button "Sim" at bounding box center [663, 309] width 53 height 32
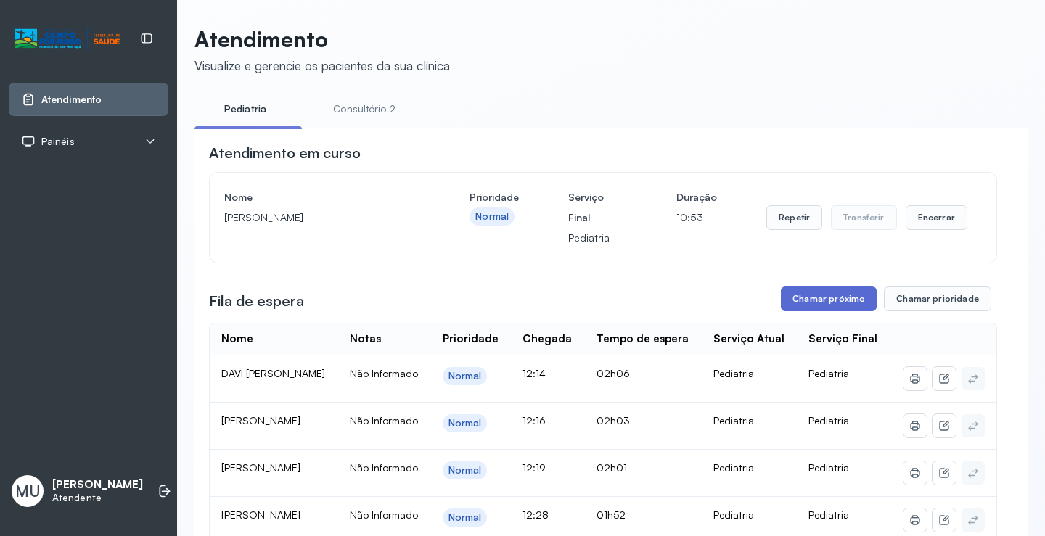
click at [813, 300] on button "Chamar próximo" at bounding box center [829, 299] width 96 height 25
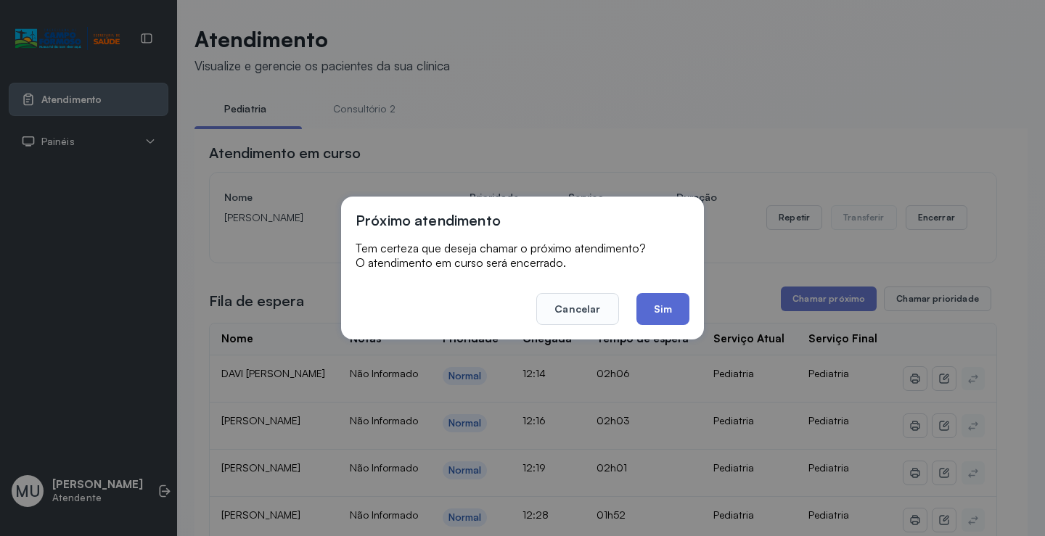
click at [664, 296] on button "Sim" at bounding box center [663, 309] width 53 height 32
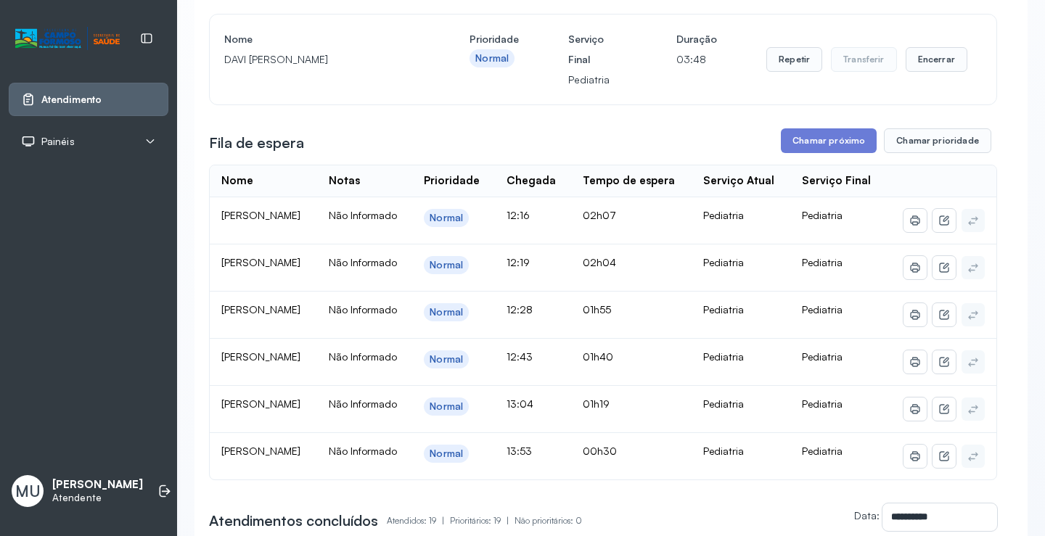
scroll to position [145, 0]
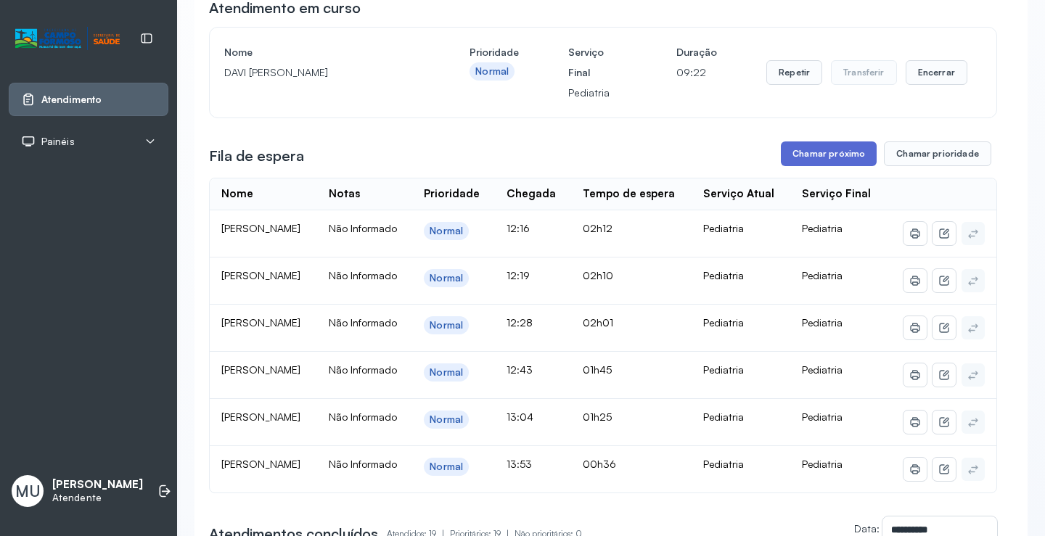
click at [818, 152] on button "Chamar próximo" at bounding box center [829, 154] width 96 height 25
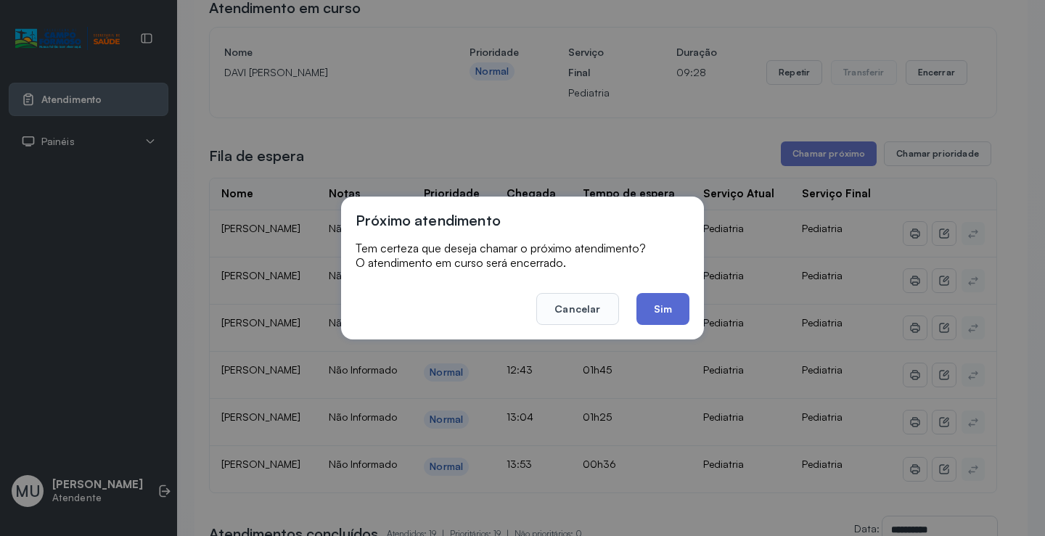
click at [662, 302] on button "Sim" at bounding box center [663, 309] width 53 height 32
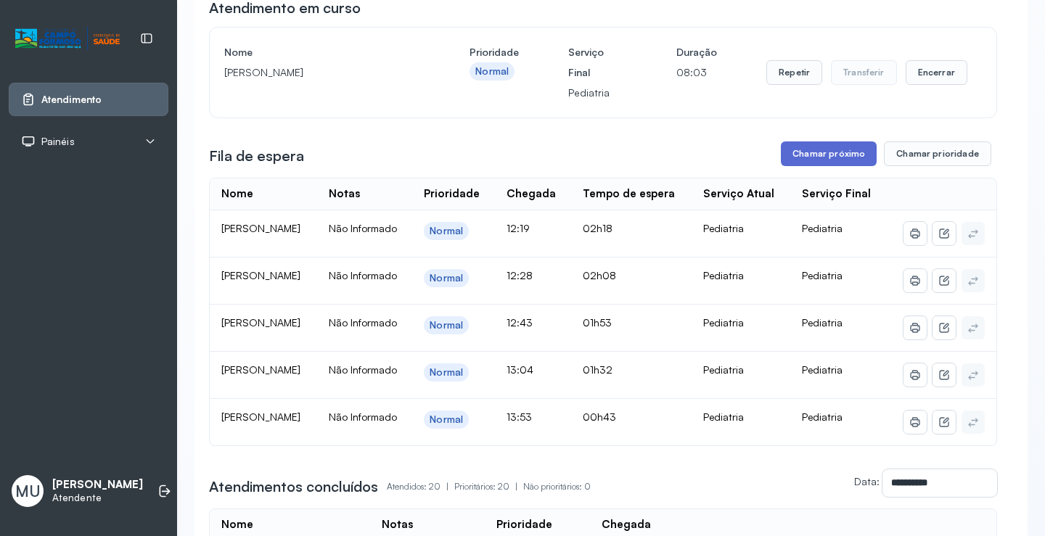
click at [804, 149] on button "Chamar próximo" at bounding box center [829, 154] width 96 height 25
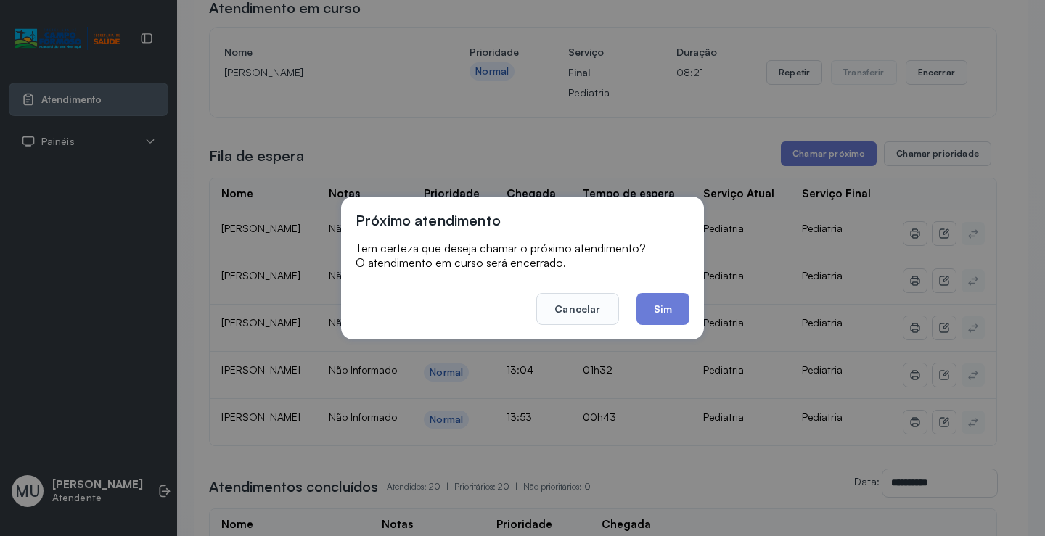
click at [692, 319] on div "Próximo atendimento Tem certeza que deseja chamar o próximo atendimento? O aten…" at bounding box center [522, 268] width 363 height 143
click at [703, 319] on div "Próximo atendimento Tem certeza que deseja chamar o próximo atendimento? O aten…" at bounding box center [522, 268] width 363 height 143
click at [672, 314] on button "Sim" at bounding box center [663, 309] width 53 height 32
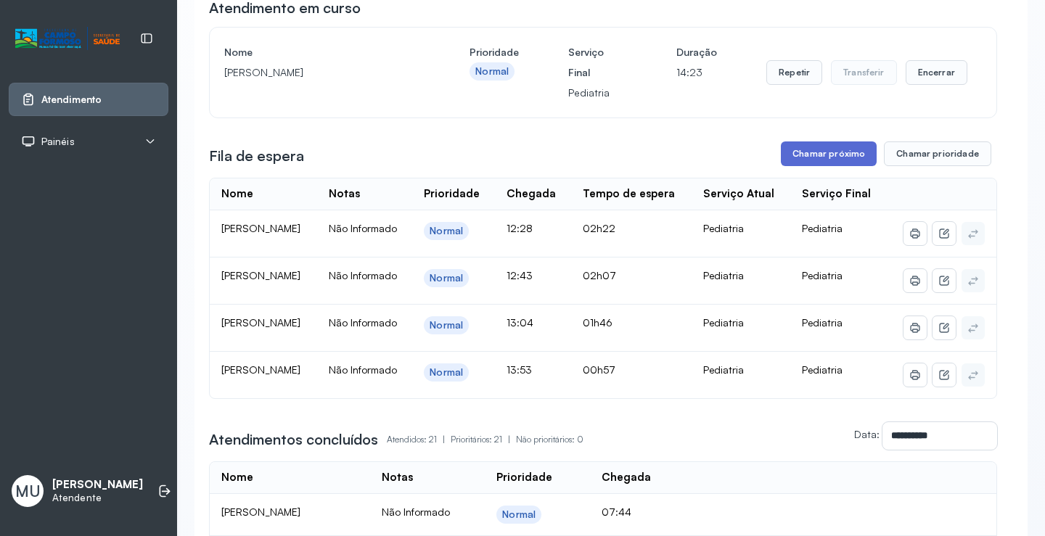
click at [828, 155] on button "Chamar próximo" at bounding box center [829, 154] width 96 height 25
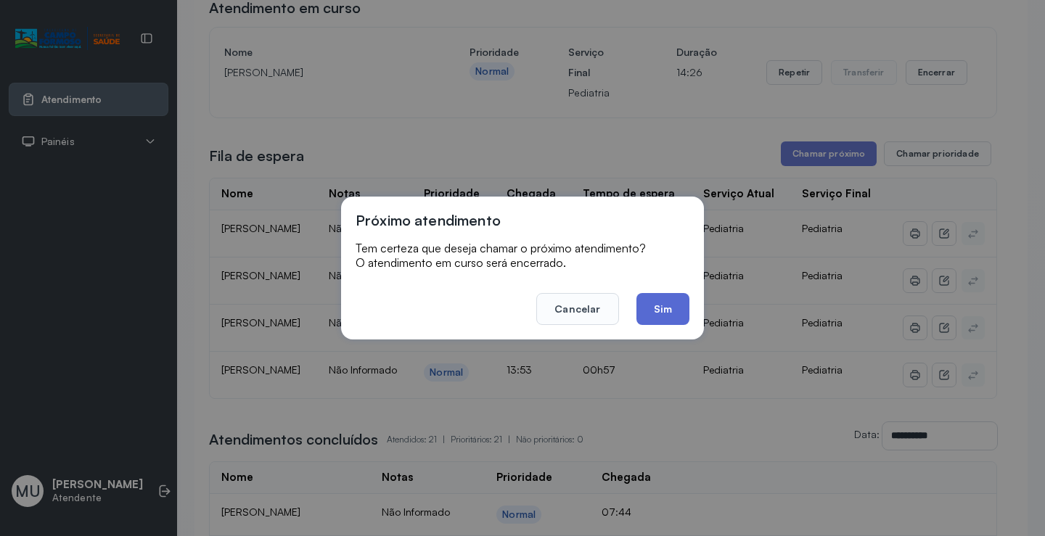
click at [665, 306] on button "Sim" at bounding box center [663, 309] width 53 height 32
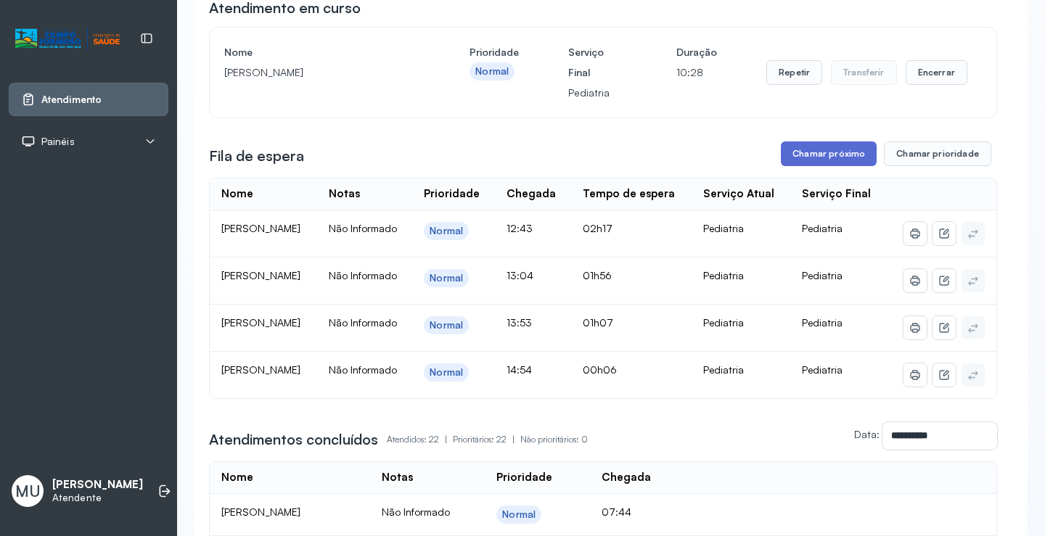
click at [800, 158] on button "Chamar próximo" at bounding box center [829, 154] width 96 height 25
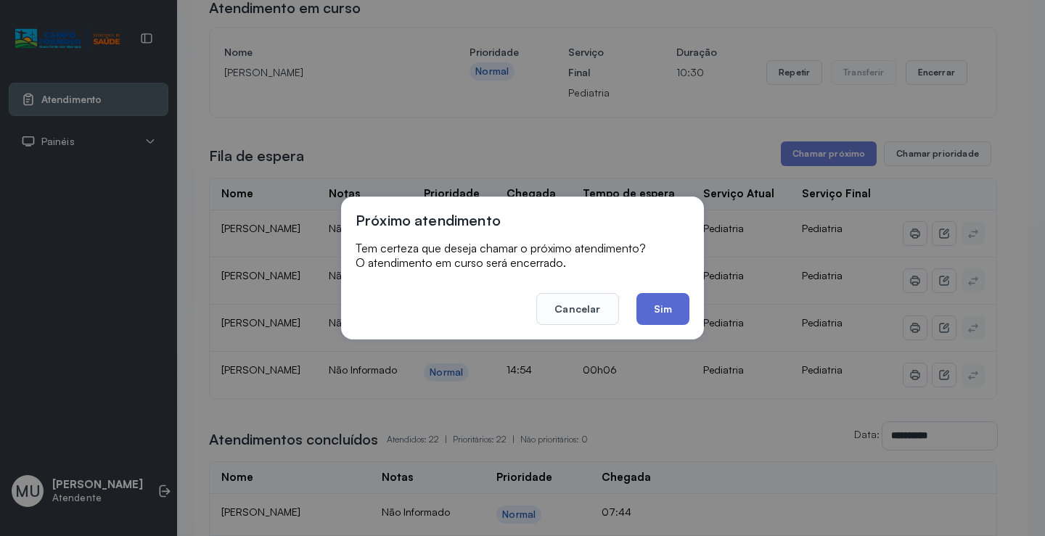
click at [658, 306] on button "Sim" at bounding box center [663, 309] width 53 height 32
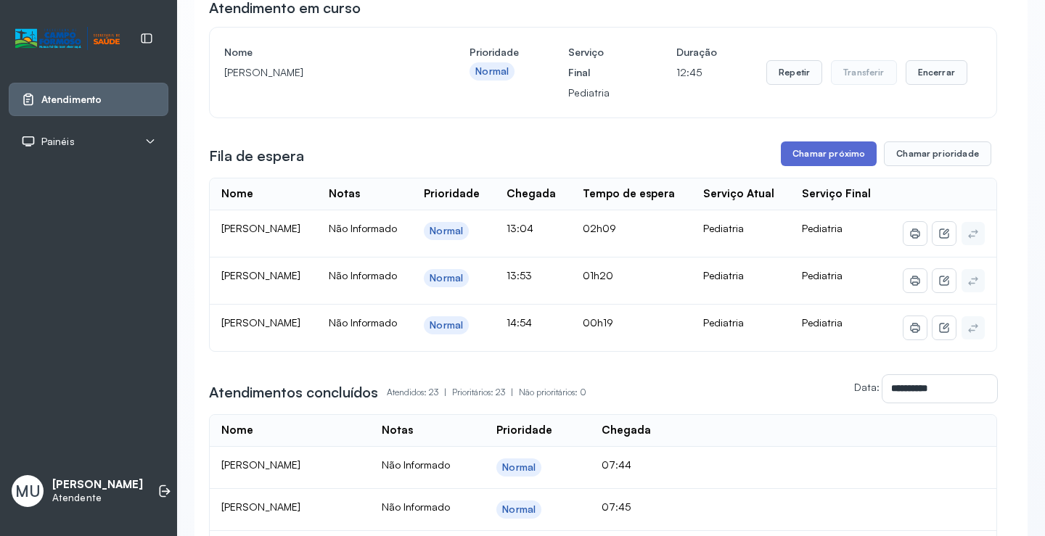
click at [815, 158] on button "Chamar próximo" at bounding box center [829, 154] width 96 height 25
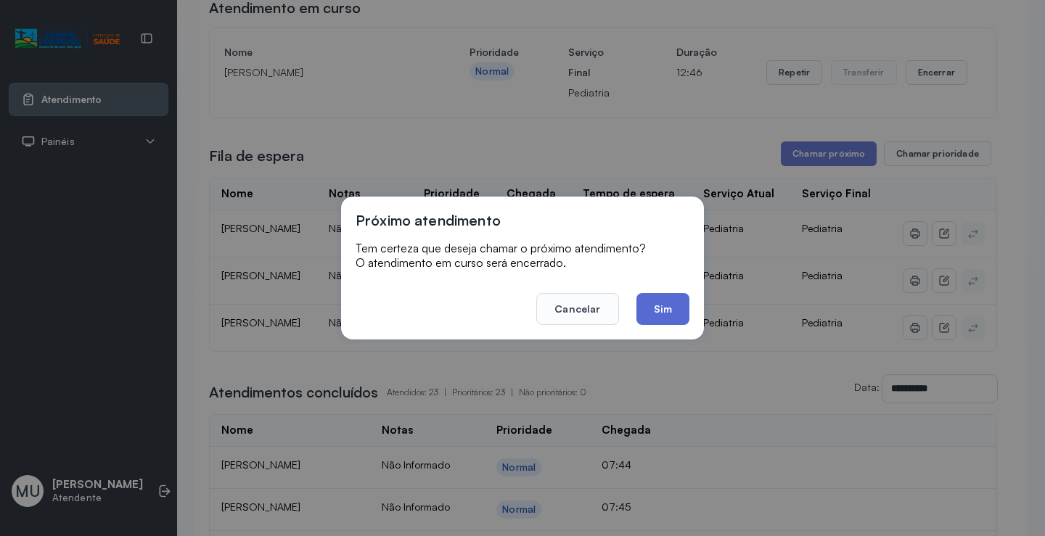
click at [652, 308] on button "Sim" at bounding box center [663, 309] width 53 height 32
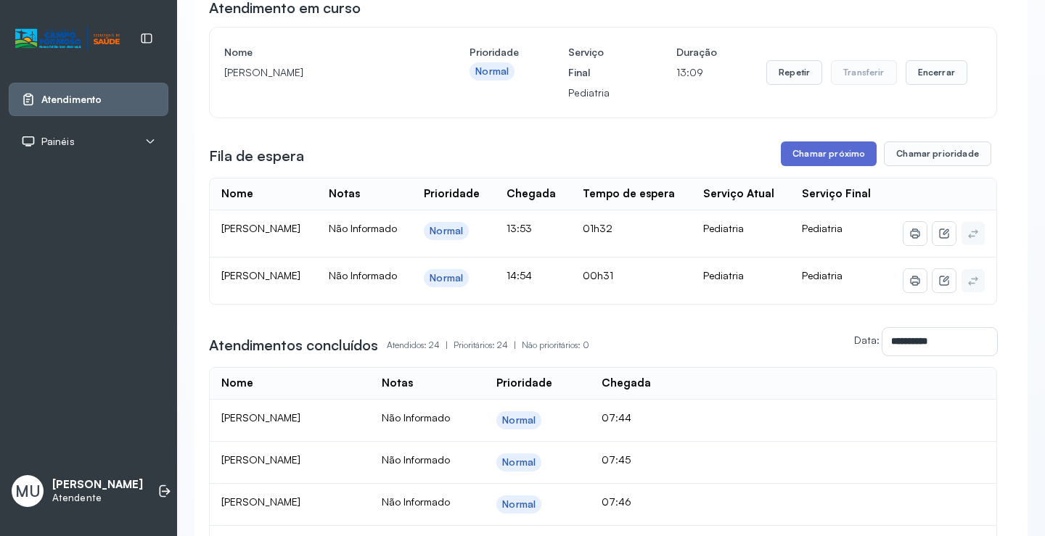
click at [801, 147] on button "Chamar próximo" at bounding box center [829, 154] width 96 height 25
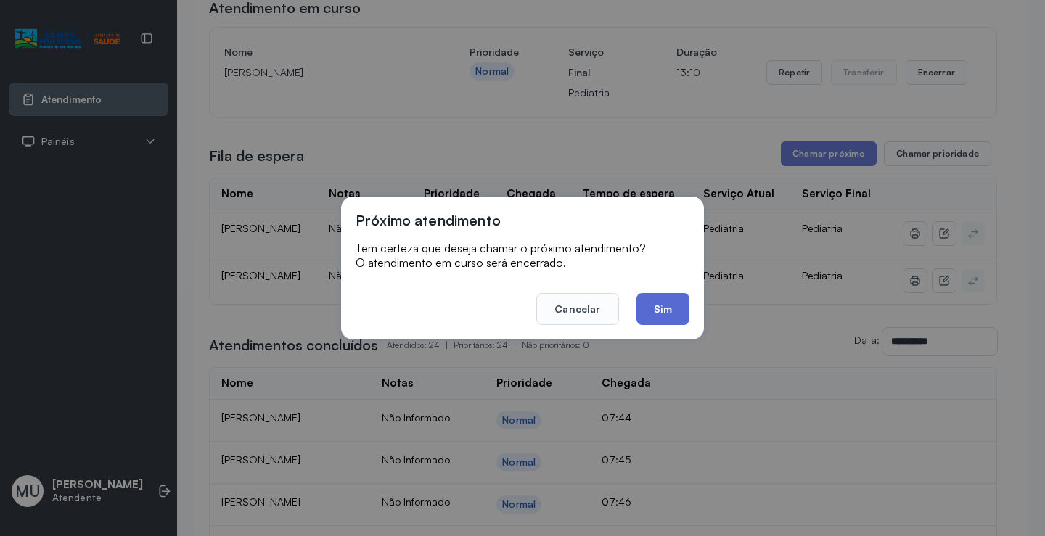
click at [660, 304] on button "Sim" at bounding box center [663, 309] width 53 height 32
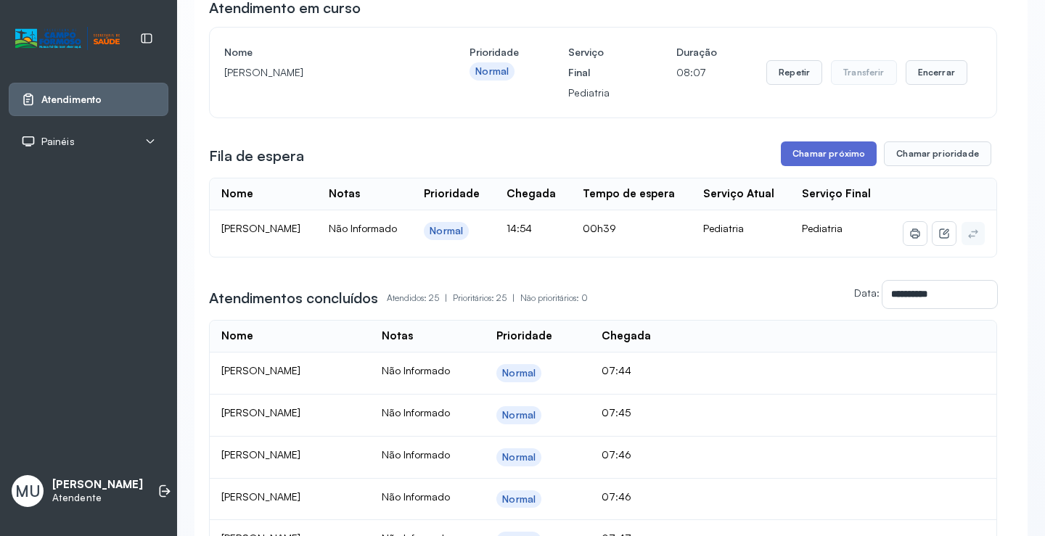
click at [815, 158] on button "Chamar próximo" at bounding box center [829, 154] width 96 height 25
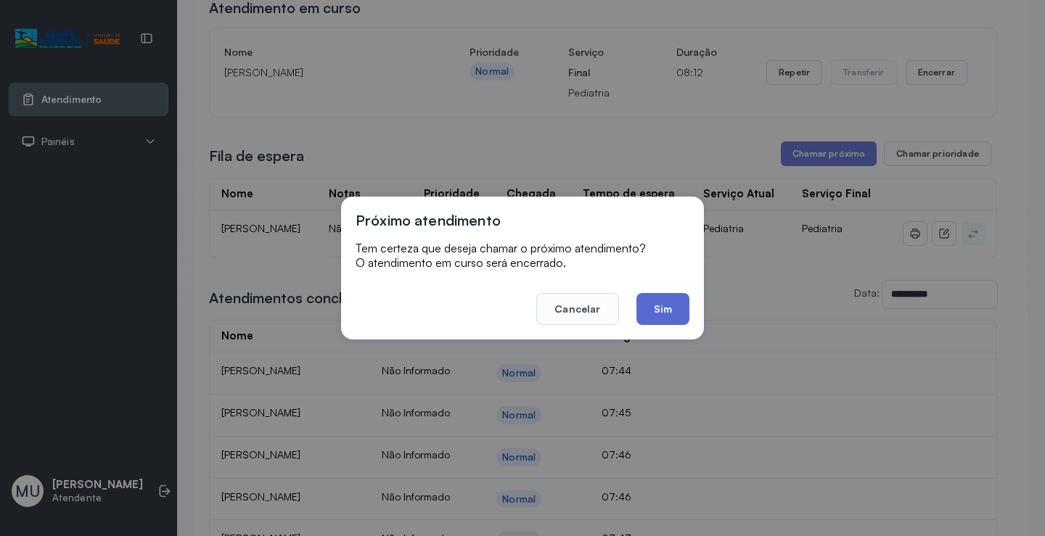
click at [663, 310] on button "Sim" at bounding box center [663, 309] width 53 height 32
